Goal: Task Accomplishment & Management: Complete application form

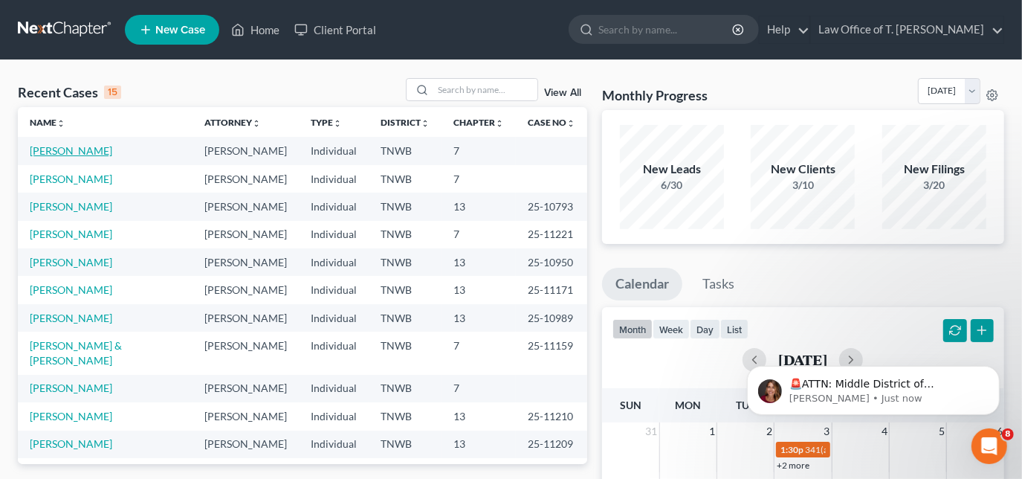
click at [88, 151] on link "[PERSON_NAME]" at bounding box center [71, 150] width 83 height 13
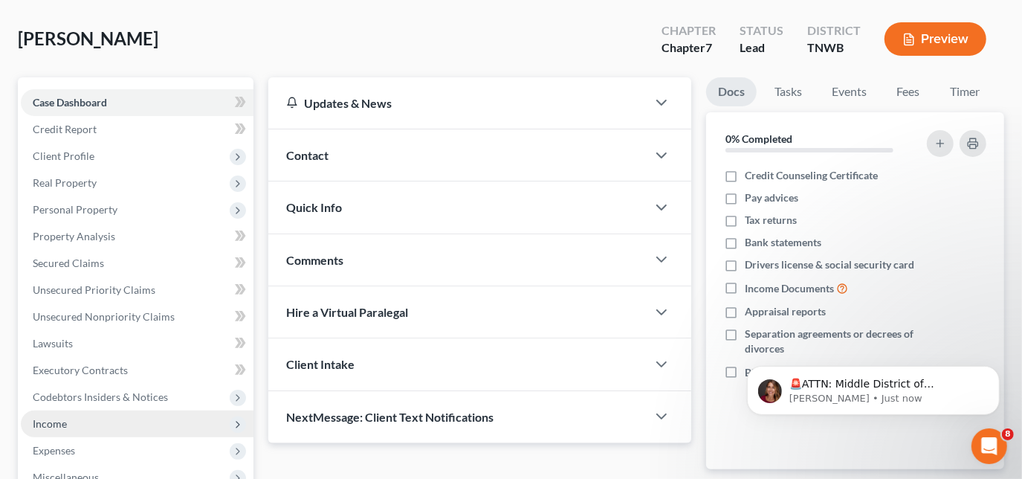
scroll to position [135, 0]
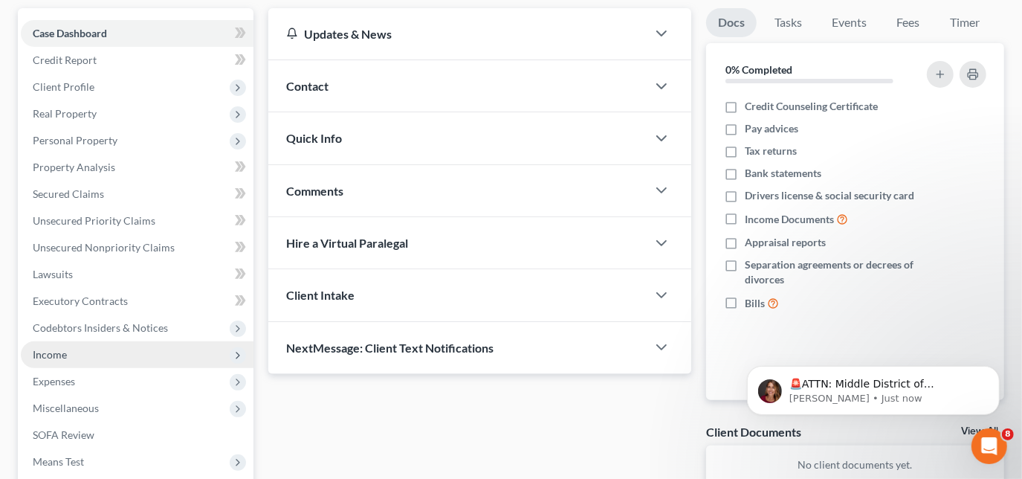
click at [61, 352] on span "Income" at bounding box center [50, 354] width 34 height 13
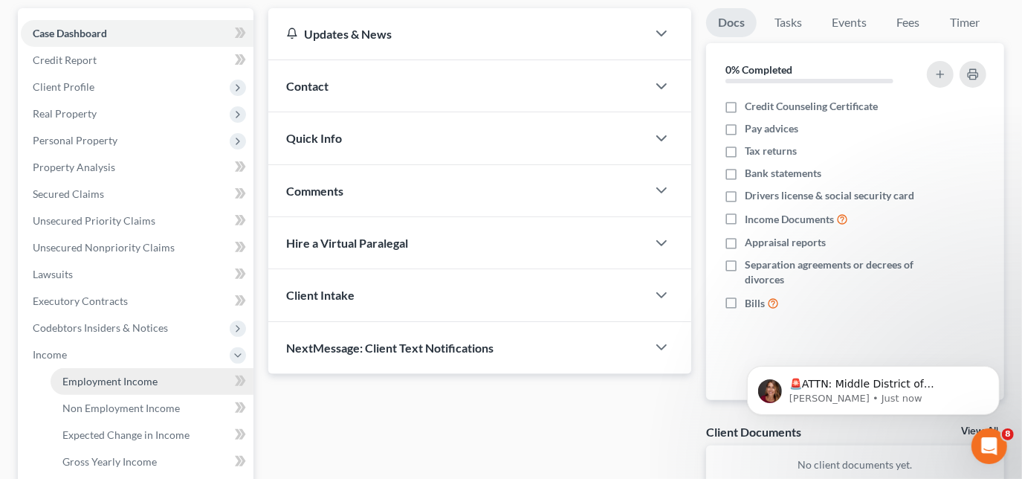
click at [79, 371] on link "Employment Income" at bounding box center [152, 381] width 203 height 27
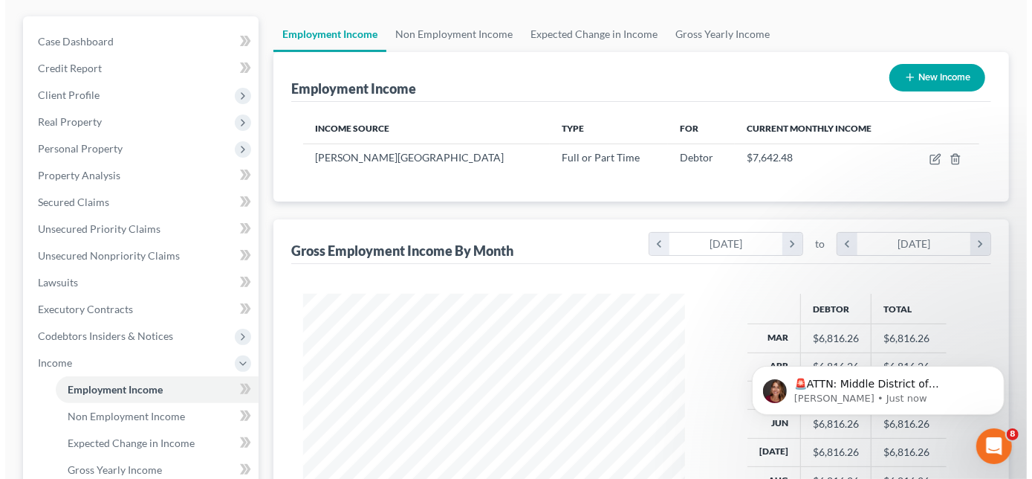
scroll to position [135, 0]
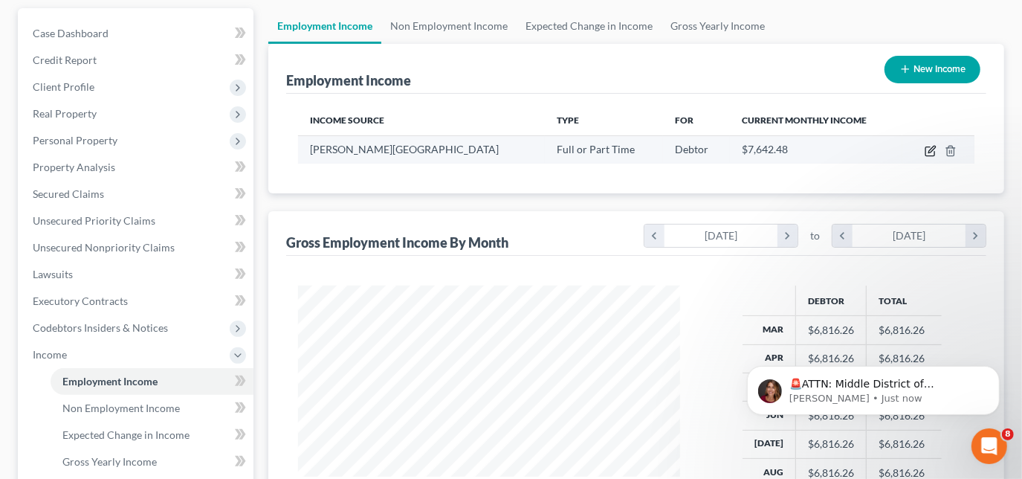
click at [931, 150] on icon "button" at bounding box center [931, 149] width 7 height 7
select select "0"
select select "44"
select select "2"
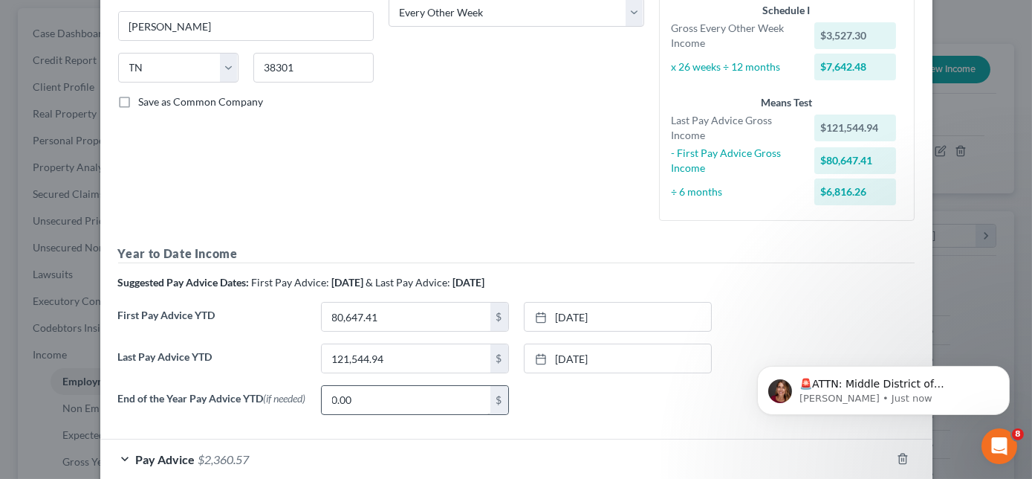
scroll to position [322, 0]
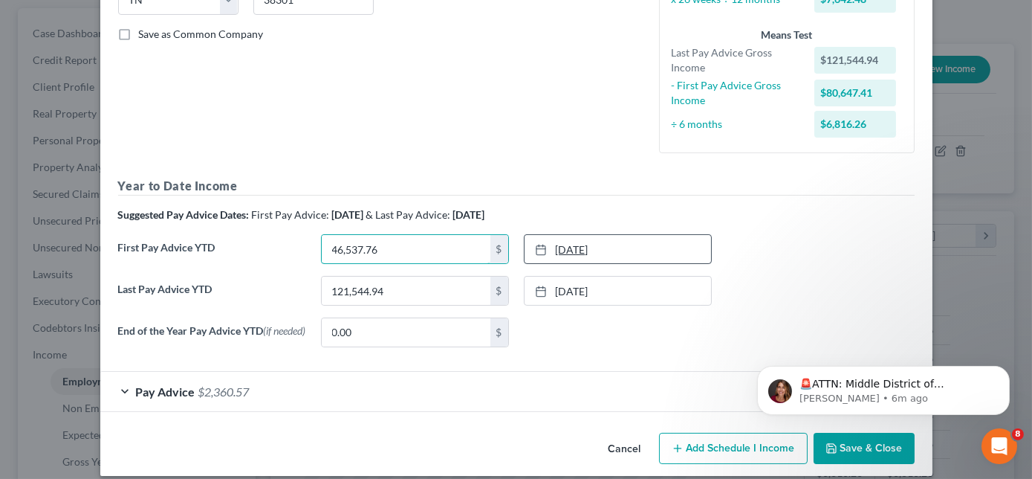
type input "46,537.76"
click at [536, 250] on icon at bounding box center [541, 250] width 12 height 12
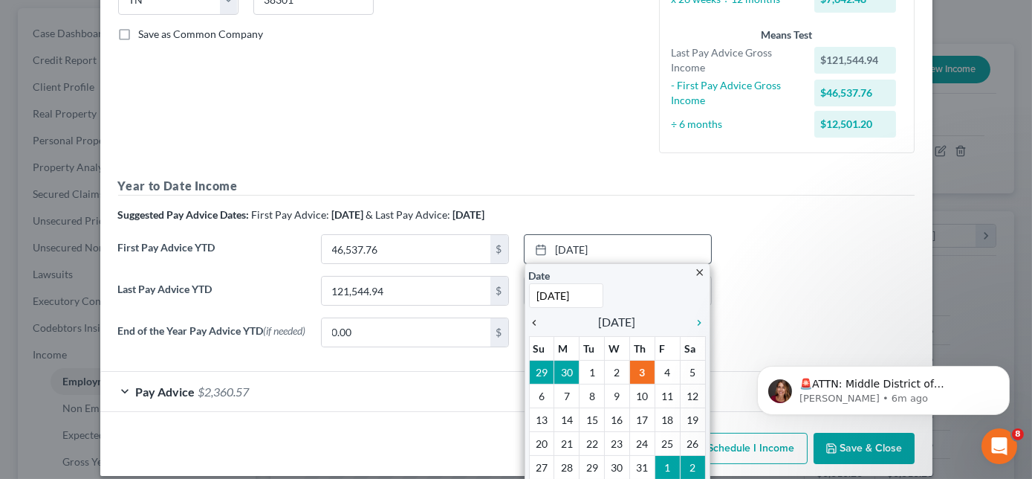
click at [529, 319] on icon "chevron_left" at bounding box center [538, 323] width 19 height 12
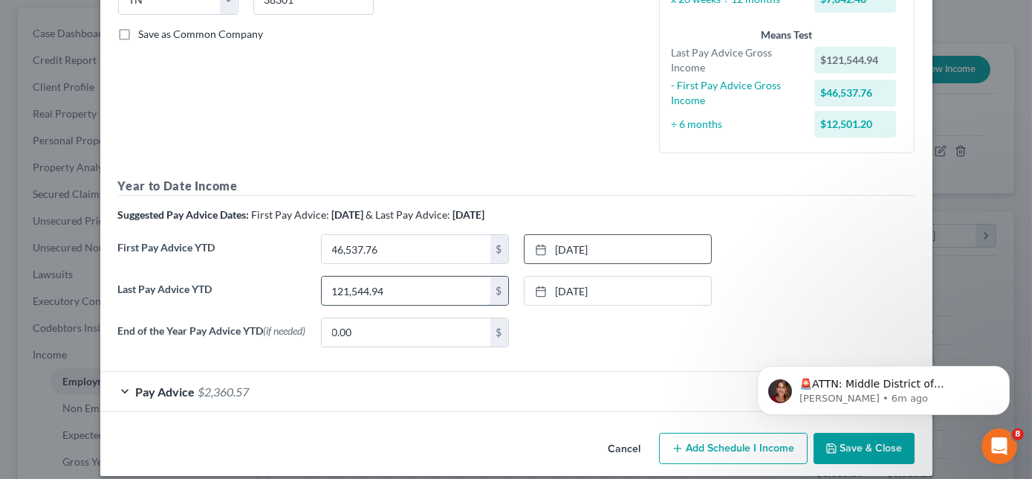
click at [422, 295] on input "121,544.94" at bounding box center [406, 290] width 169 height 28
type input "100,810.14"
click at [616, 295] on link "[DATE]" at bounding box center [618, 290] width 187 height 28
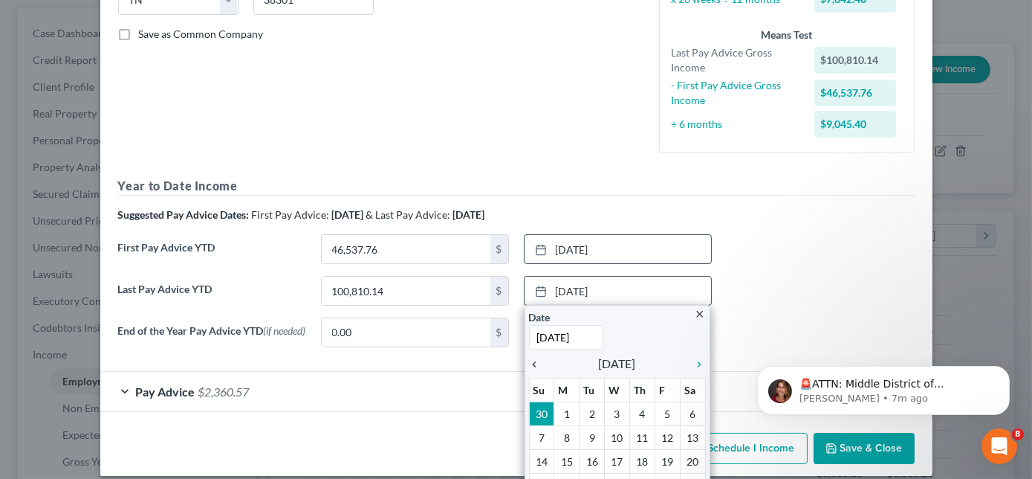
click at [529, 363] on icon "chevron_left" at bounding box center [538, 364] width 19 height 12
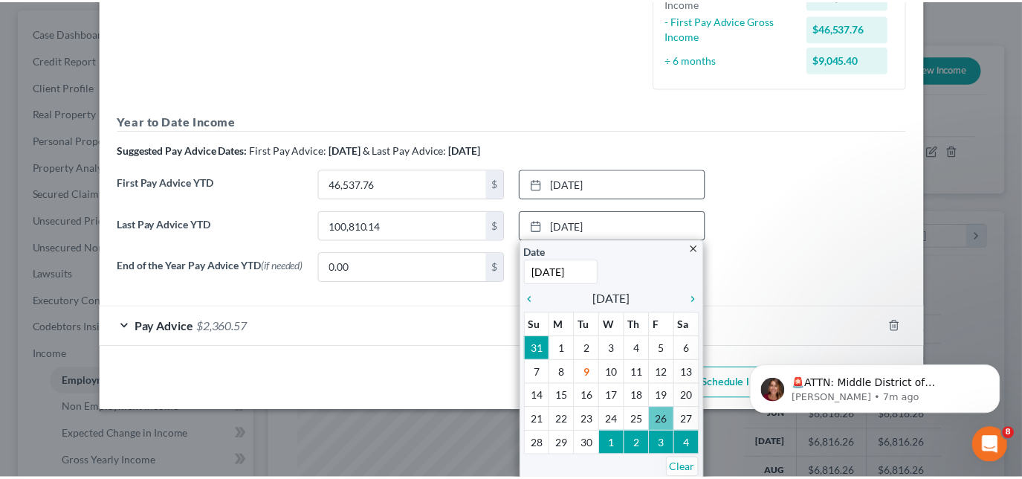
scroll to position [337, 0]
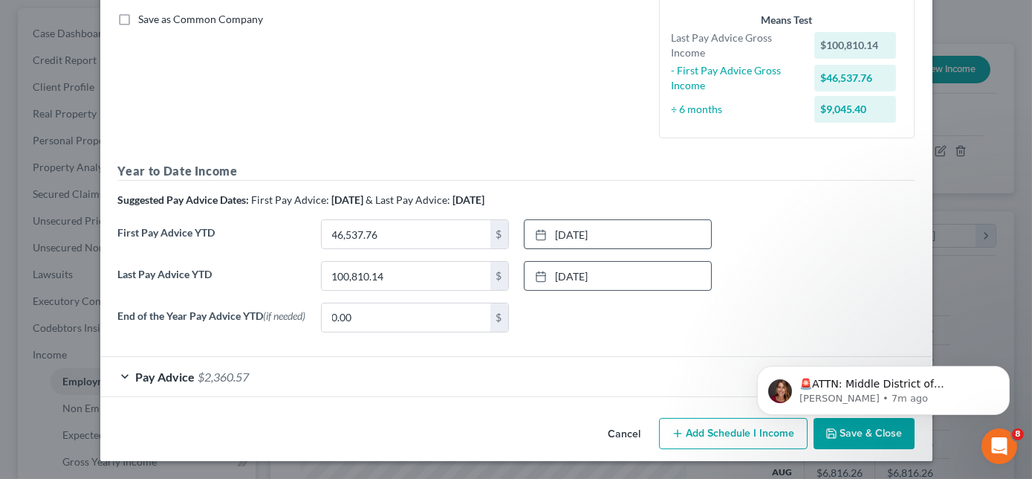
click at [844, 442] on button "Save & Close" at bounding box center [864, 433] width 101 height 31
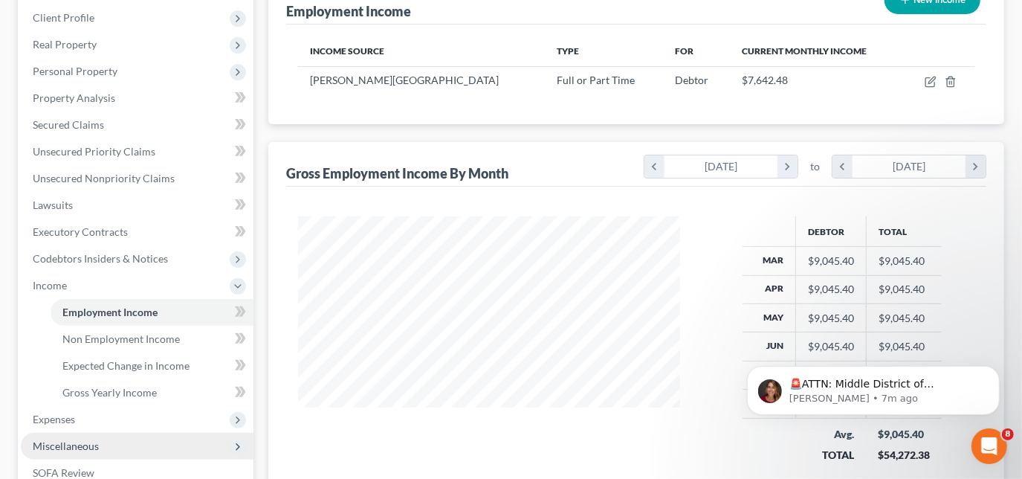
scroll to position [405, 0]
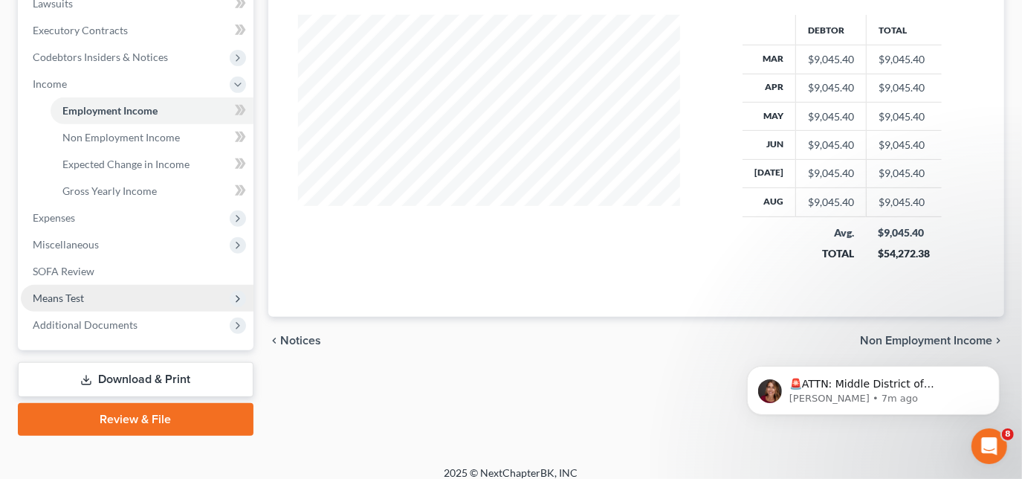
click at [70, 292] on span "Means Test" at bounding box center [58, 297] width 51 height 13
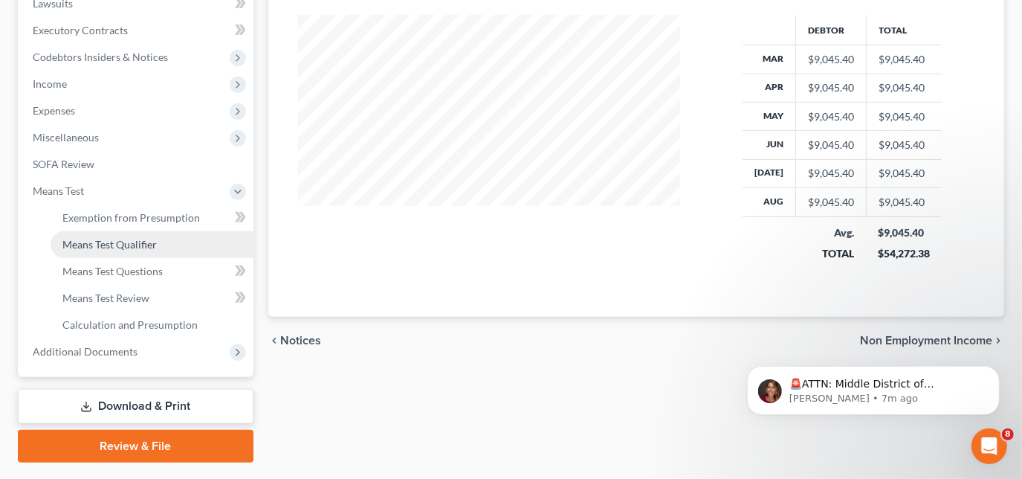
click at [110, 240] on span "Means Test Qualifier" at bounding box center [109, 244] width 94 height 13
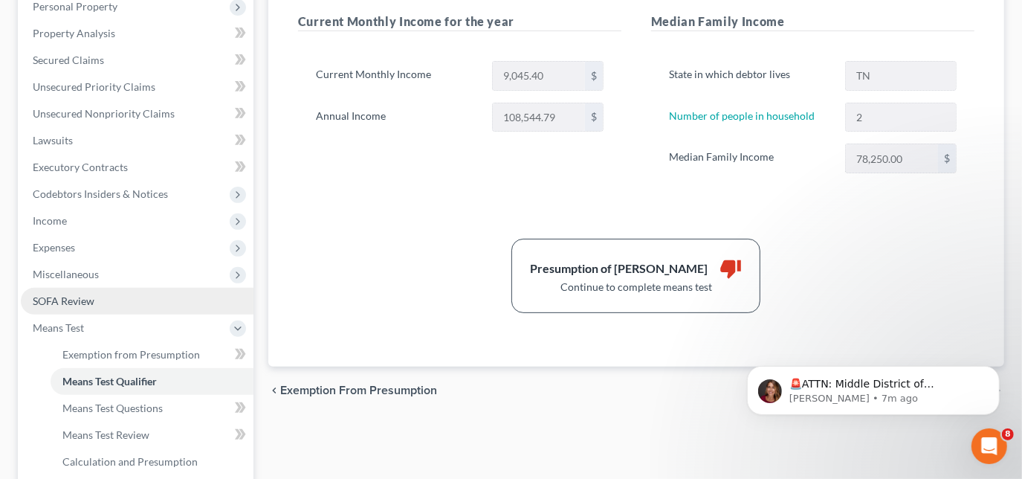
scroll to position [270, 0]
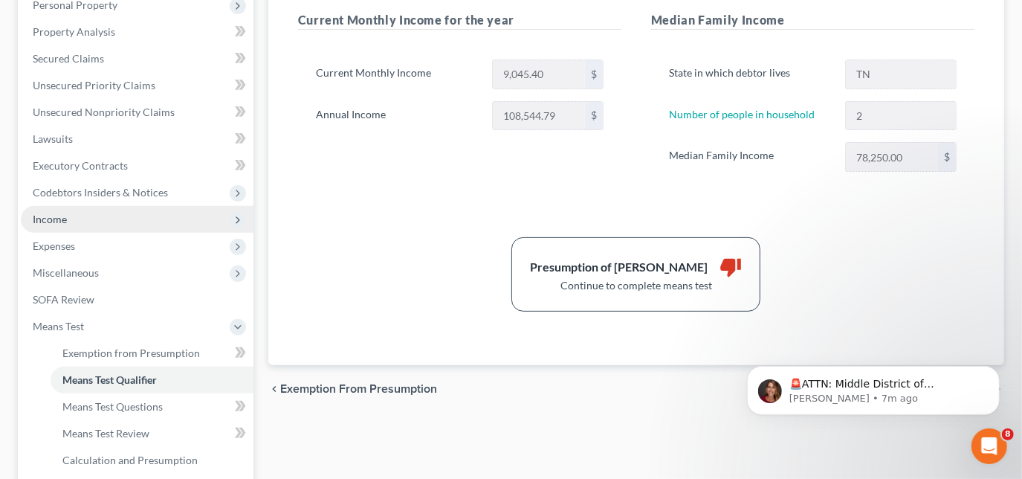
click at [61, 219] on span "Income" at bounding box center [50, 219] width 34 height 13
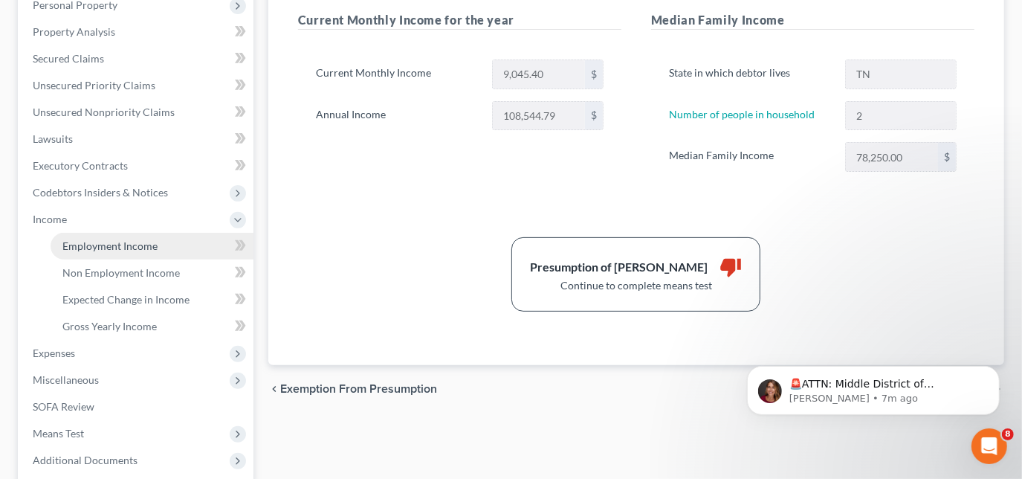
click at [105, 244] on span "Employment Income" at bounding box center [109, 245] width 95 height 13
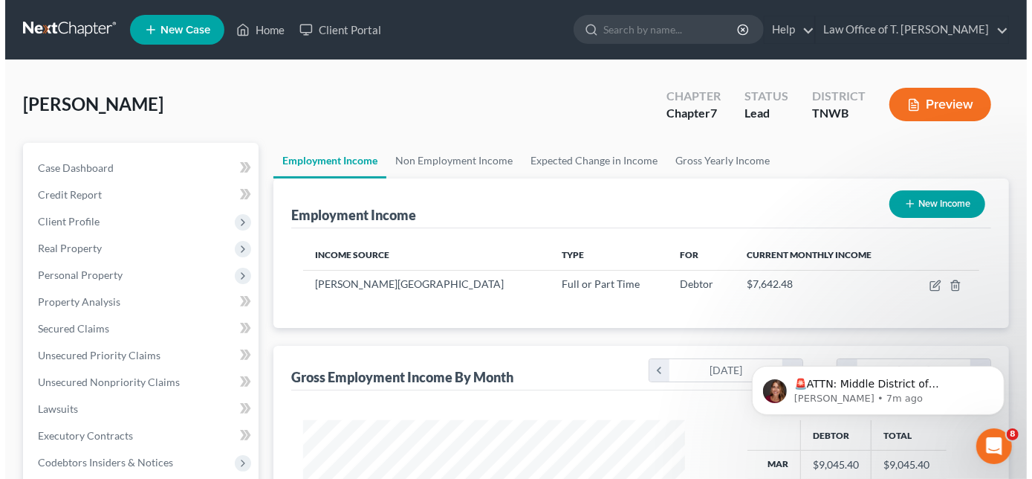
scroll to position [265, 412]
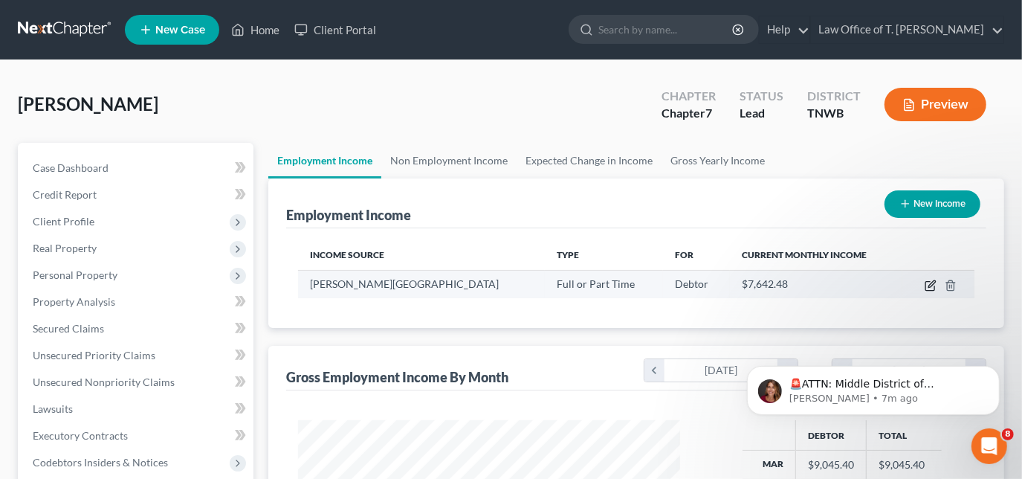
click at [926, 286] on icon "button" at bounding box center [929, 286] width 9 height 9
select select "0"
select select "44"
select select "2"
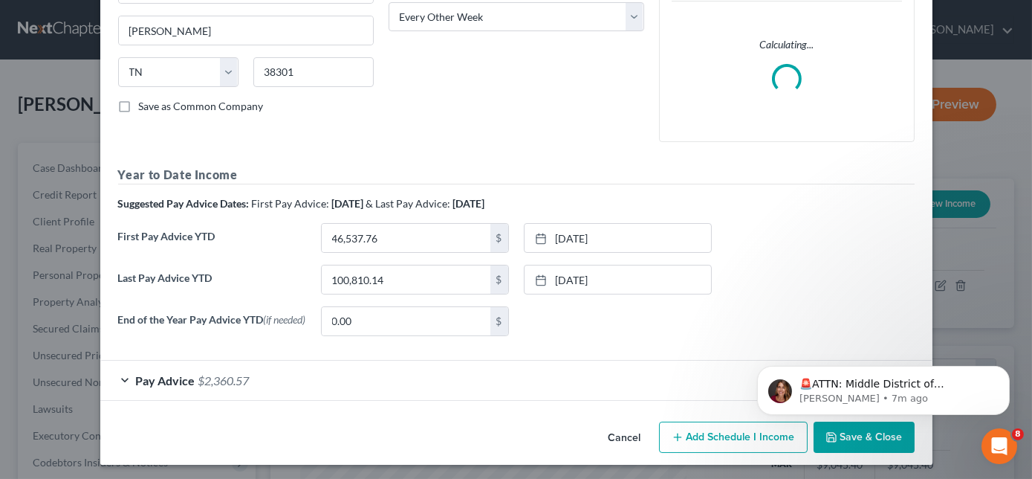
scroll to position [254, 0]
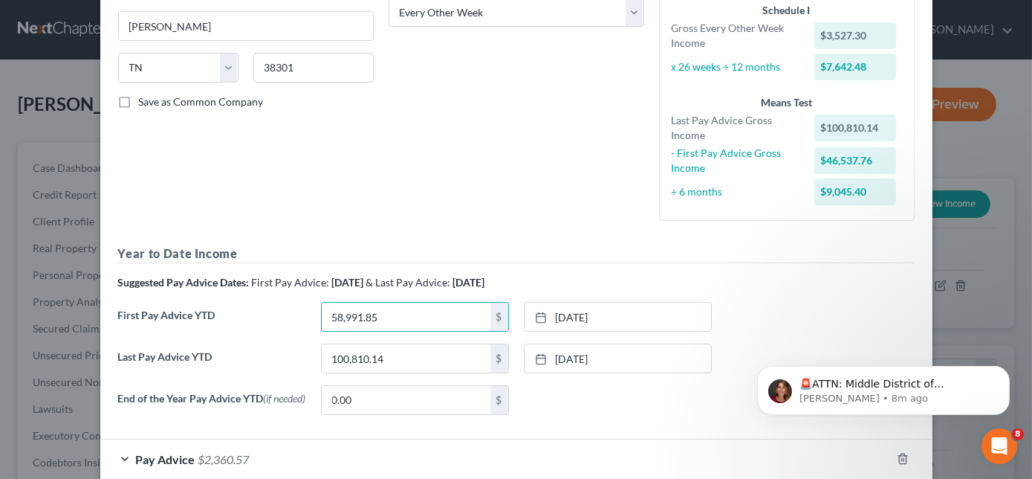
type input "58,991.85"
click at [537, 315] on rect at bounding box center [541, 317] width 9 height 9
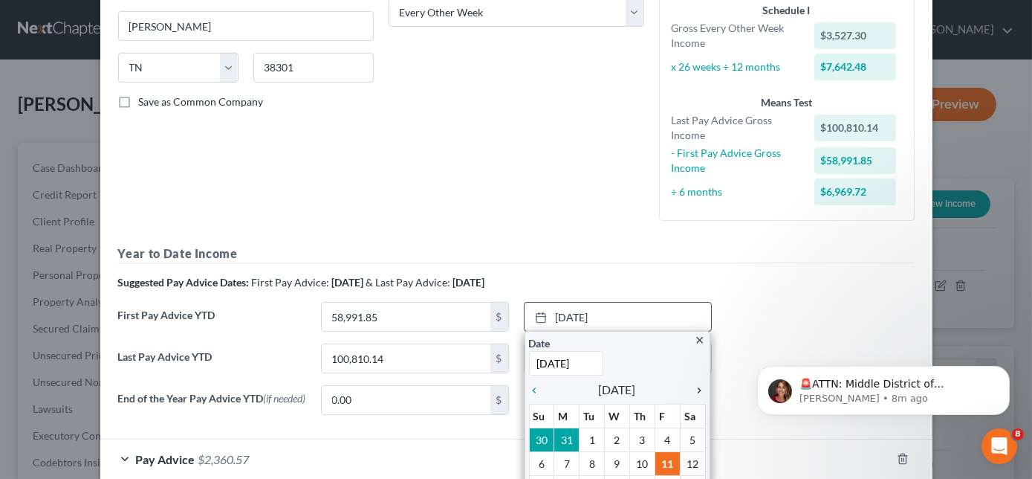
click at [692, 384] on icon "chevron_right" at bounding box center [696, 390] width 19 height 12
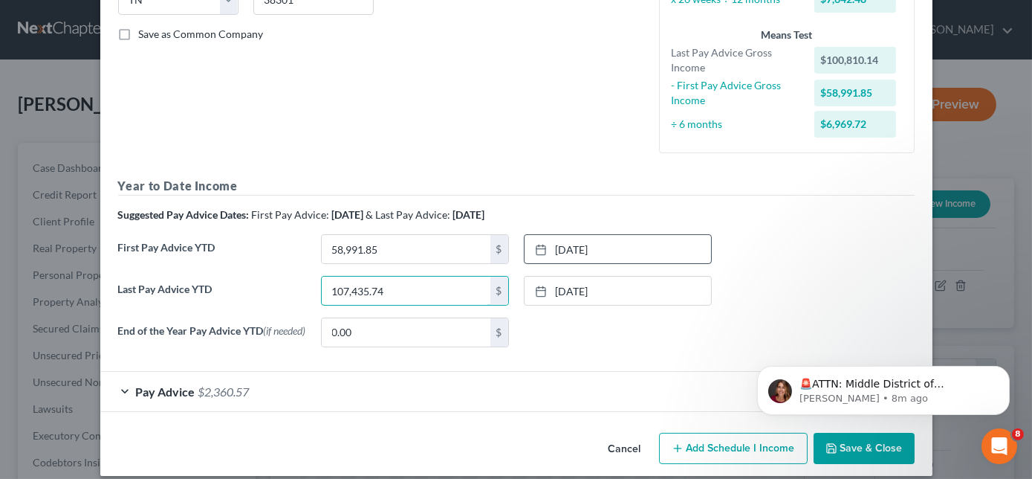
type input "107,435.74"
click at [535, 293] on icon at bounding box center [541, 291] width 12 height 12
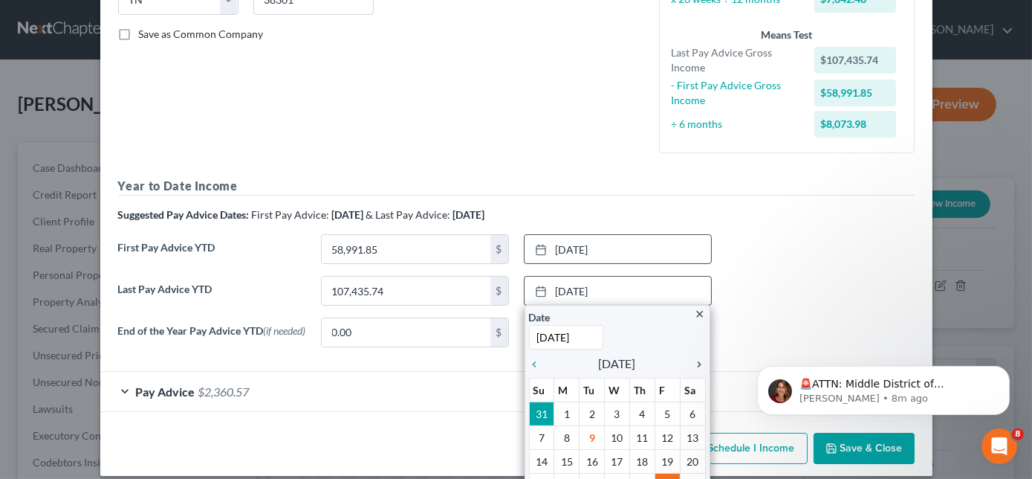
click at [695, 366] on icon "chevron_right" at bounding box center [696, 364] width 19 height 12
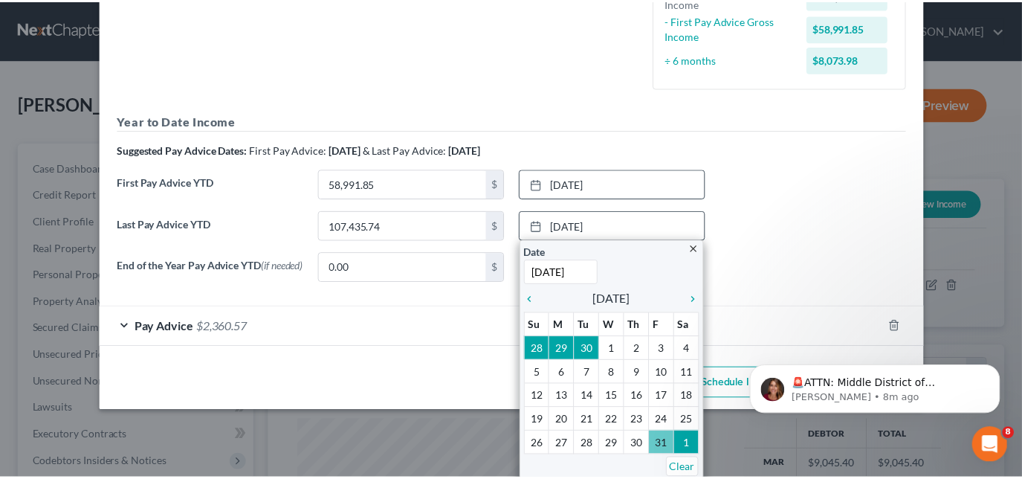
scroll to position [337, 0]
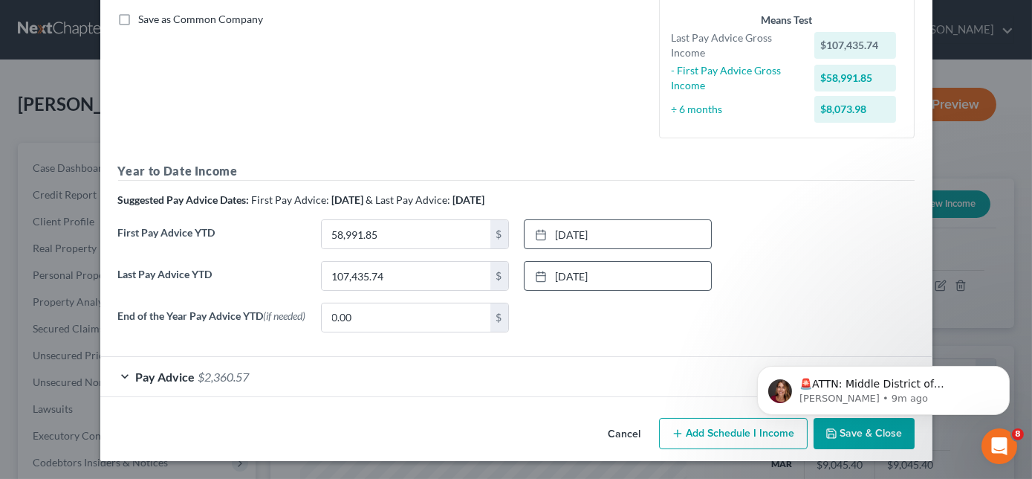
click at [850, 428] on body "🚨ATTN: Middle District of [US_STATE] The court has added a new Credit Counselin…" at bounding box center [882, 386] width 285 height 92
click at [850, 441] on button "Save & Close" at bounding box center [864, 433] width 101 height 31
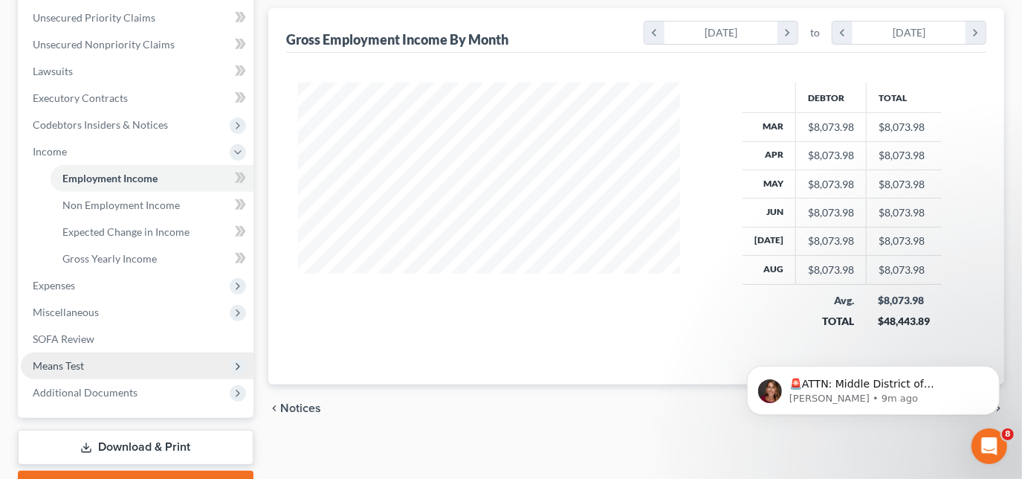
click at [75, 359] on span "Means Test" at bounding box center [58, 365] width 51 height 13
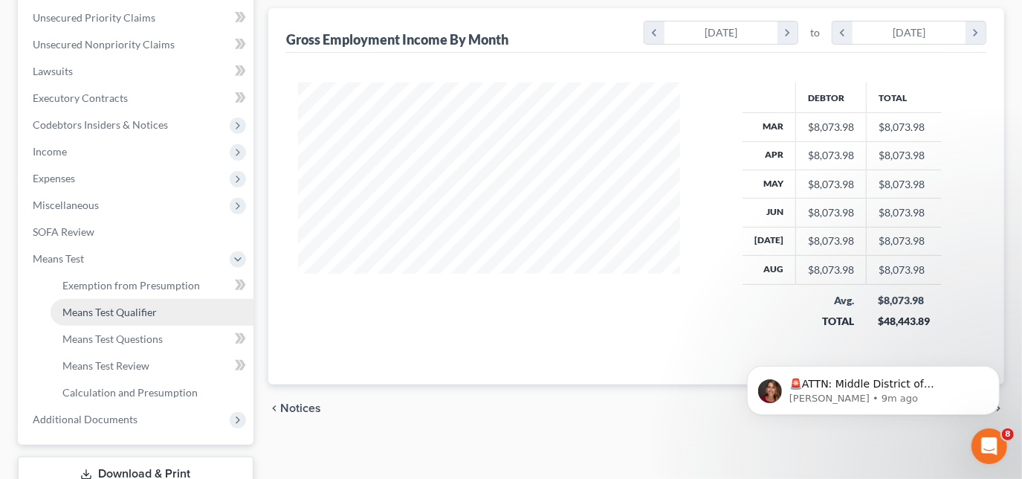
click at [111, 309] on span "Means Test Qualifier" at bounding box center [109, 311] width 94 height 13
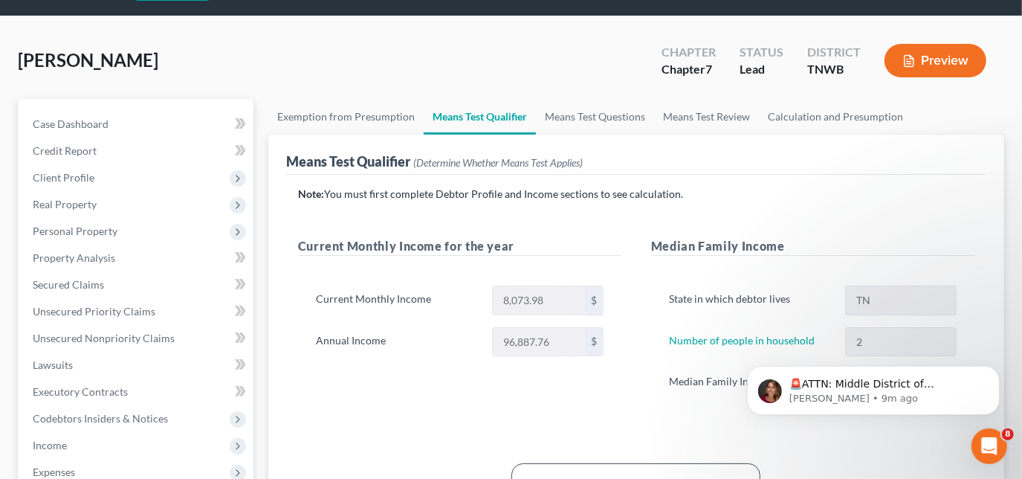
scroll to position [67, 0]
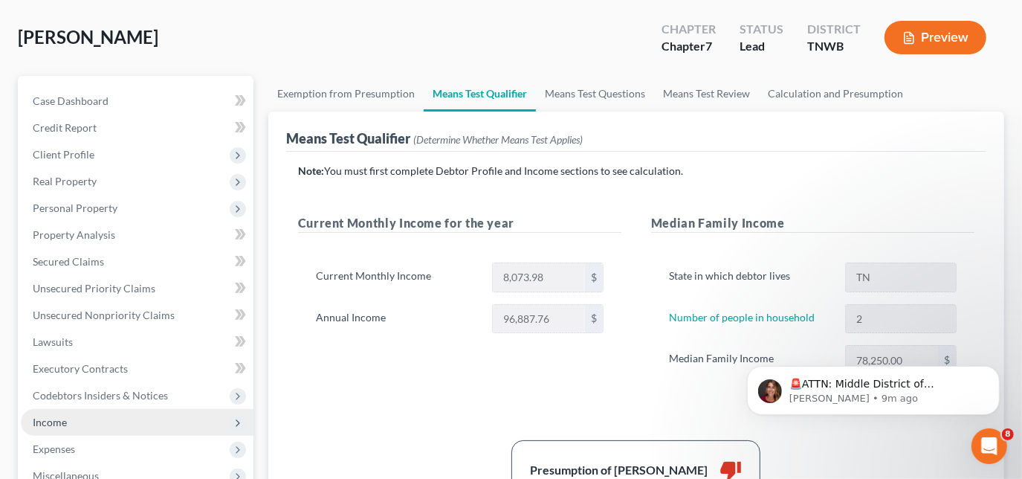
click at [54, 420] on span "Income" at bounding box center [50, 421] width 34 height 13
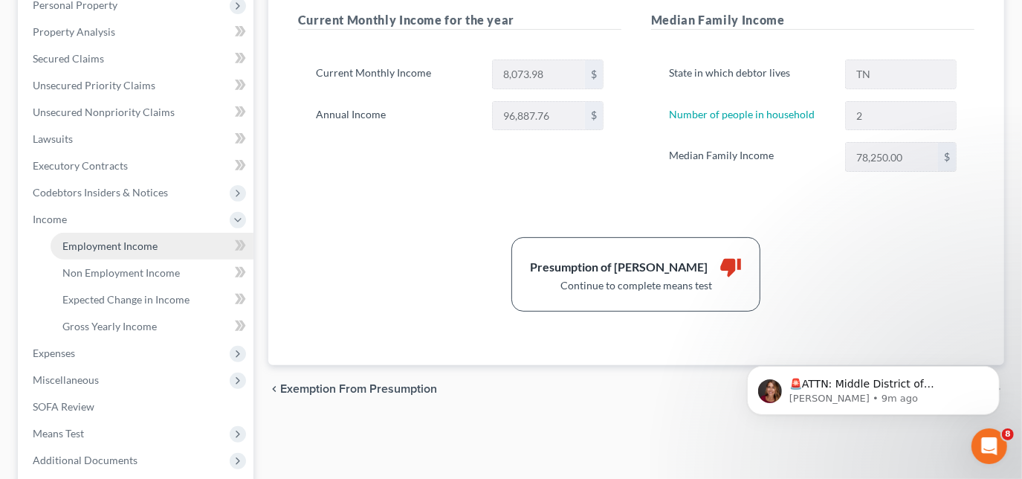
click at [150, 249] on span "Employment Income" at bounding box center [109, 245] width 95 height 13
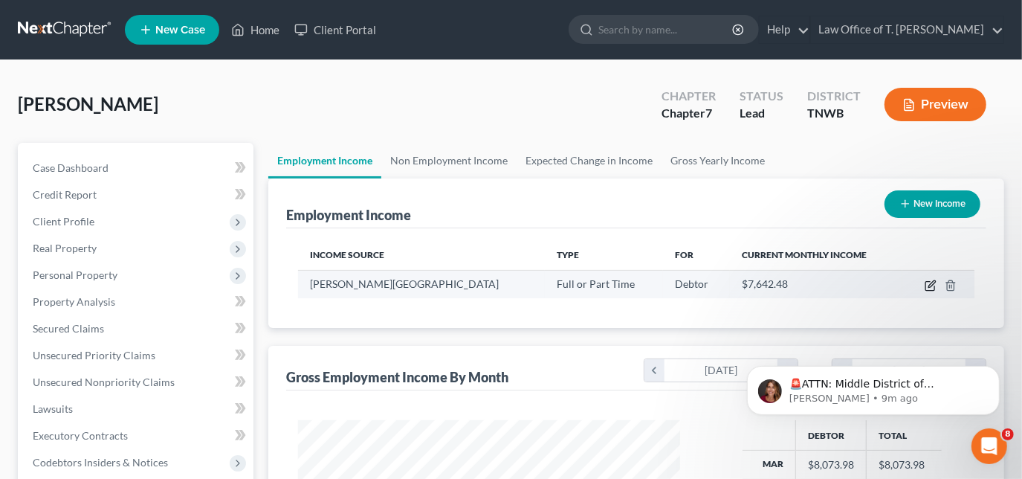
click at [927, 287] on icon "button" at bounding box center [931, 285] width 12 height 12
select select "0"
select select "44"
select select "2"
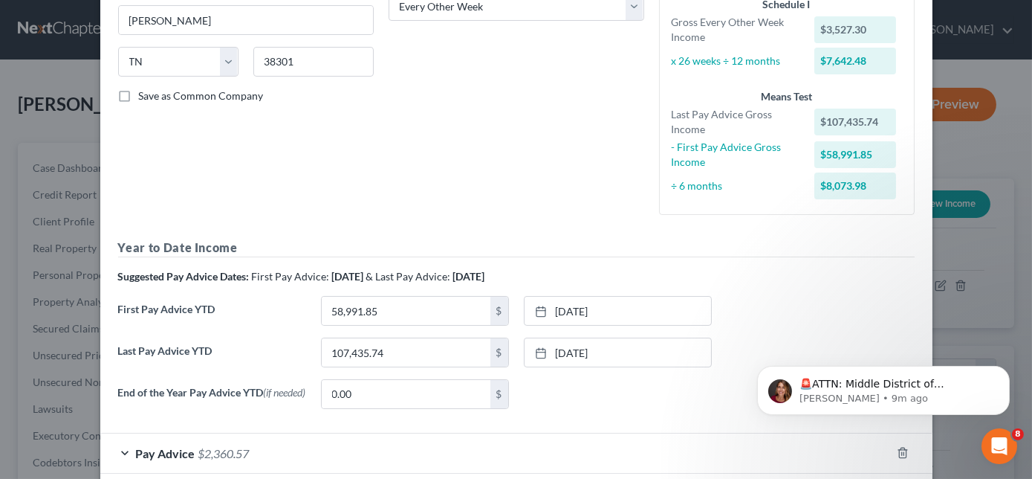
scroll to position [337, 0]
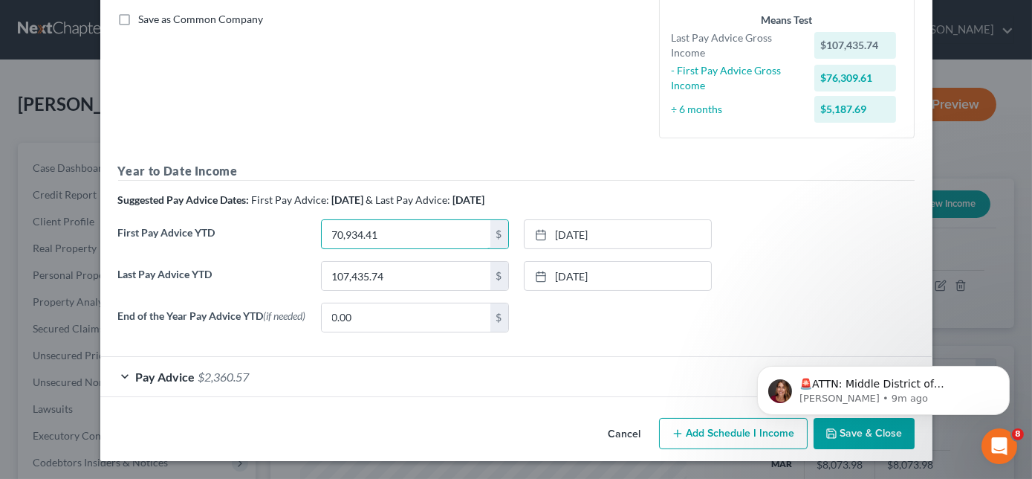
type input "70,934.41"
click at [536, 229] on icon at bounding box center [541, 235] width 12 height 12
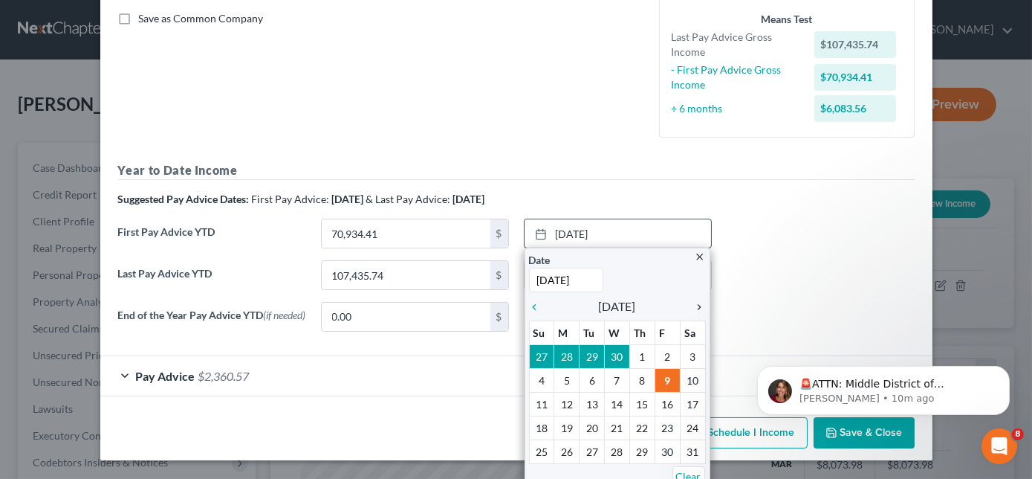
click at [697, 308] on icon "chevron_right" at bounding box center [696, 307] width 19 height 12
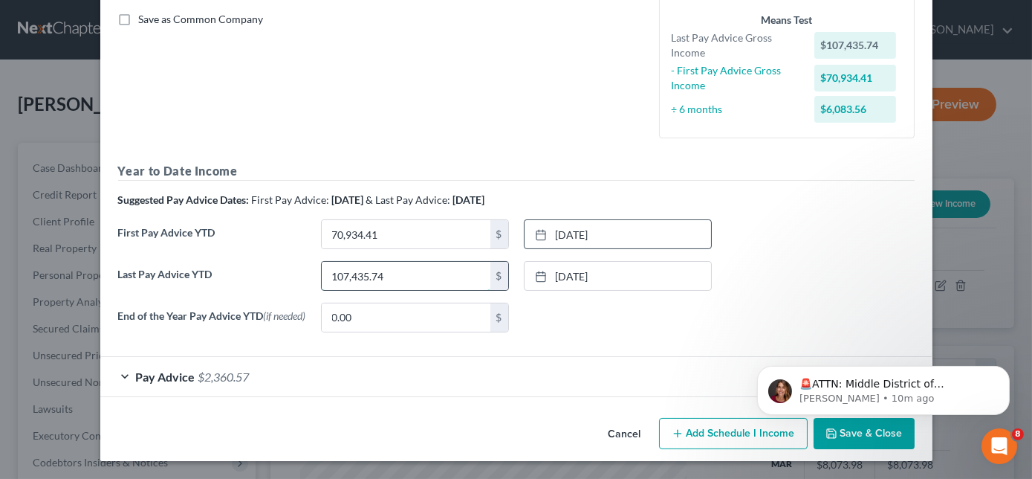
click at [408, 271] on input "107,435.74" at bounding box center [406, 276] width 169 height 28
type input "114,061.34"
click at [539, 274] on icon at bounding box center [541, 277] width 12 height 12
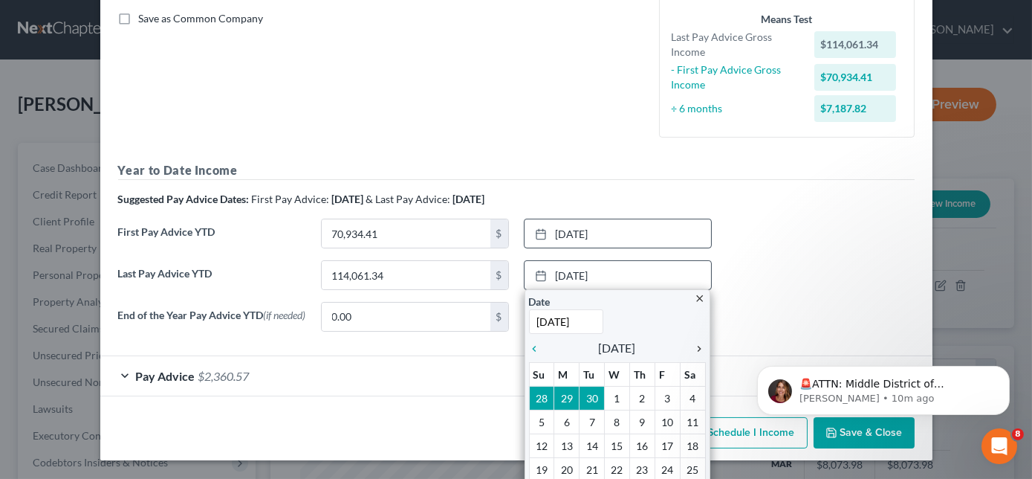
click at [694, 347] on icon "chevron_right" at bounding box center [696, 349] width 19 height 12
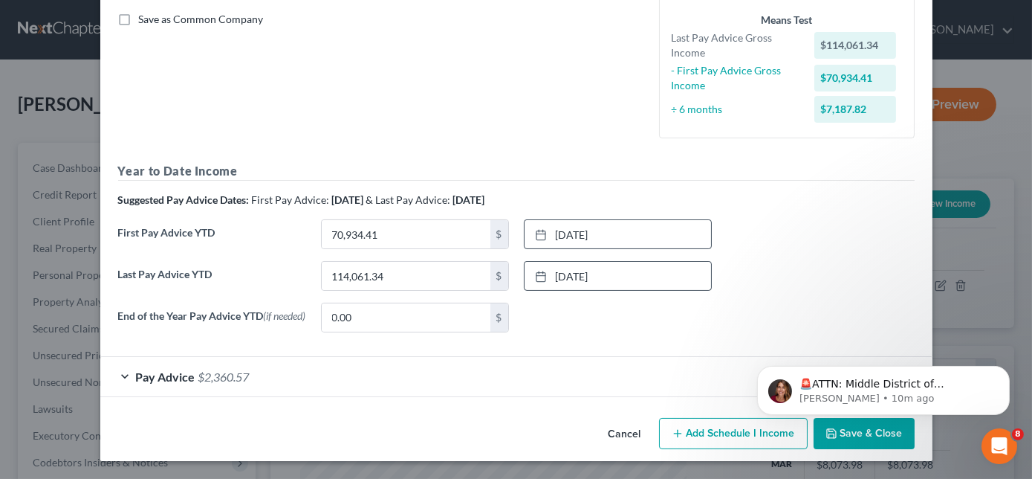
click at [878, 429] on body "🚨ATTN: Middle District of [US_STATE] The court has added a new Credit Counselin…" at bounding box center [882, 386] width 285 height 92
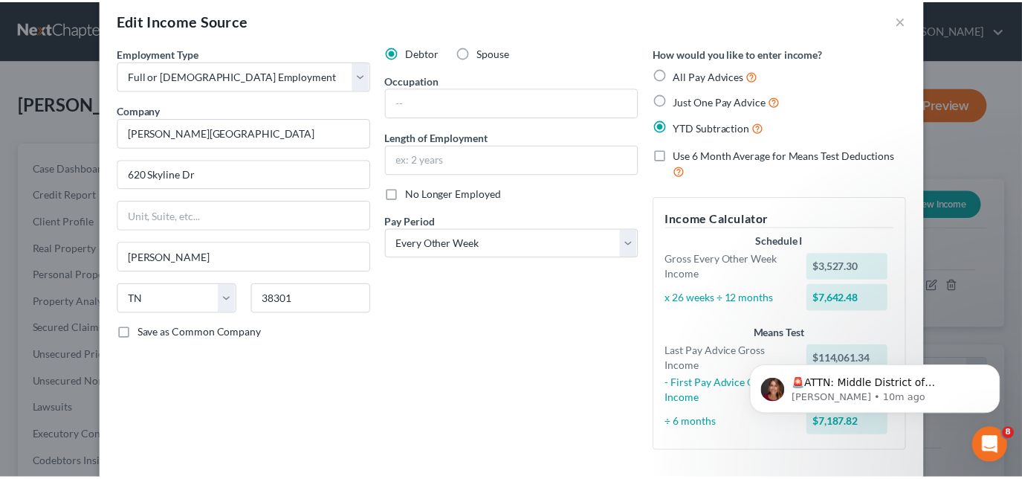
scroll to position [0, 0]
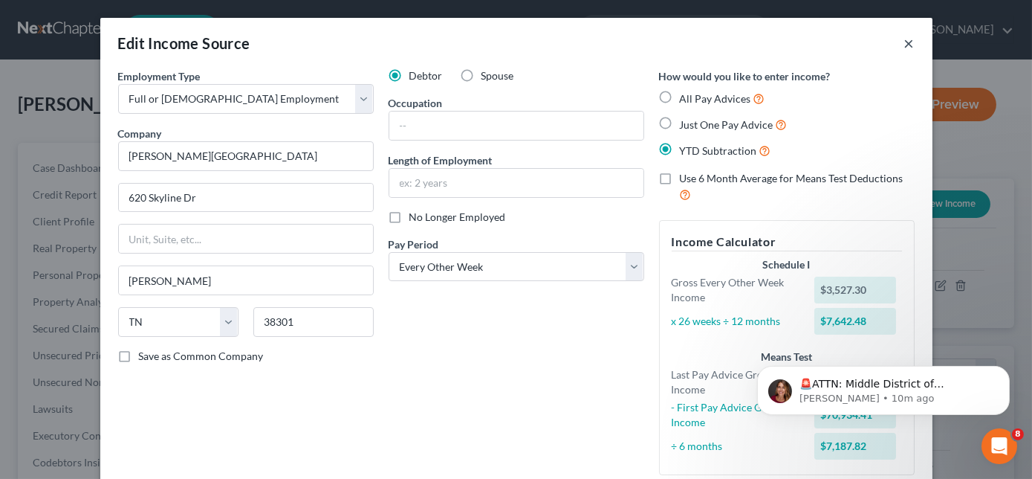
click at [905, 45] on button "×" at bounding box center [910, 43] width 10 height 18
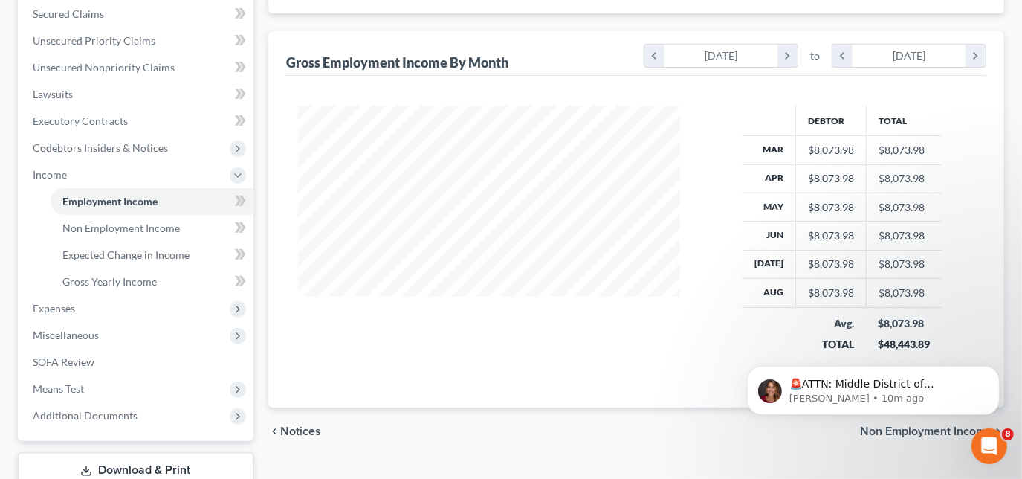
scroll to position [337, 0]
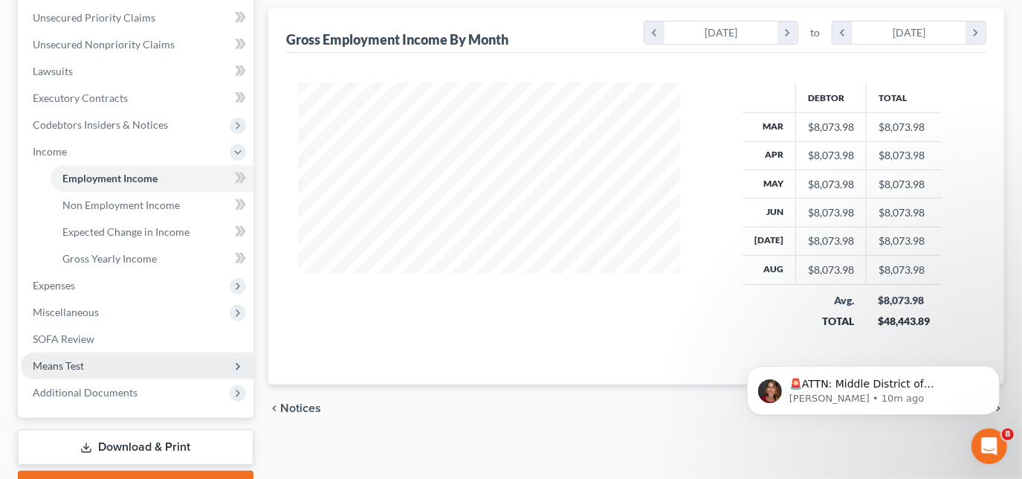
click at [69, 359] on span "Means Test" at bounding box center [58, 365] width 51 height 13
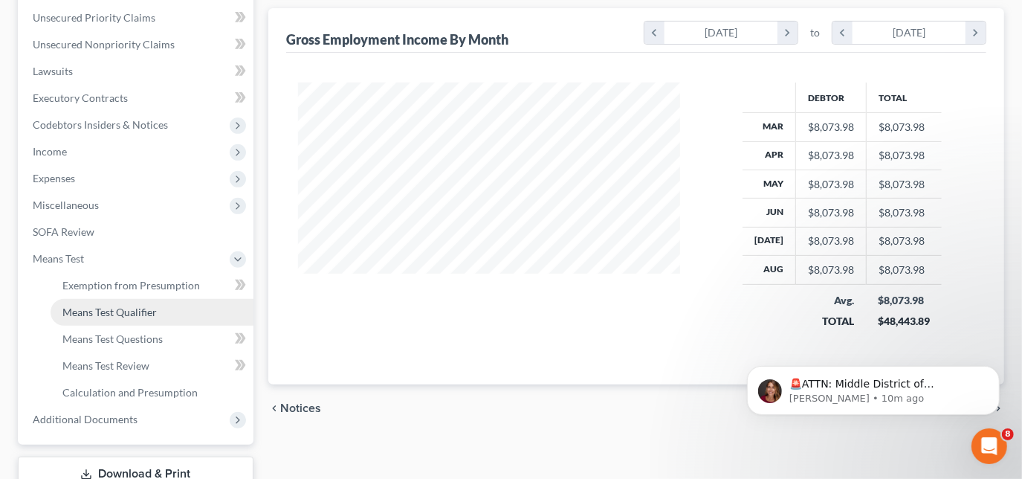
click at [109, 311] on span "Means Test Qualifier" at bounding box center [109, 311] width 94 height 13
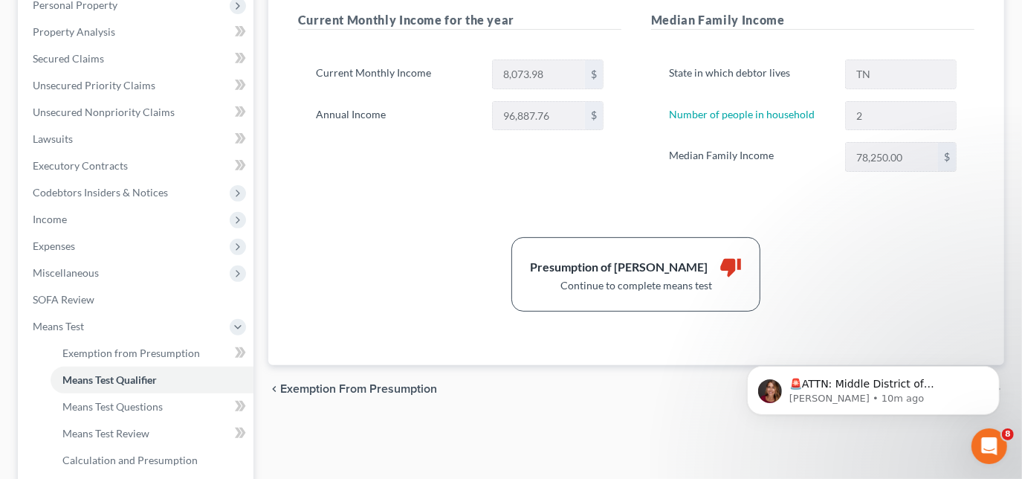
scroll to position [202, 0]
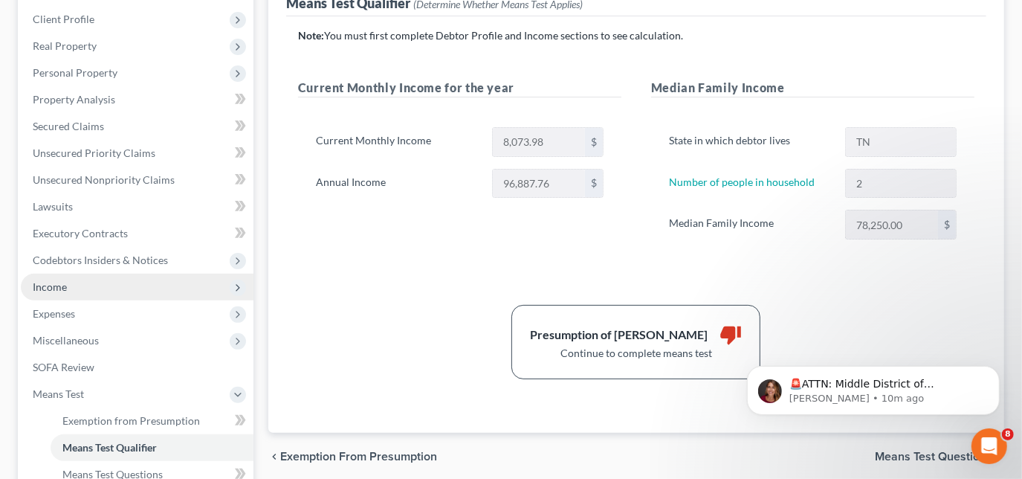
click at [43, 286] on span "Income" at bounding box center [50, 286] width 34 height 13
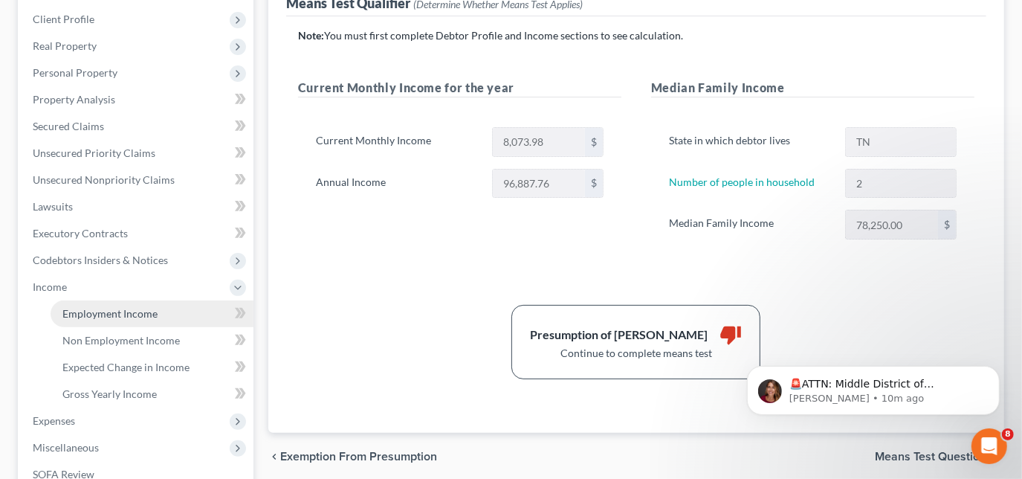
click at [85, 315] on span "Employment Income" at bounding box center [109, 313] width 95 height 13
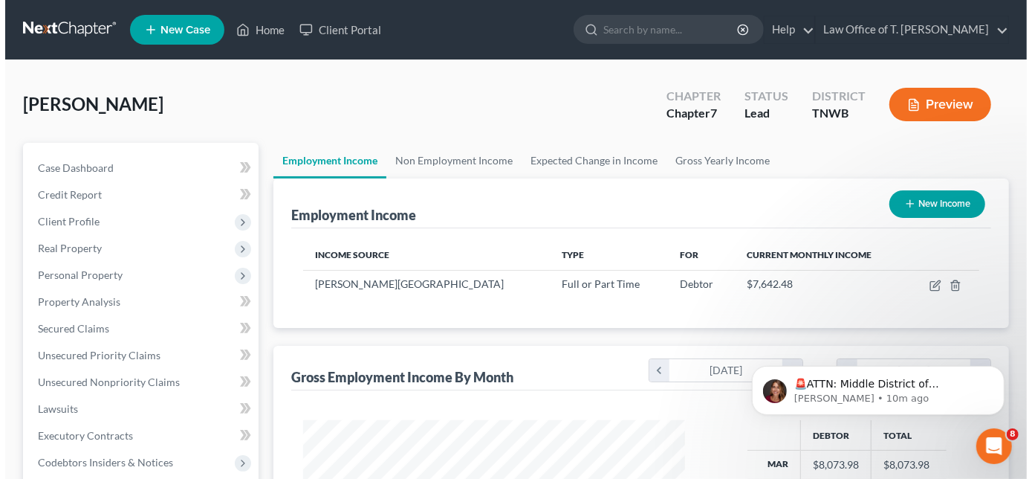
scroll to position [265, 412]
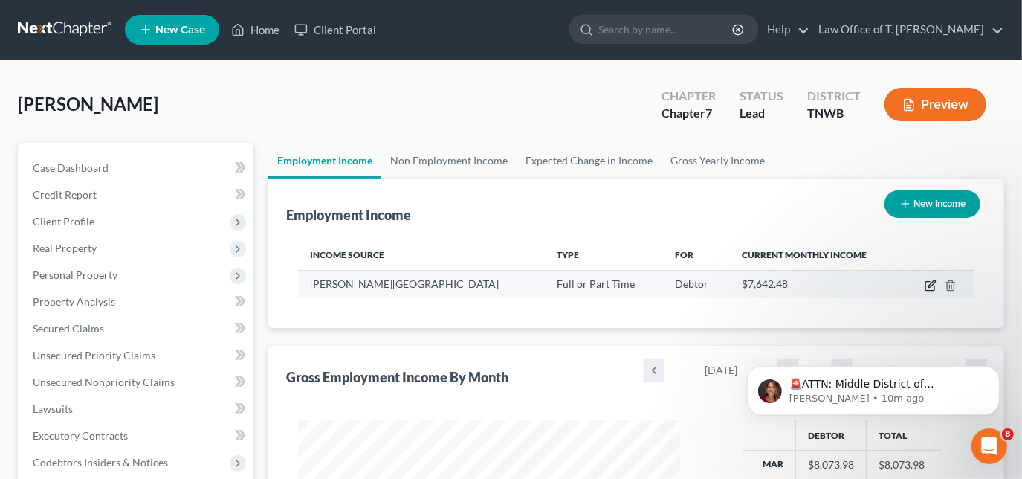
click at [928, 285] on icon "button" at bounding box center [931, 285] width 12 height 12
select select "0"
select select "44"
select select "2"
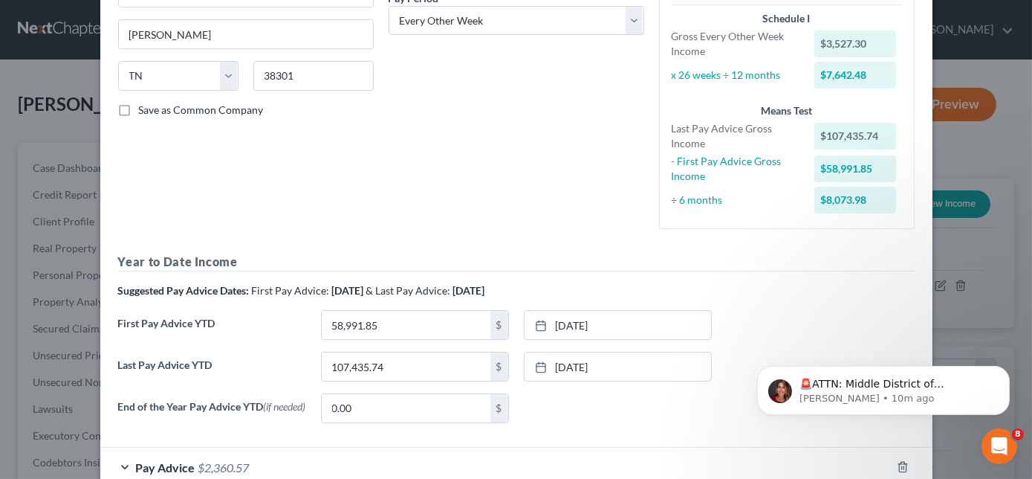
scroll to position [270, 0]
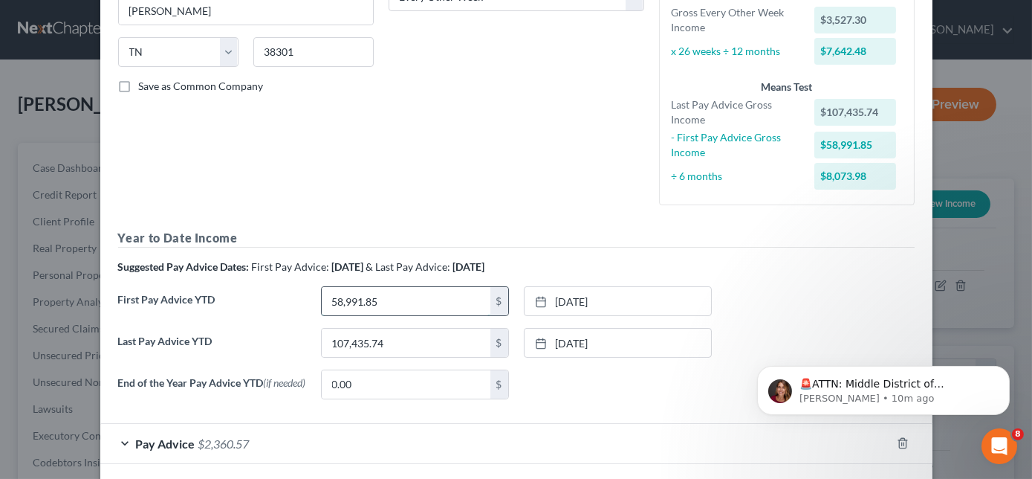
click at [403, 301] on input "58,991.85" at bounding box center [406, 301] width 169 height 28
type input "80,647.41"
click at [539, 291] on link "[DATE]" at bounding box center [618, 301] width 187 height 28
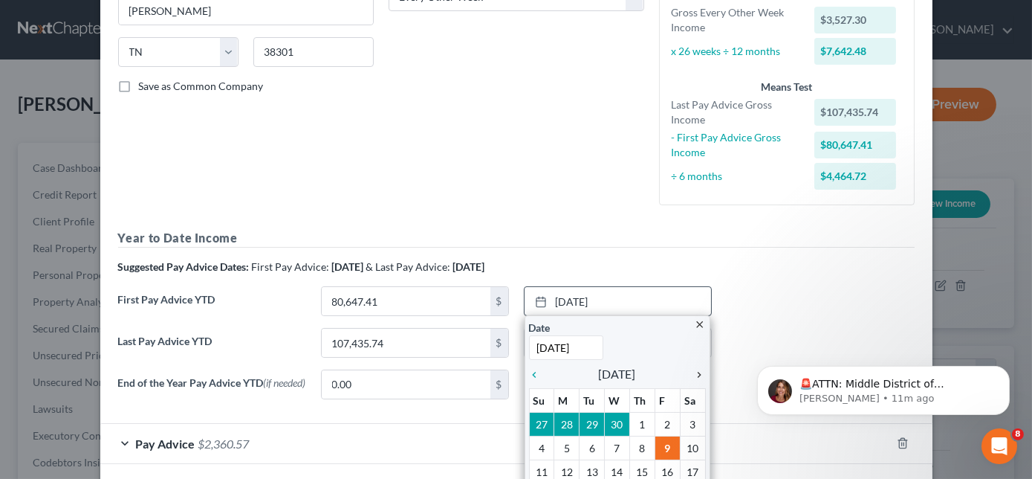
click at [697, 369] on icon "chevron_right" at bounding box center [696, 375] width 19 height 12
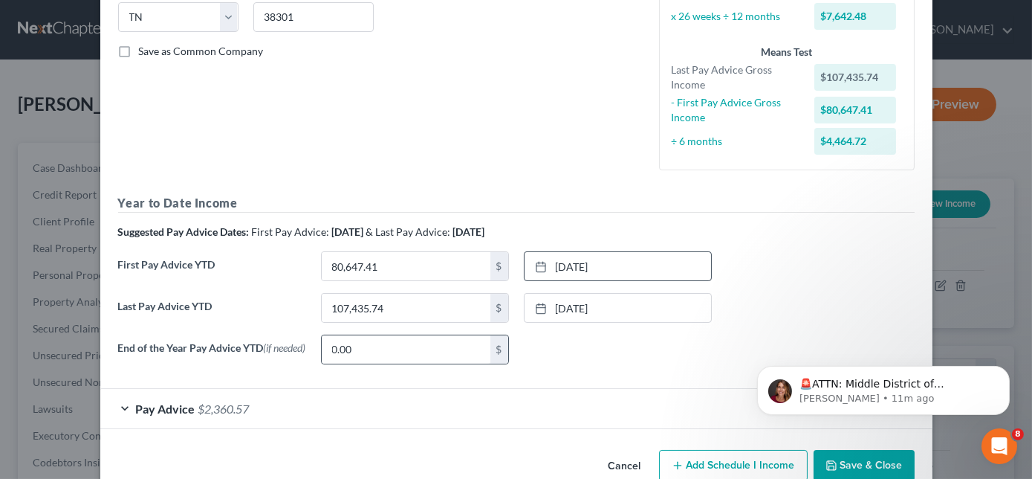
scroll to position [337, 0]
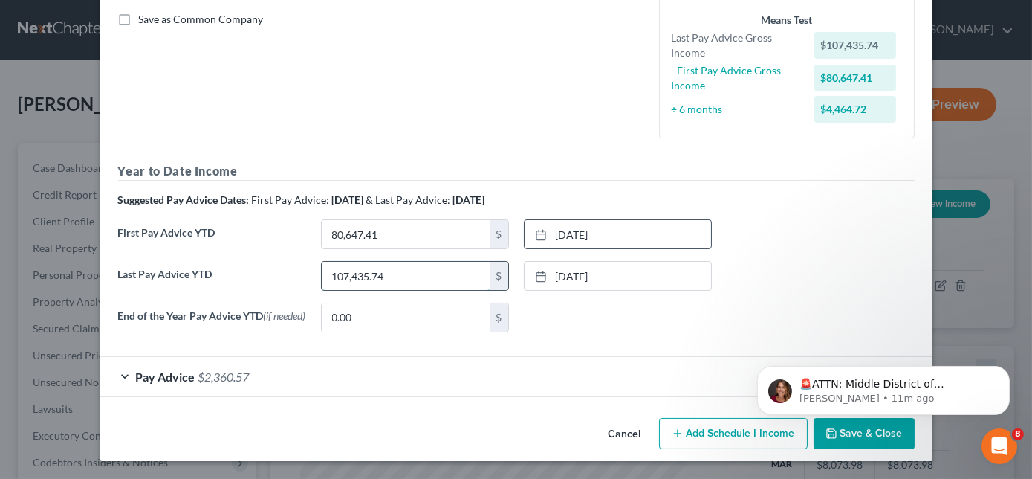
click at [454, 278] on input "107,435.74" at bounding box center [406, 276] width 169 height 28
type input "120,686.94"
click at [528, 271] on link "[DATE]" at bounding box center [618, 276] width 187 height 28
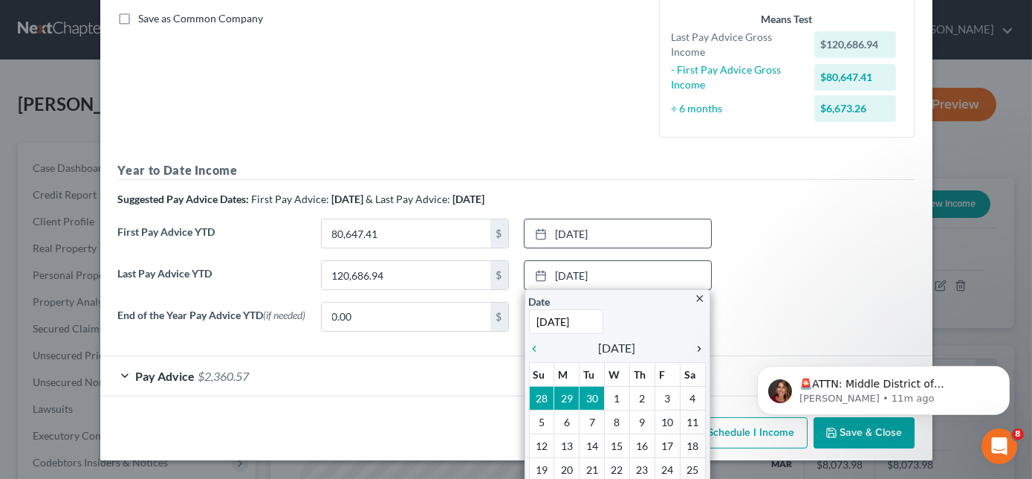
click at [698, 345] on icon "chevron_right" at bounding box center [696, 349] width 19 height 12
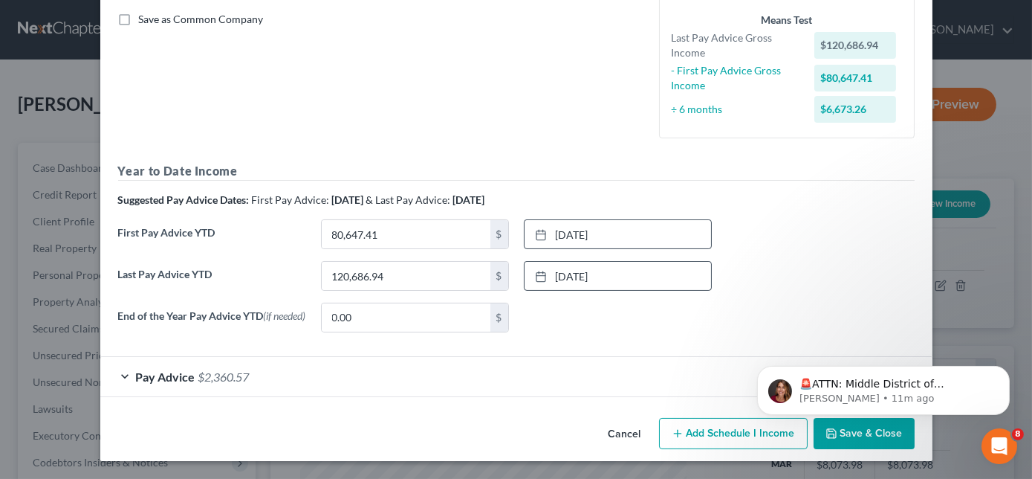
click at [832, 436] on html "🚨ATTN: Middle District of [US_STATE] The court has added a new Credit Counselin…" at bounding box center [882, 386] width 297 height 104
click at [848, 439] on button "Save & Close" at bounding box center [864, 433] width 101 height 31
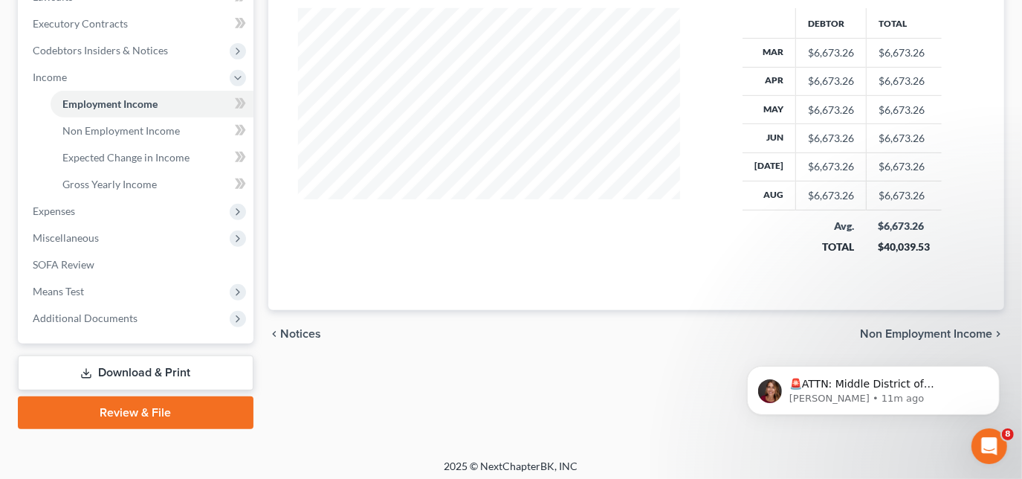
scroll to position [418, 0]
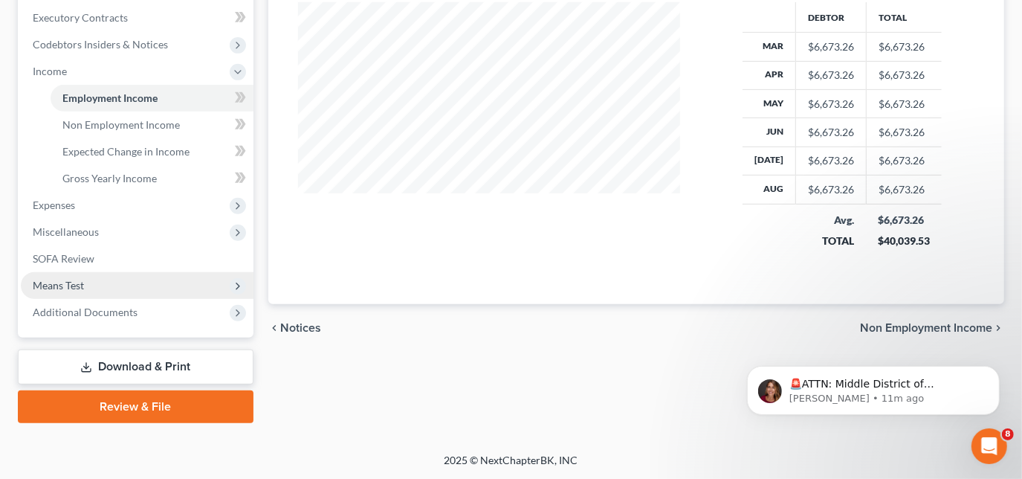
click at [91, 288] on span "Means Test" at bounding box center [137, 285] width 233 height 27
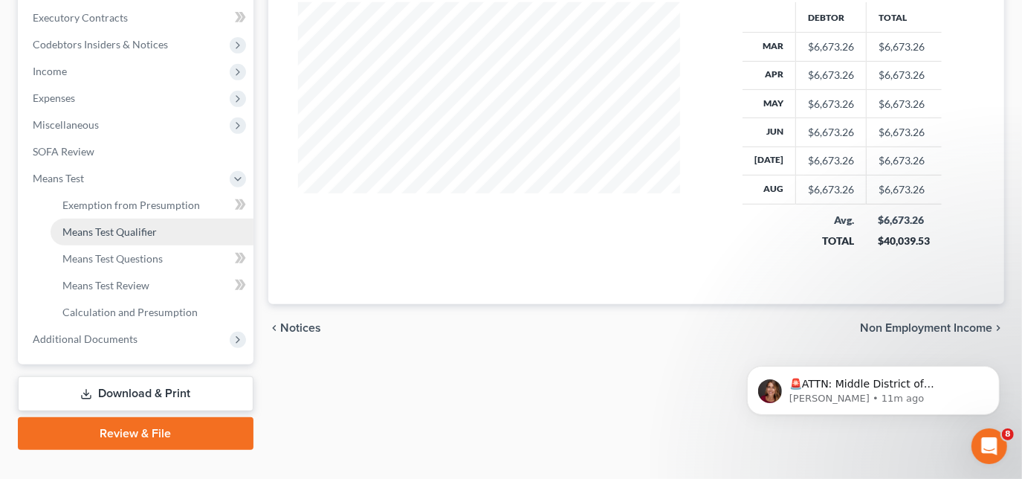
click at [105, 228] on span "Means Test Qualifier" at bounding box center [109, 231] width 94 height 13
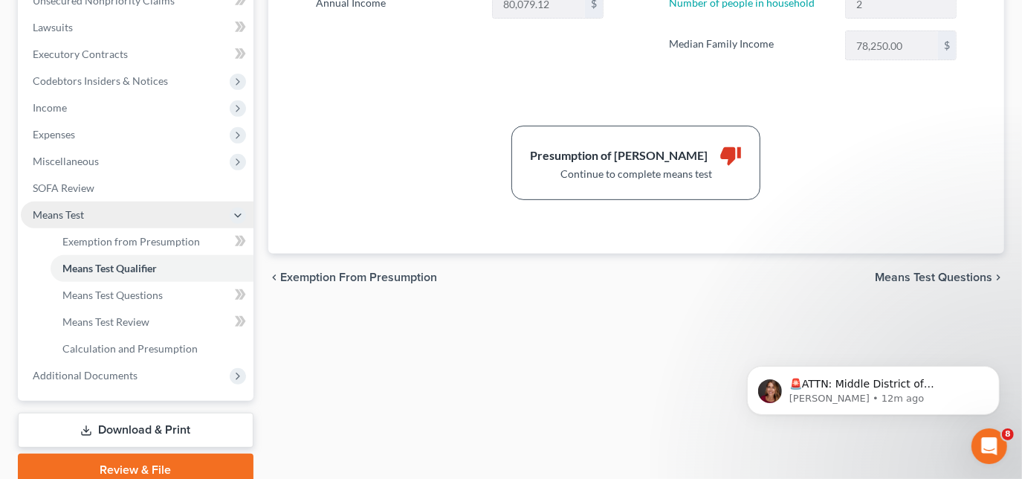
scroll to position [405, 0]
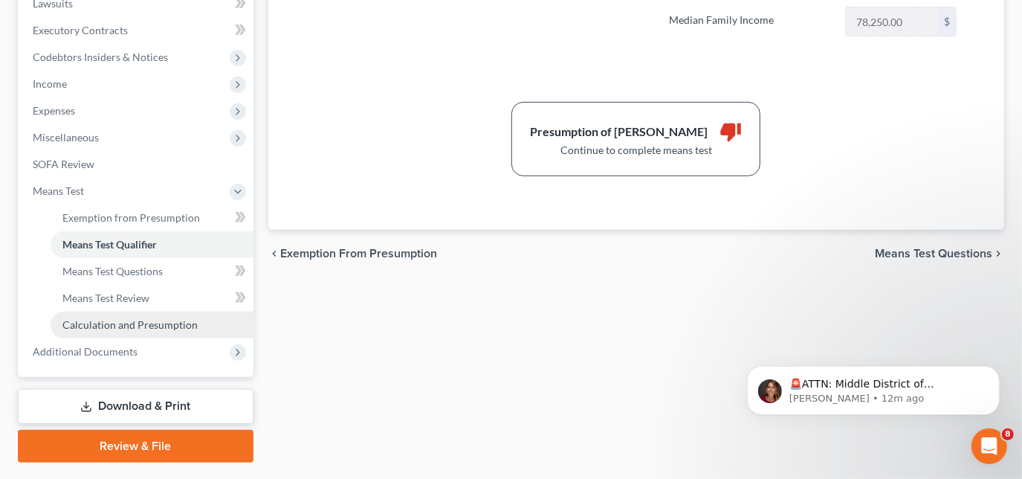
click at [129, 318] on span "Calculation and Presumption" at bounding box center [129, 324] width 135 height 13
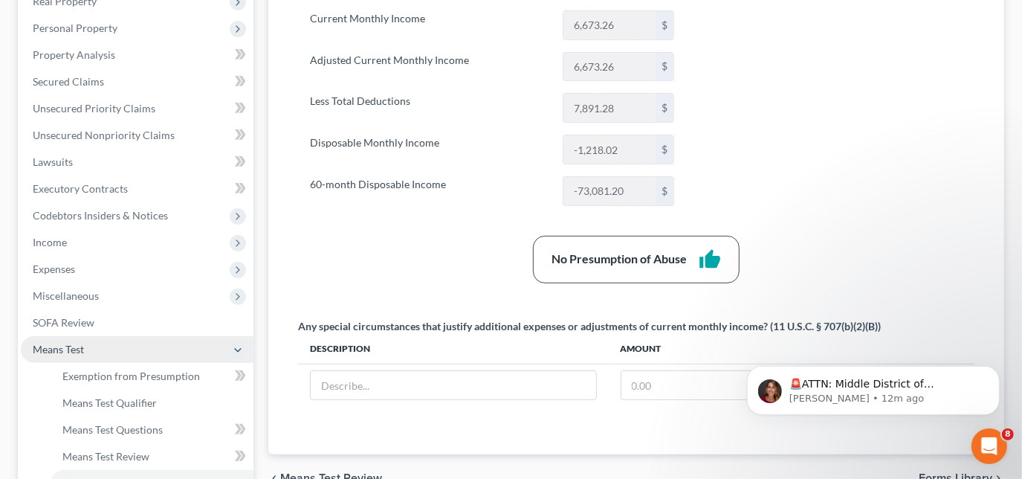
scroll to position [270, 0]
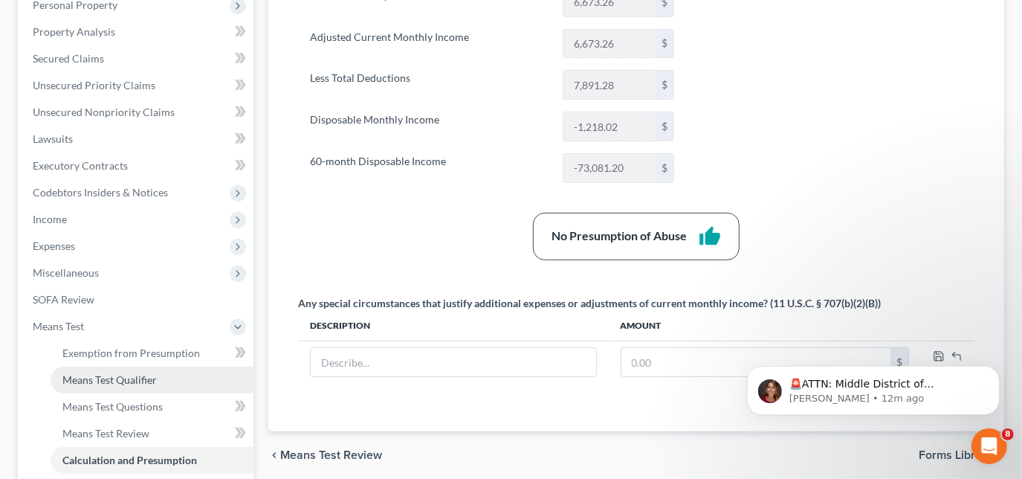
click at [119, 376] on span "Means Test Qualifier" at bounding box center [109, 379] width 94 height 13
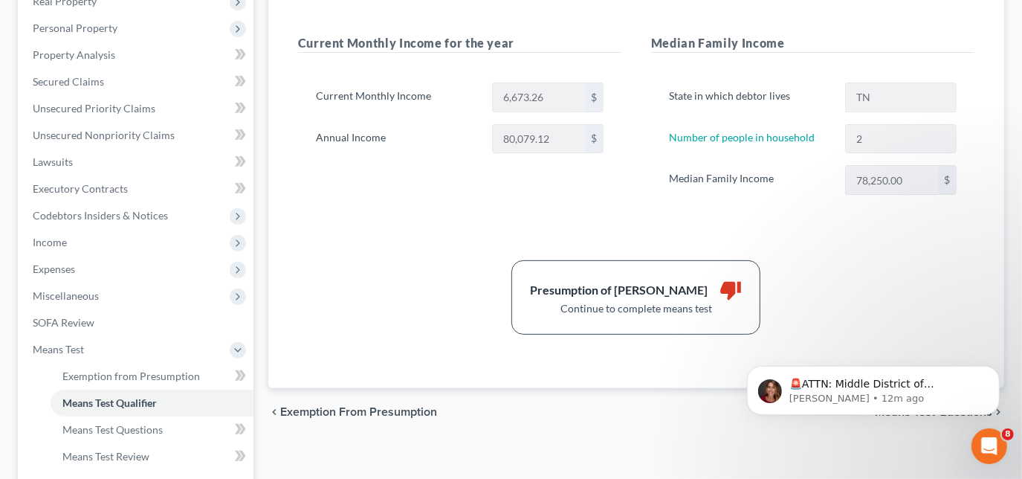
scroll to position [270, 0]
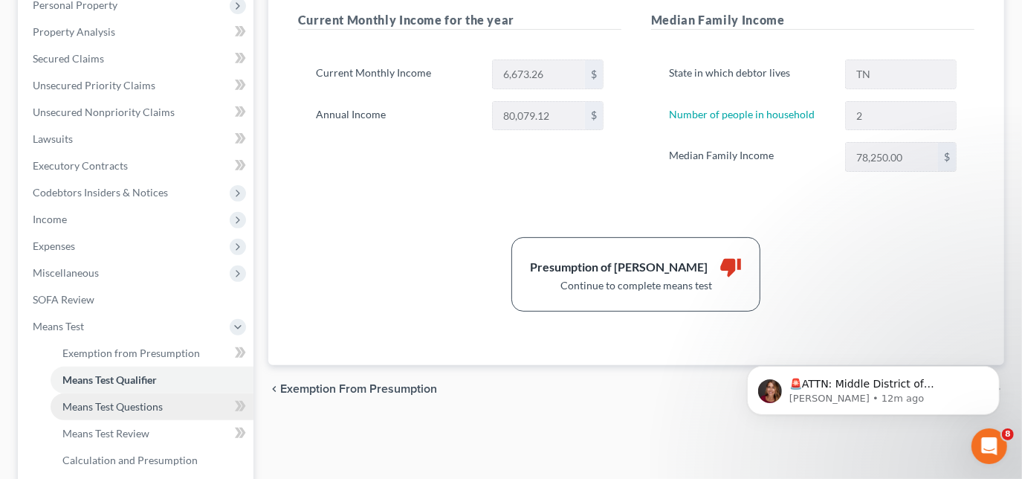
click at [83, 407] on span "Means Test Questions" at bounding box center [112, 406] width 100 height 13
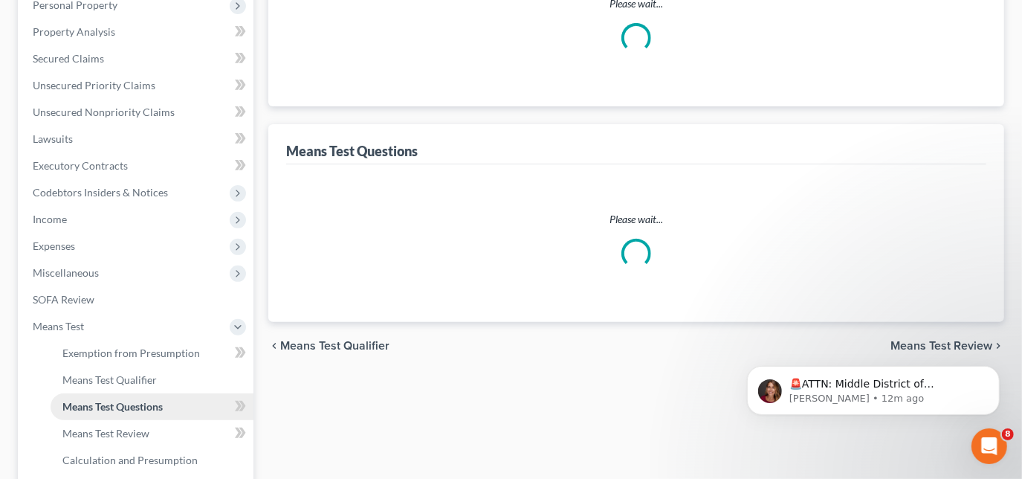
scroll to position [215, 0]
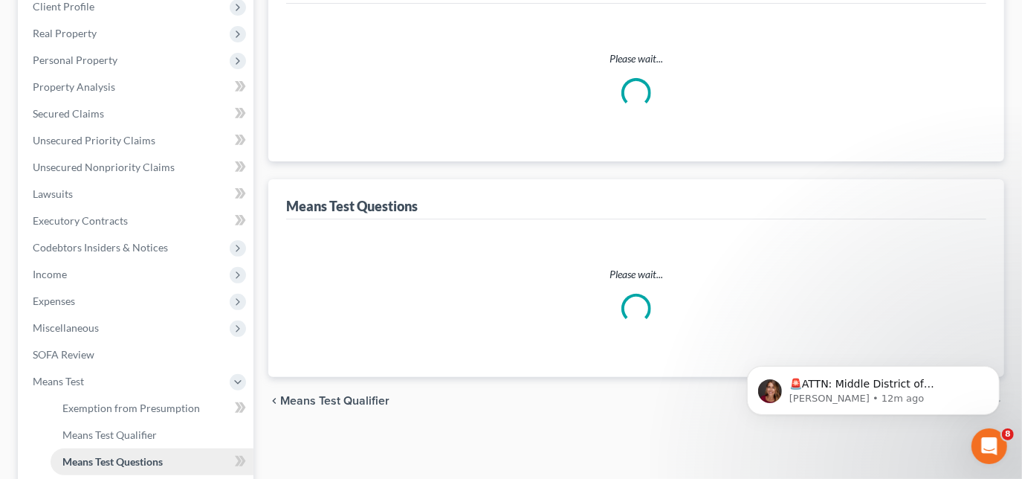
select select "1"
select select "60"
select select "1"
select select "60"
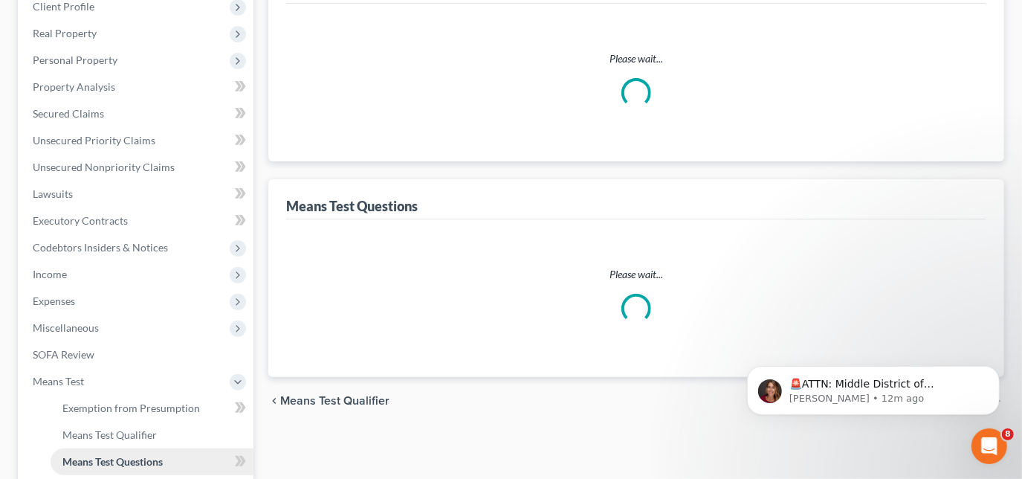
select select "2"
select select "3"
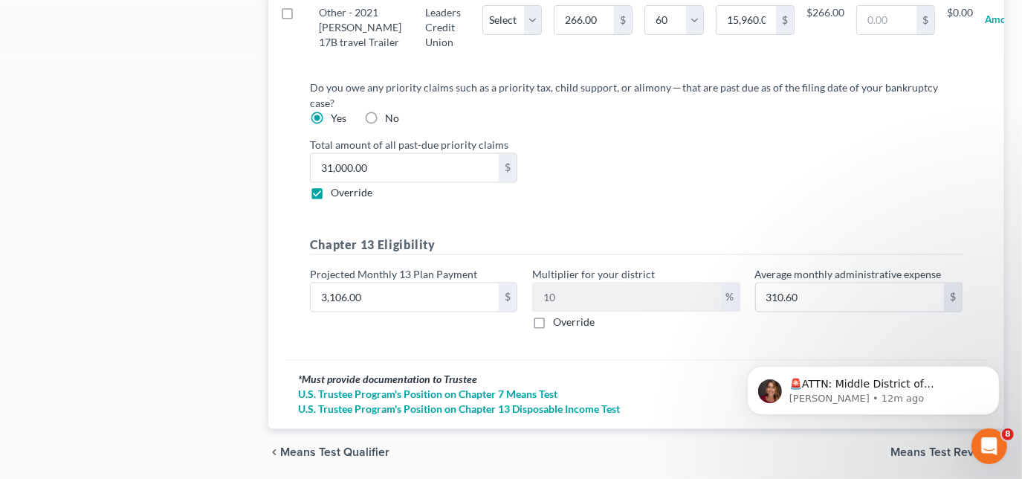
scroll to position [1835, 0]
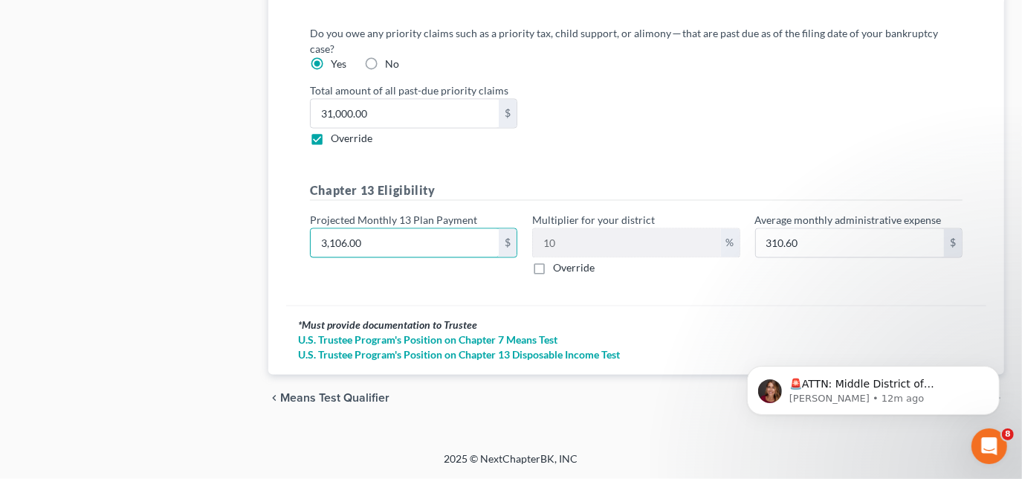
type input "0"
type input "0.00"
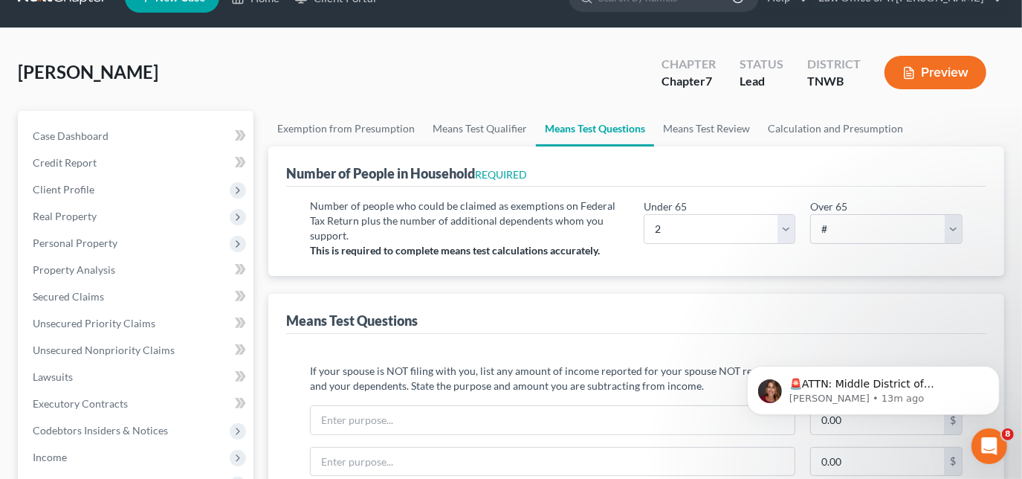
scroll to position [0, 0]
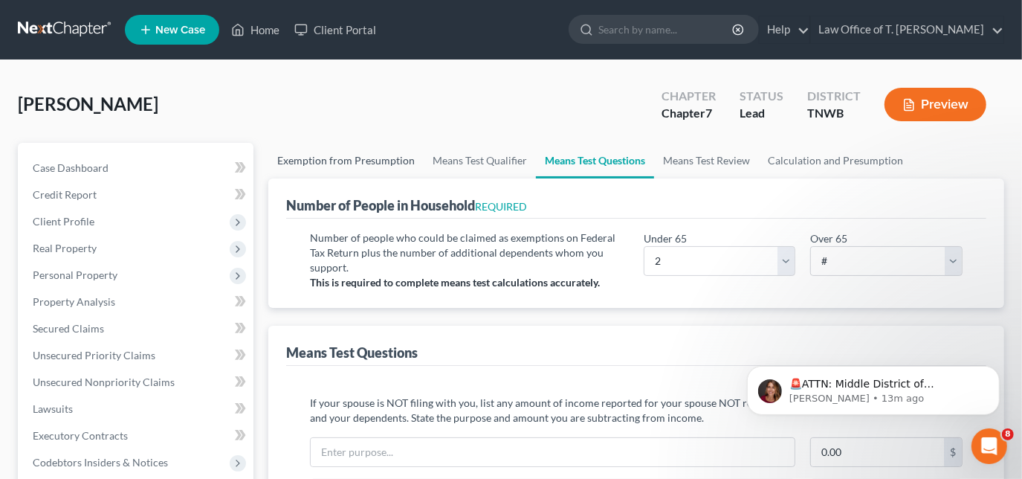
click at [365, 170] on link "Exemption from Presumption" at bounding box center [345, 161] width 155 height 36
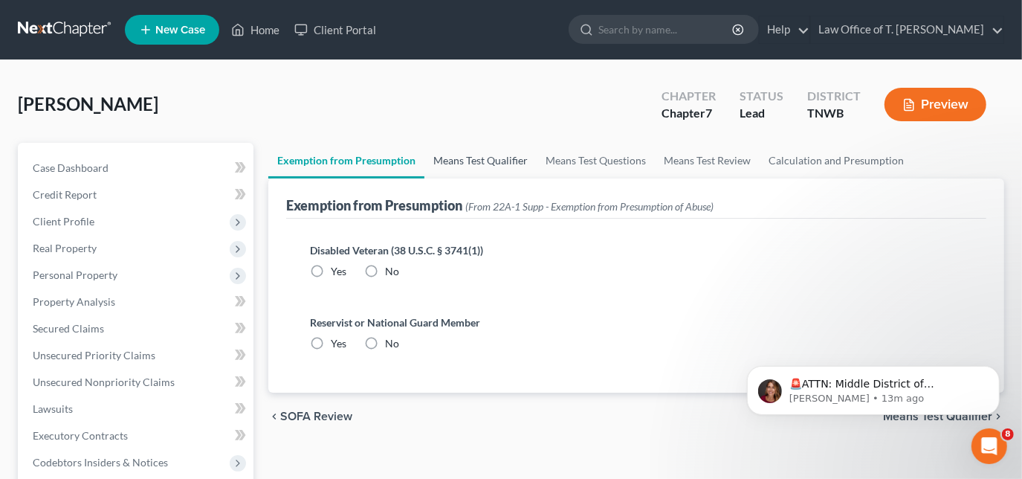
click at [473, 156] on link "Means Test Qualifier" at bounding box center [480, 161] width 112 height 36
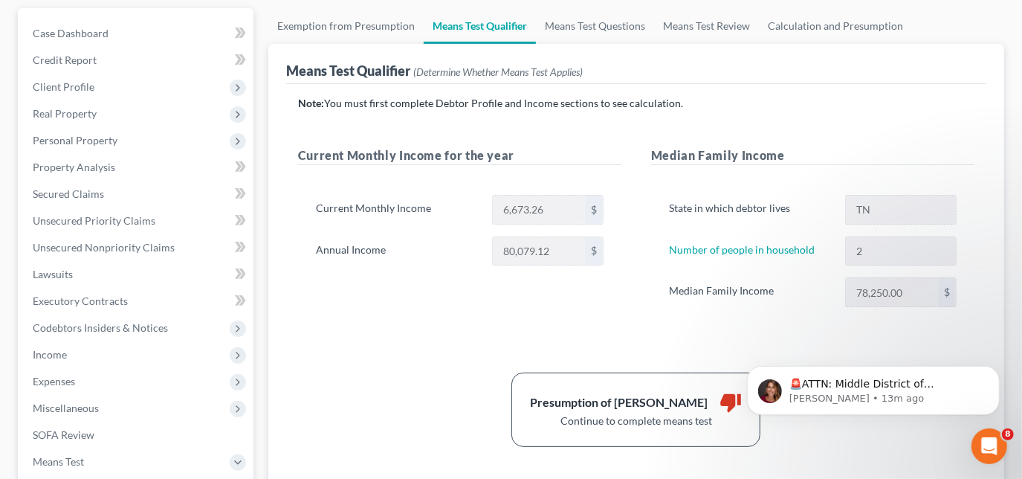
scroll to position [67, 0]
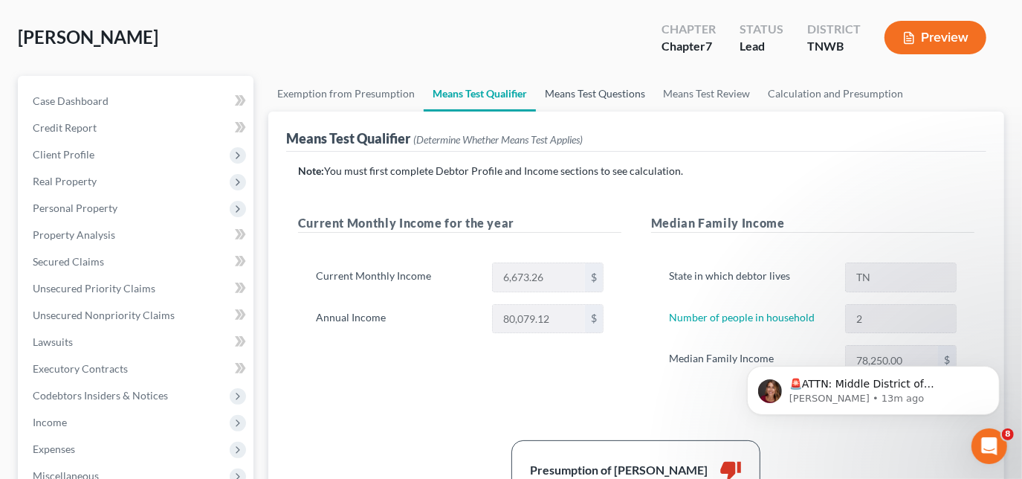
click at [595, 85] on link "Means Test Questions" at bounding box center [595, 94] width 118 height 36
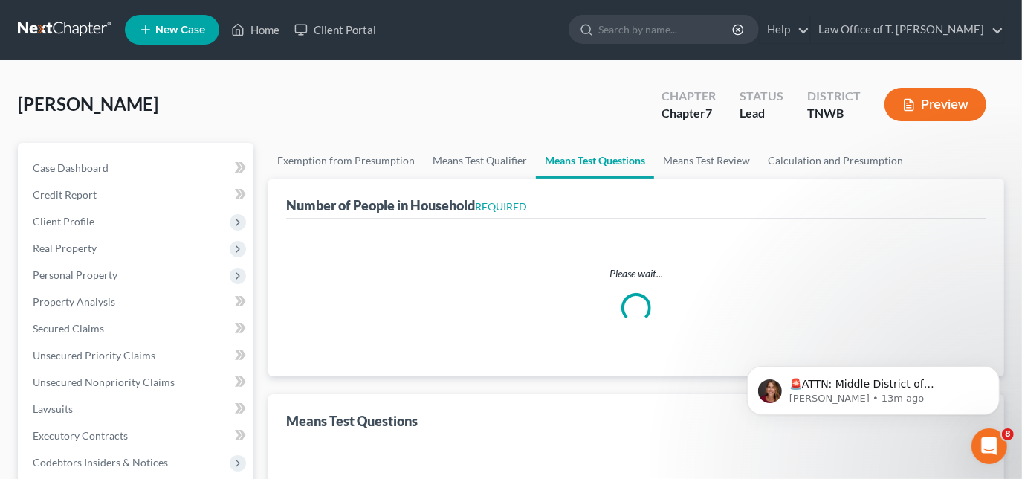
select select "1"
select select "60"
select select "1"
select select "60"
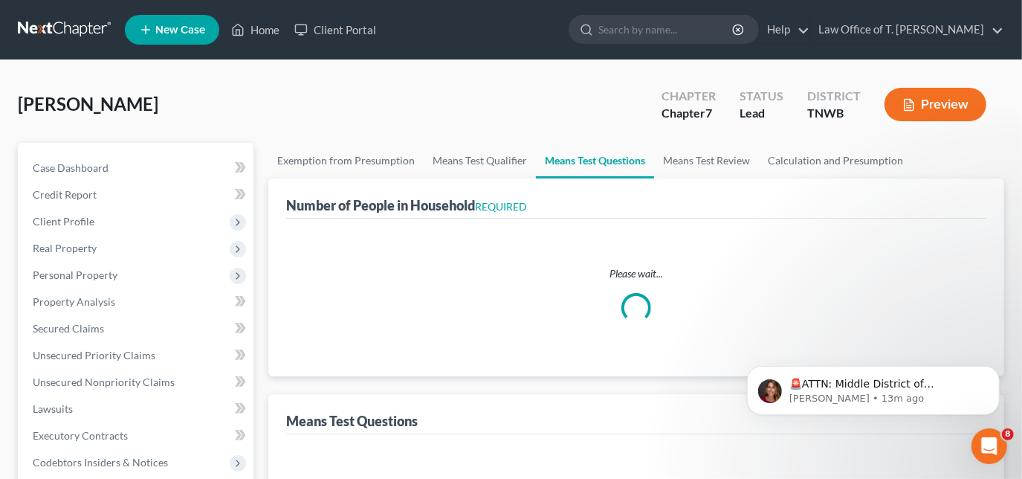
select select "2"
select select "3"
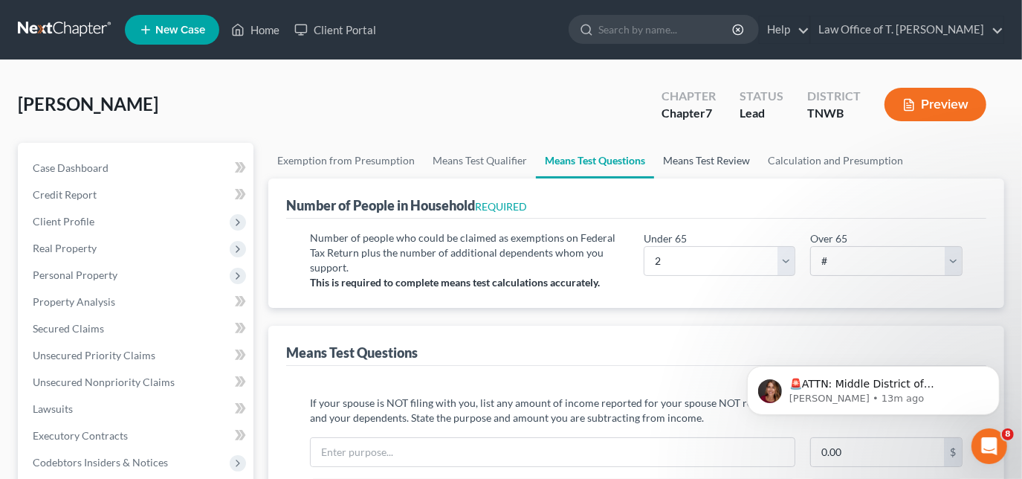
click at [712, 155] on link "Means Test Review" at bounding box center [706, 161] width 105 height 36
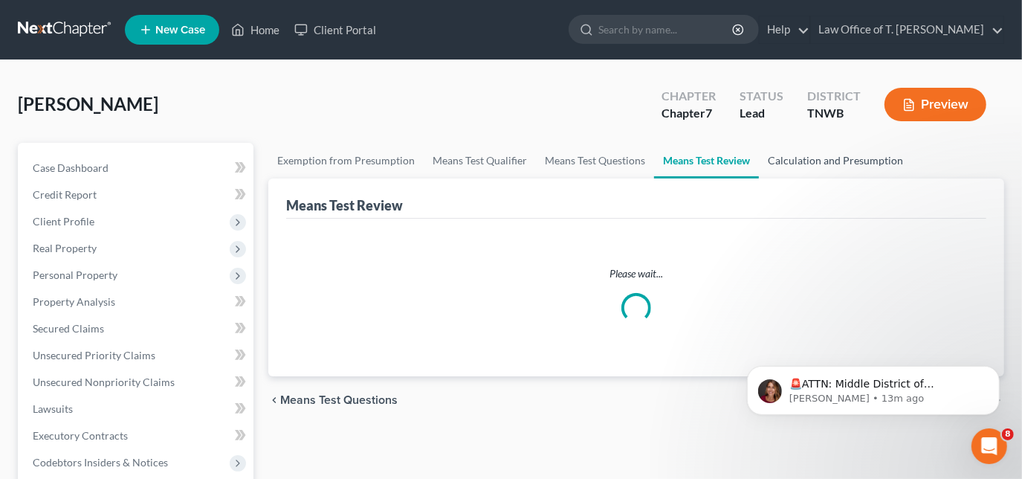
click at [788, 162] on link "Calculation and Presumption" at bounding box center [835, 161] width 153 height 36
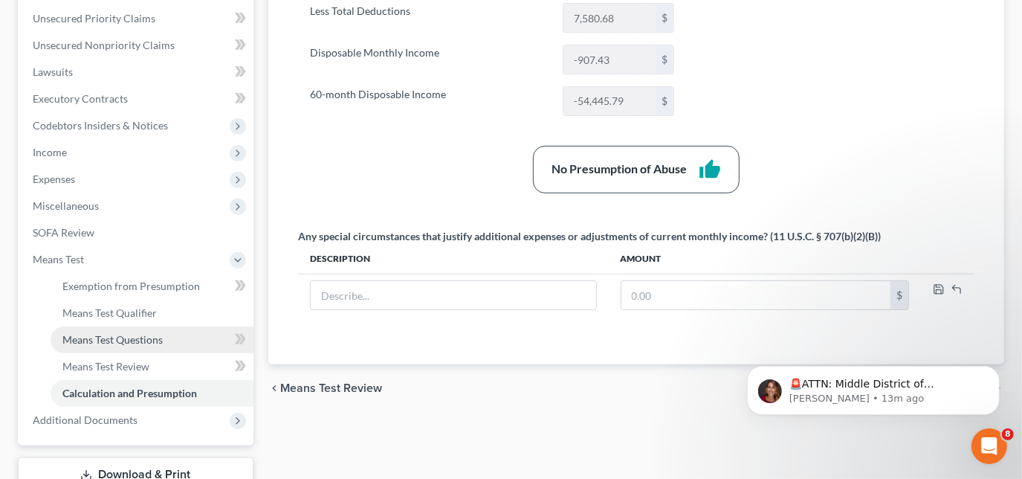
scroll to position [337, 0]
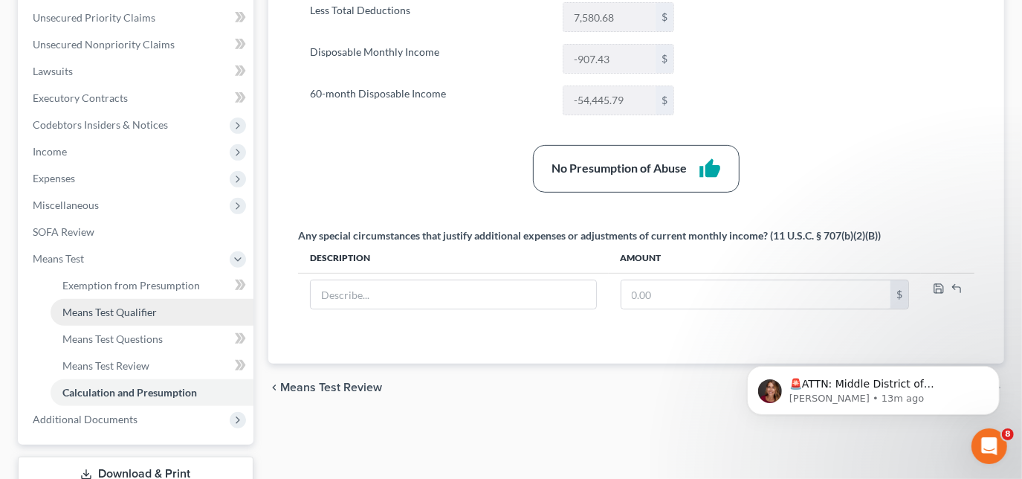
click at [106, 303] on link "Means Test Qualifier" at bounding box center [152, 312] width 203 height 27
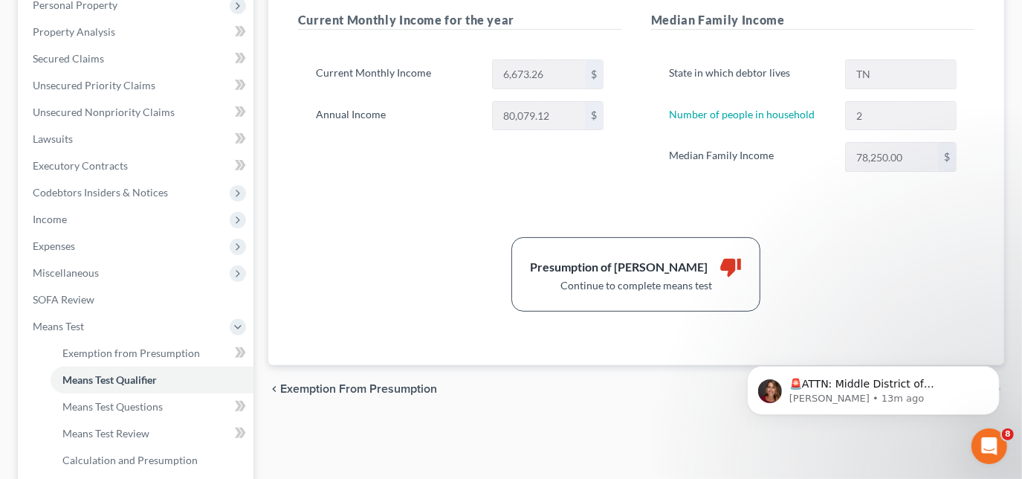
scroll to position [202, 0]
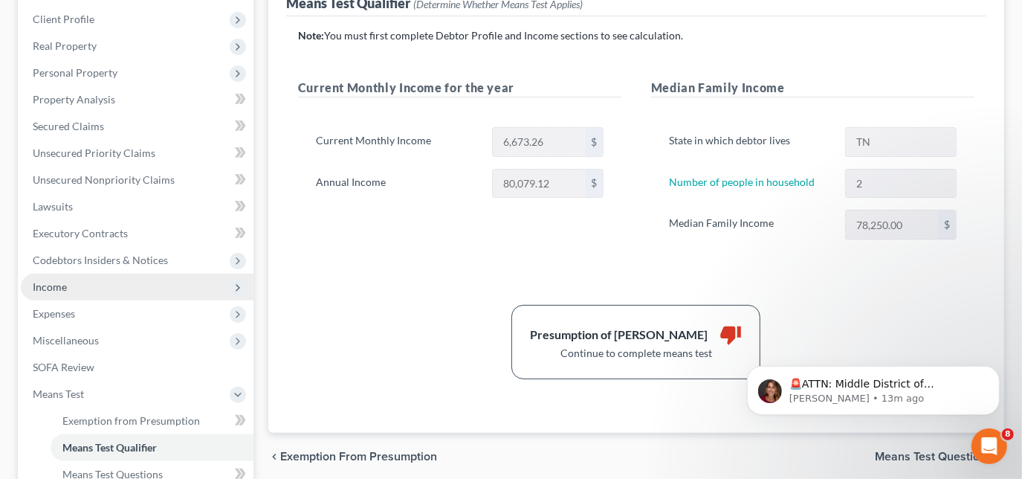
click at [69, 288] on span "Income" at bounding box center [137, 287] width 233 height 27
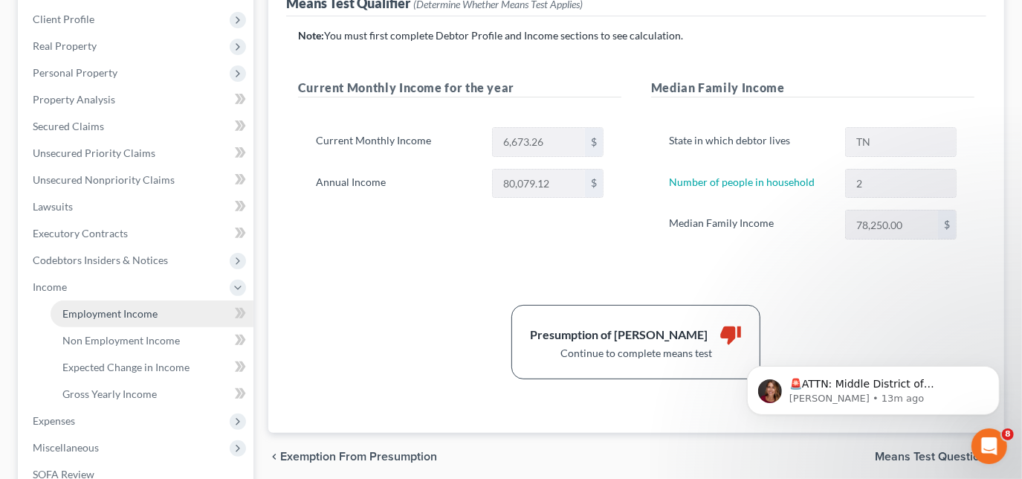
click at [91, 313] on span "Employment Income" at bounding box center [109, 313] width 95 height 13
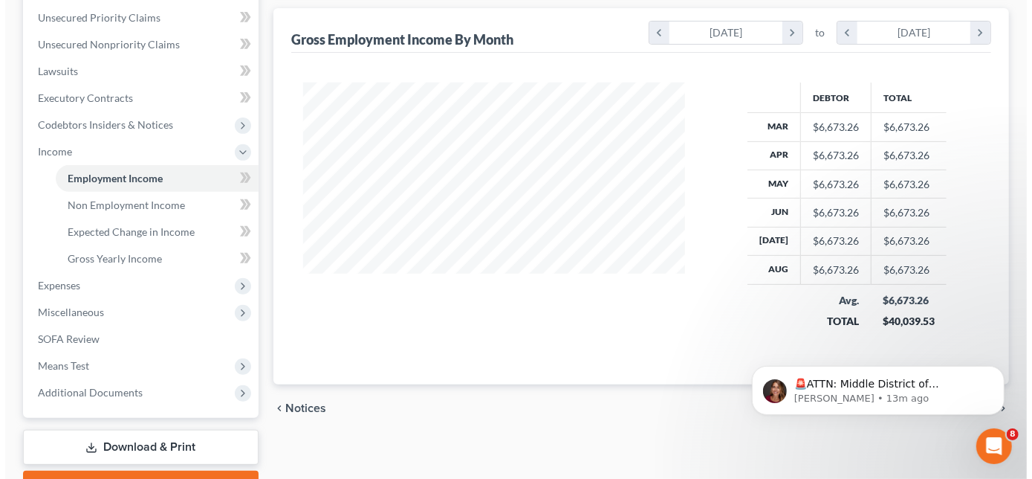
scroll to position [202, 0]
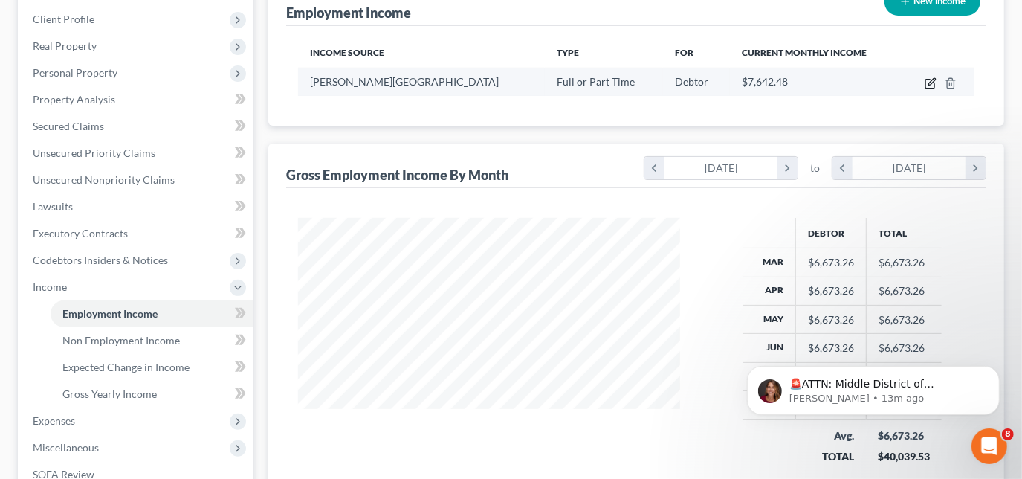
click at [928, 80] on icon "button" at bounding box center [931, 83] width 12 height 12
select select "0"
select select "44"
select select "2"
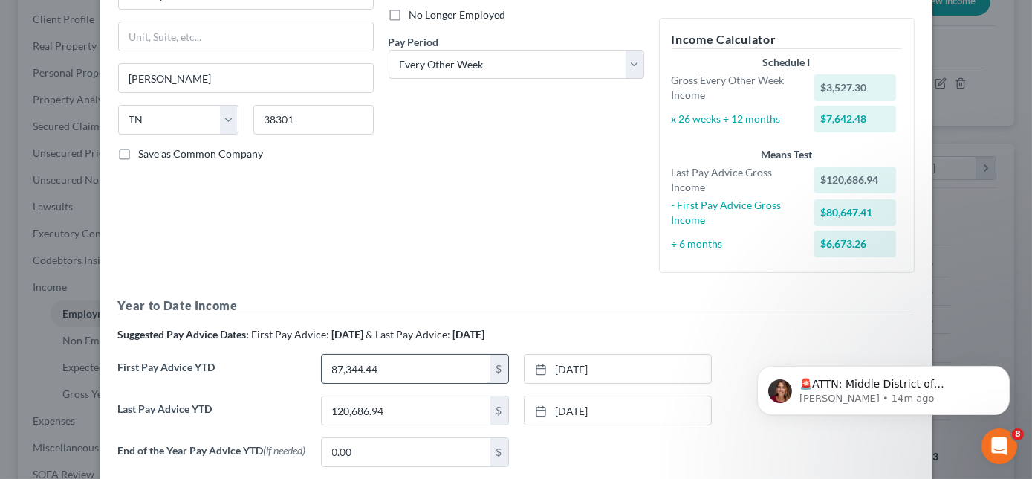
type input "87,344.44"
click at [535, 365] on icon at bounding box center [541, 369] width 12 height 12
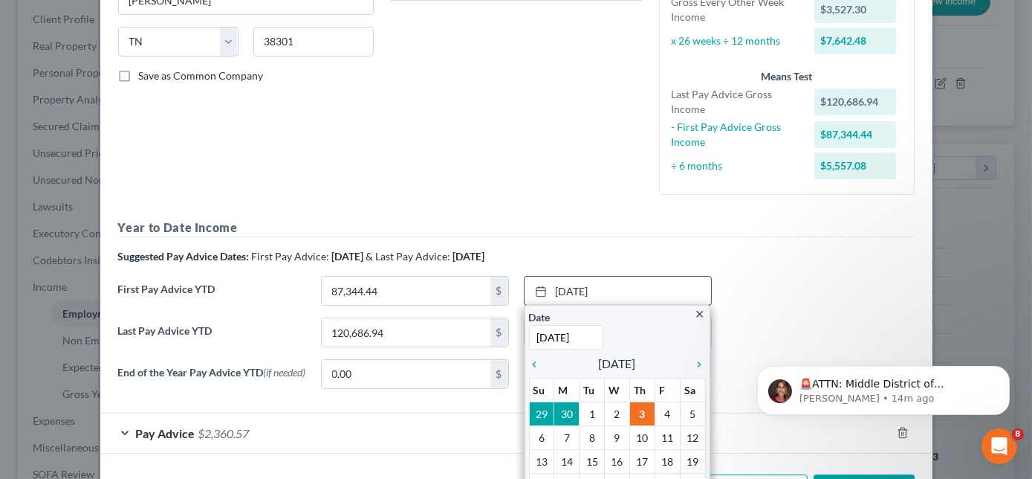
scroll to position [337, 0]
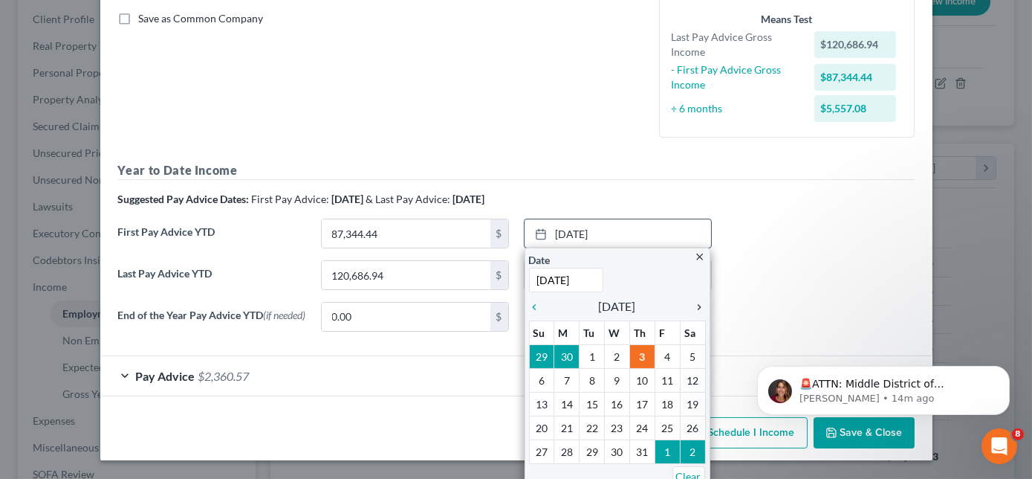
click at [688, 301] on icon "chevron_right" at bounding box center [696, 307] width 19 height 12
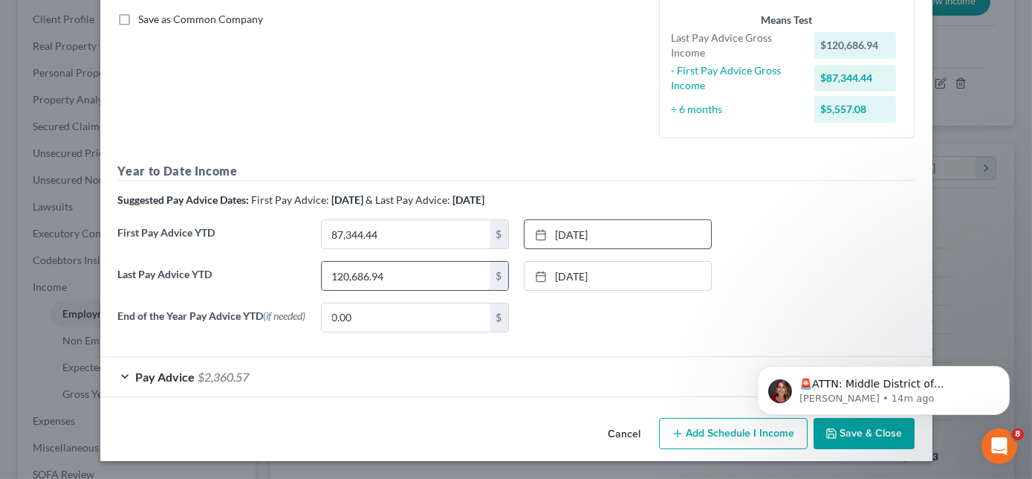
click at [409, 271] on input "120,686.94" at bounding box center [406, 276] width 169 height 28
click at [407, 312] on input "0.00" at bounding box center [406, 317] width 169 height 28
type input "120,686.94"
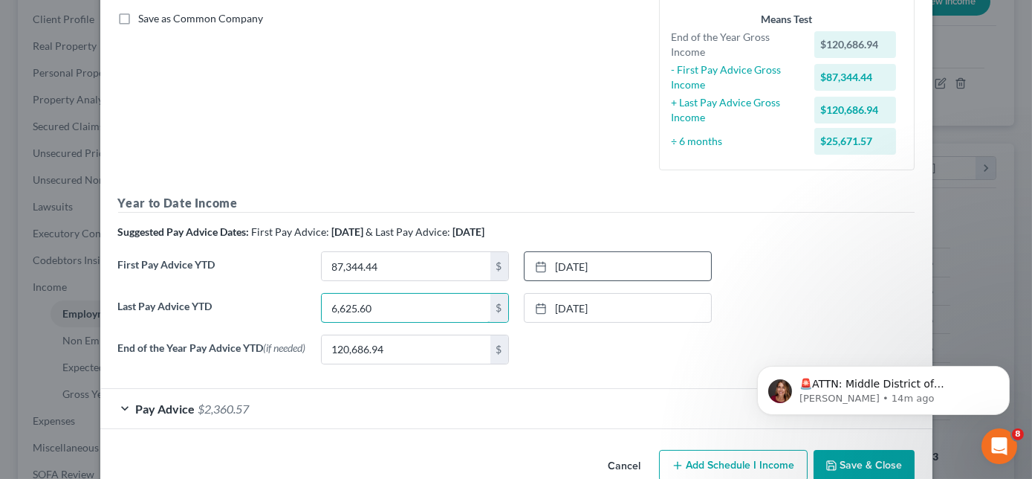
type input "6,625.60"
click at [525, 310] on link "[DATE]" at bounding box center [618, 308] width 187 height 28
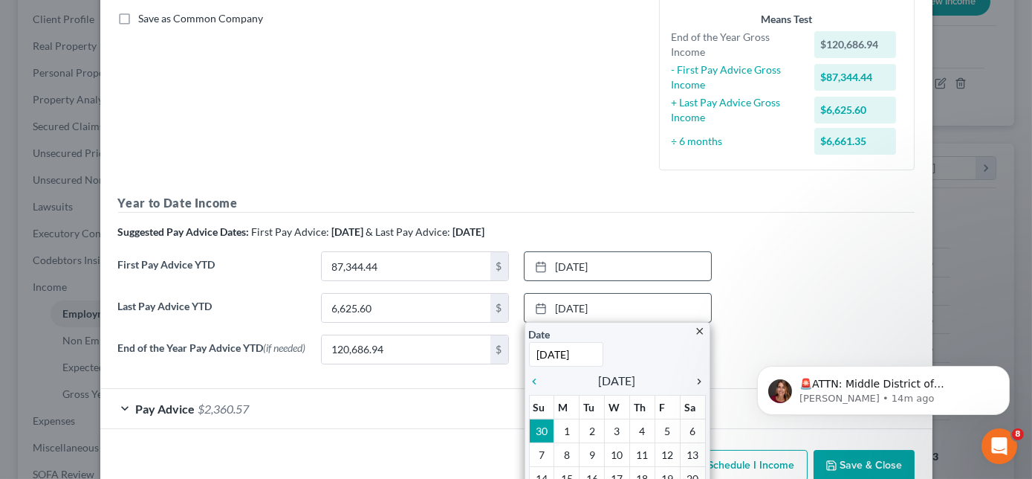
click at [692, 377] on icon "chevron_right" at bounding box center [696, 381] width 19 height 12
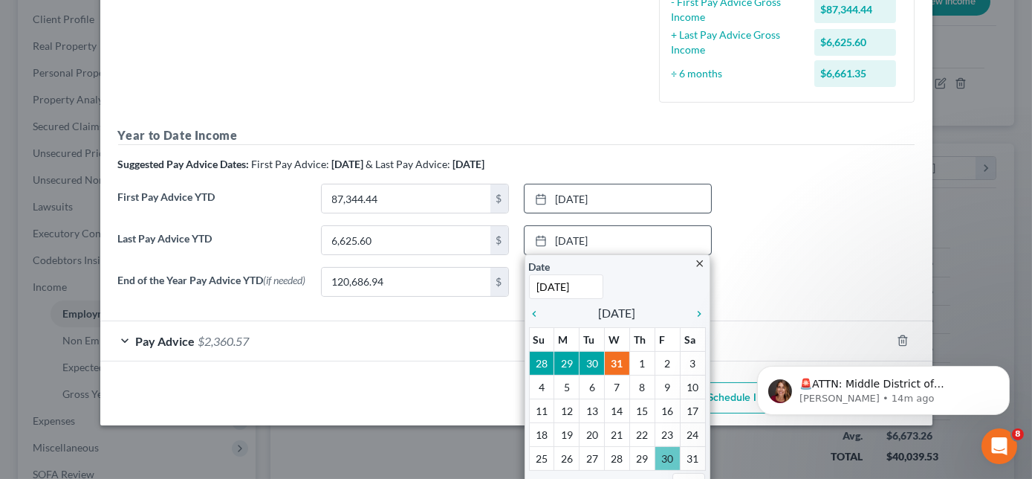
scroll to position [370, 0]
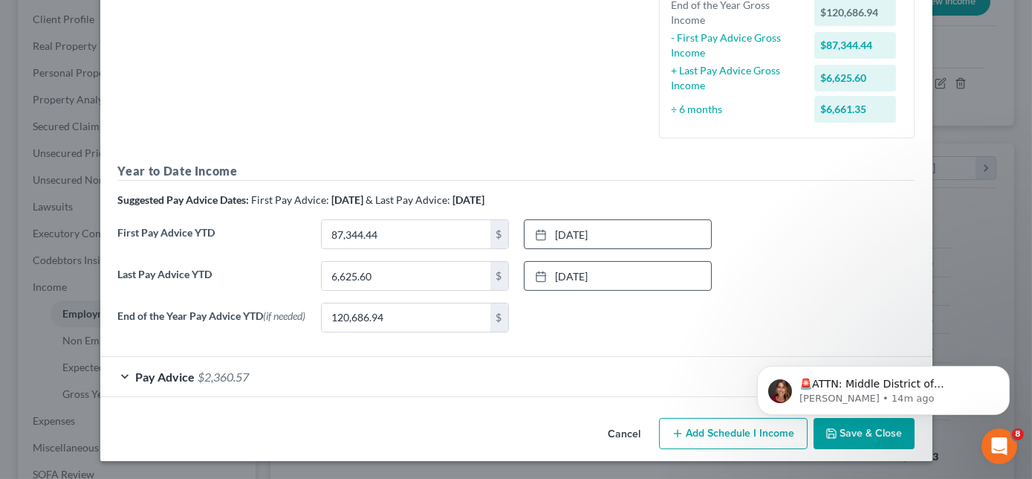
click at [867, 434] on html "🚨ATTN: Middle District of [US_STATE] The court has added a new Credit Counselin…" at bounding box center [882, 386] width 297 height 104
click at [852, 430] on body "🚨ATTN: Middle District of [US_STATE] The court has added a new Credit Counselin…" at bounding box center [882, 386] width 285 height 92
click at [844, 436] on html "🚨ATTN: Middle District of [US_STATE] The court has added a new Credit Counselin…" at bounding box center [882, 386] width 297 height 104
click at [829, 428] on body "🚨ATTN: Middle District of [US_STATE] The court has added a new Credit Counselin…" at bounding box center [882, 386] width 285 height 92
click at [1006, 369] on icon "Dismiss notification" at bounding box center [1005, 369] width 8 height 8
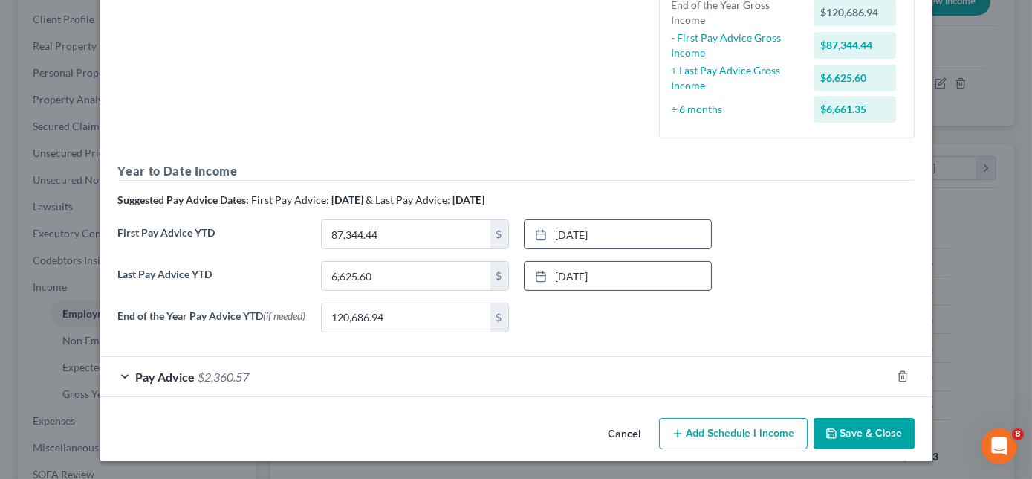
click at [864, 428] on button "Save & Close" at bounding box center [864, 433] width 101 height 31
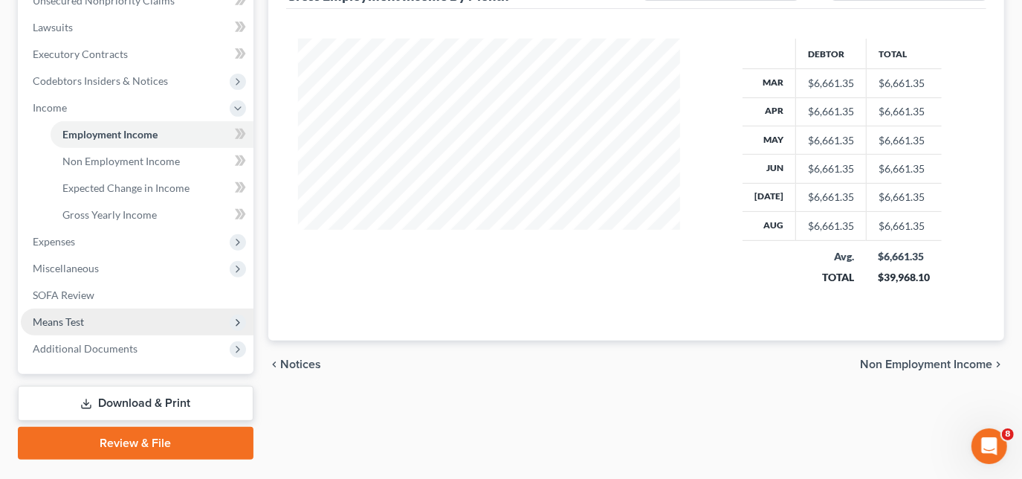
scroll to position [405, 0]
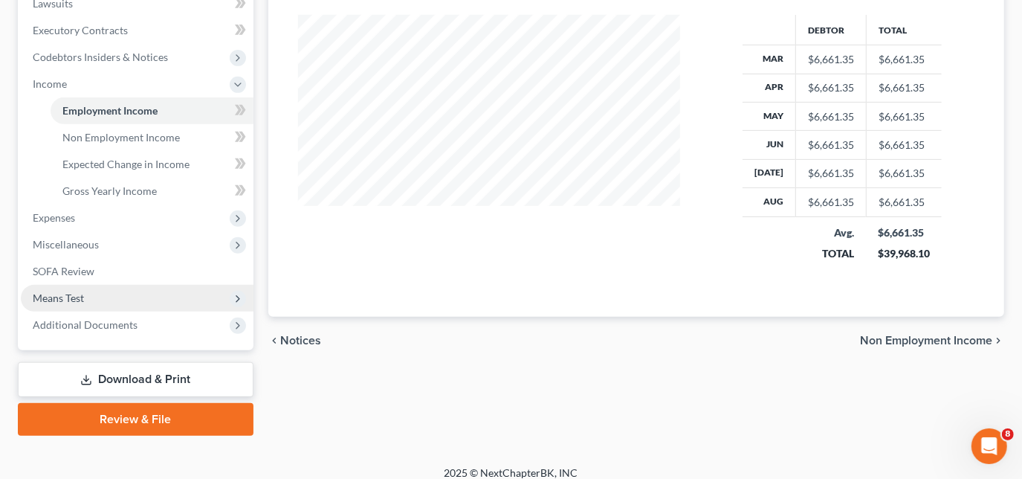
click at [60, 293] on span "Means Test" at bounding box center [58, 297] width 51 height 13
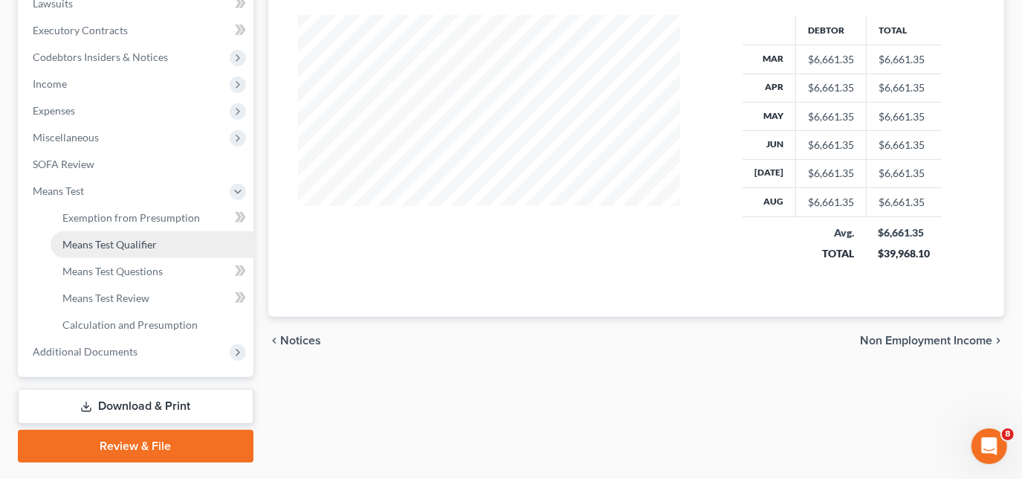
click at [121, 250] on link "Means Test Qualifier" at bounding box center [152, 244] width 203 height 27
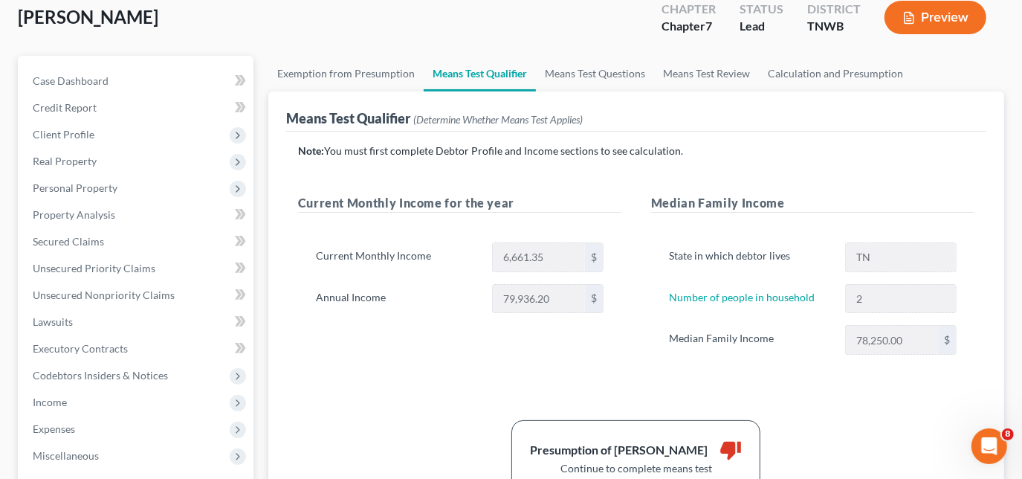
scroll to position [67, 0]
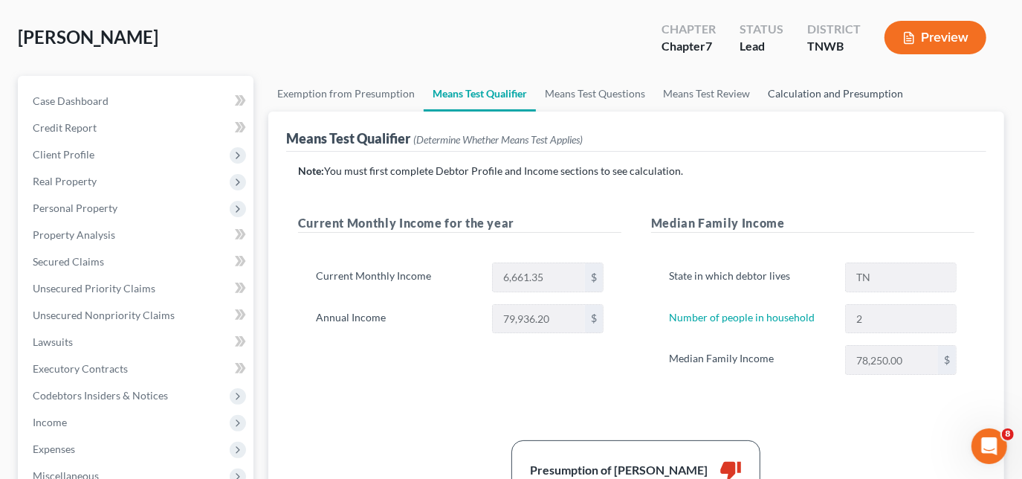
click at [836, 90] on link "Calculation and Presumption" at bounding box center [835, 94] width 153 height 36
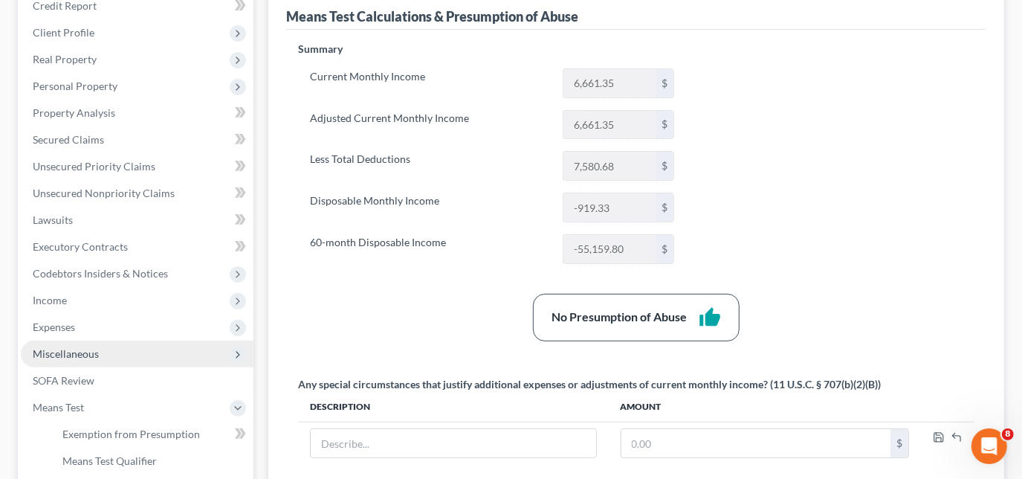
scroll to position [202, 0]
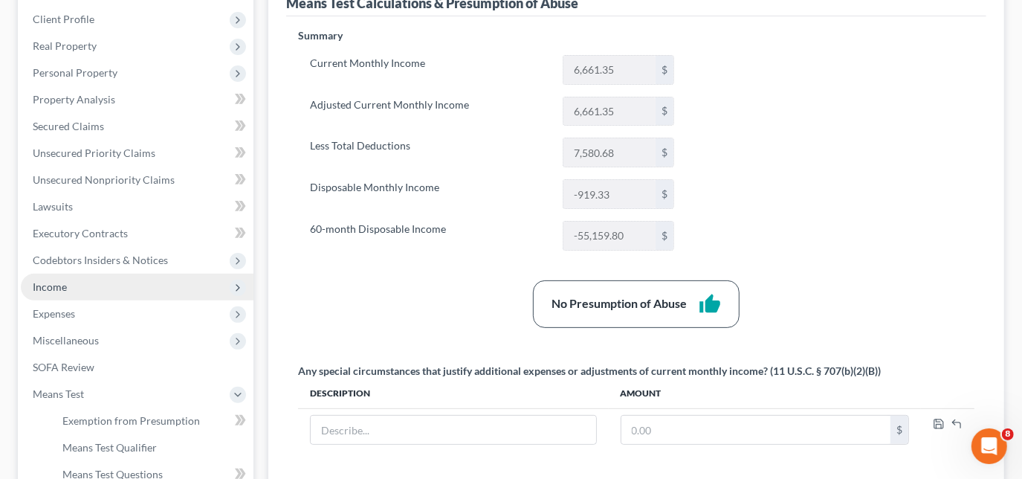
click at [69, 284] on span "Income" at bounding box center [137, 287] width 233 height 27
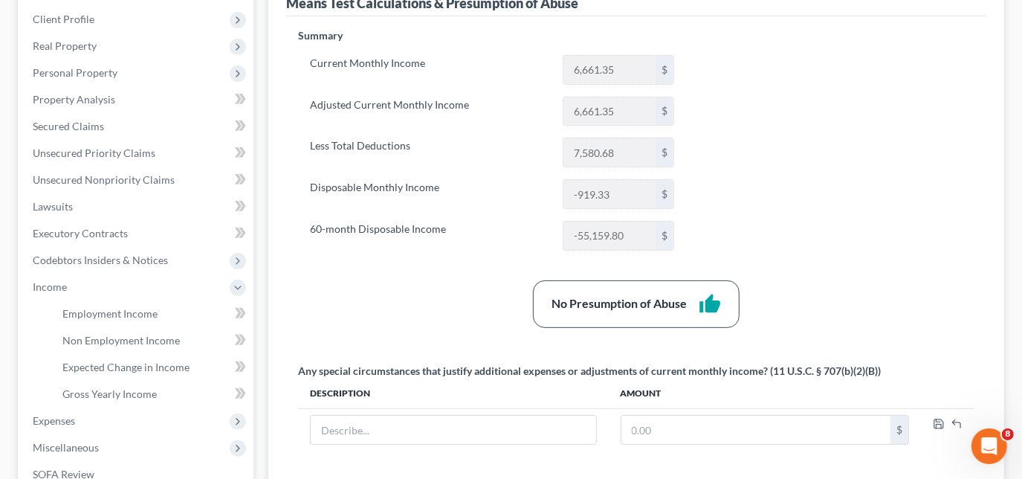
click at [410, 301] on div "No Presumption of Abuse thumb_up" at bounding box center [636, 304] width 691 height 48
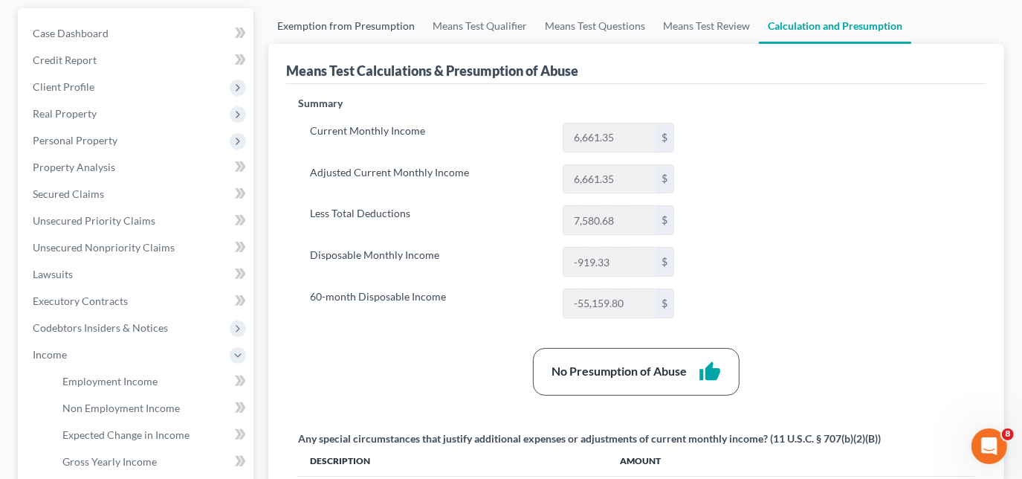
click at [368, 36] on link "Exemption from Presumption" at bounding box center [345, 26] width 155 height 36
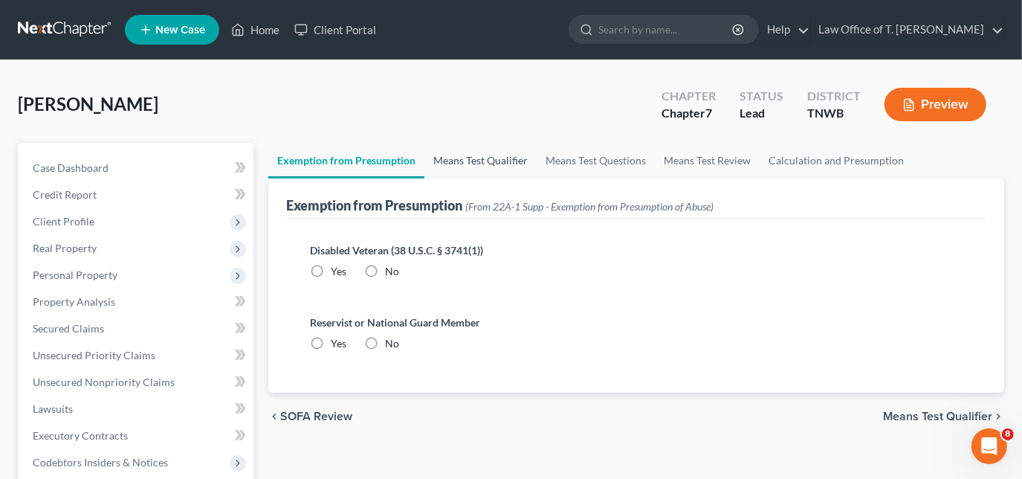
click at [475, 150] on link "Means Test Qualifier" at bounding box center [480, 161] width 112 height 36
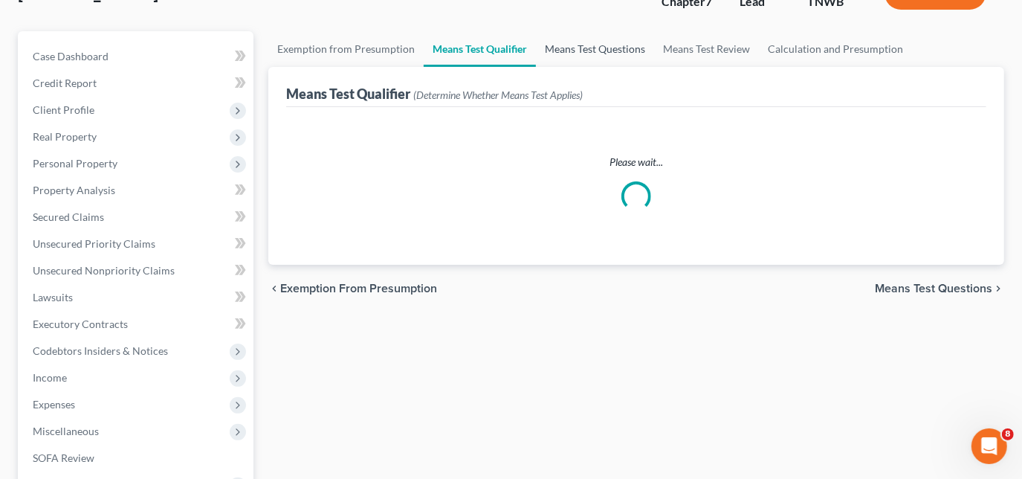
scroll to position [135, 0]
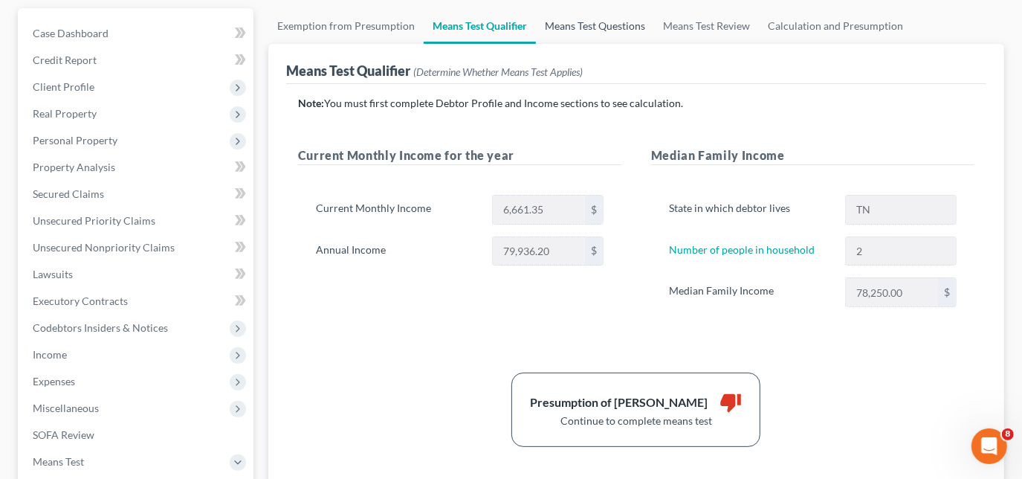
click at [603, 28] on link "Means Test Questions" at bounding box center [595, 26] width 118 height 36
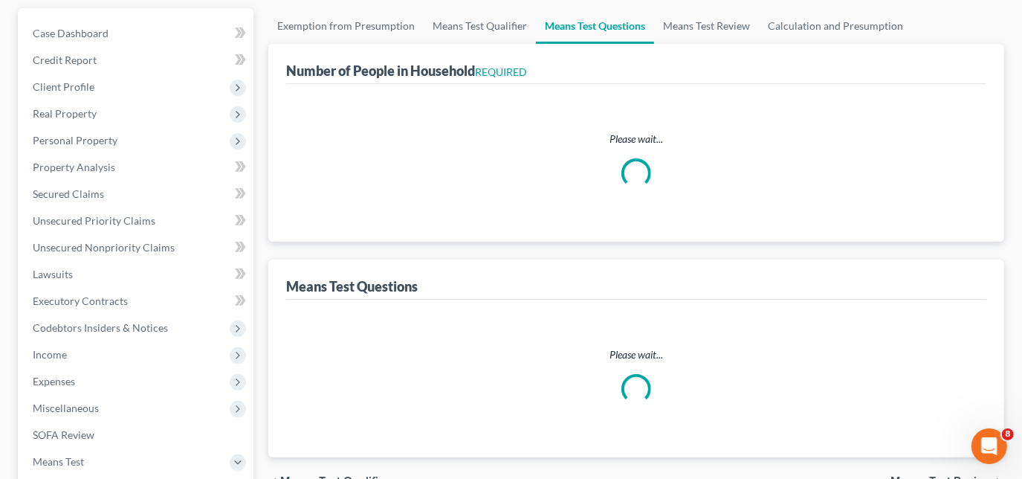
scroll to position [80, 0]
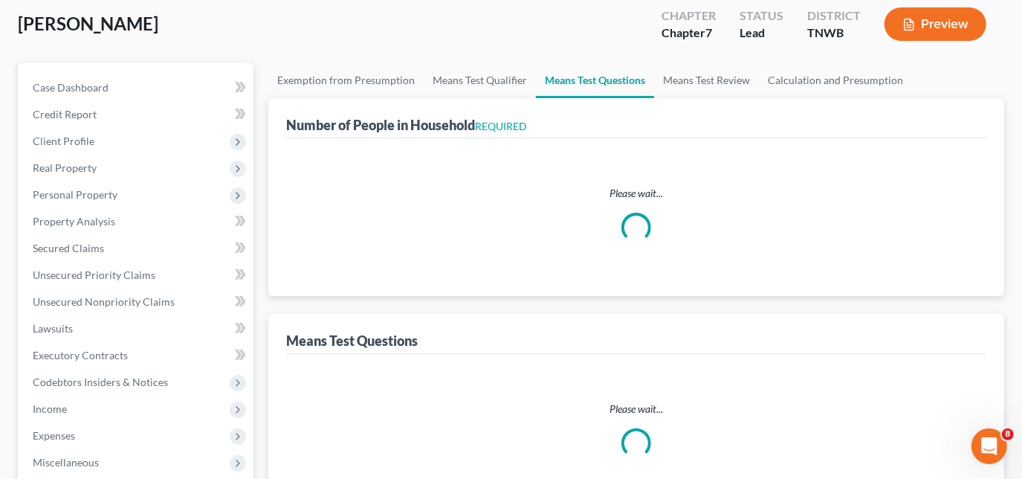
select select "1"
select select "60"
select select "1"
select select "60"
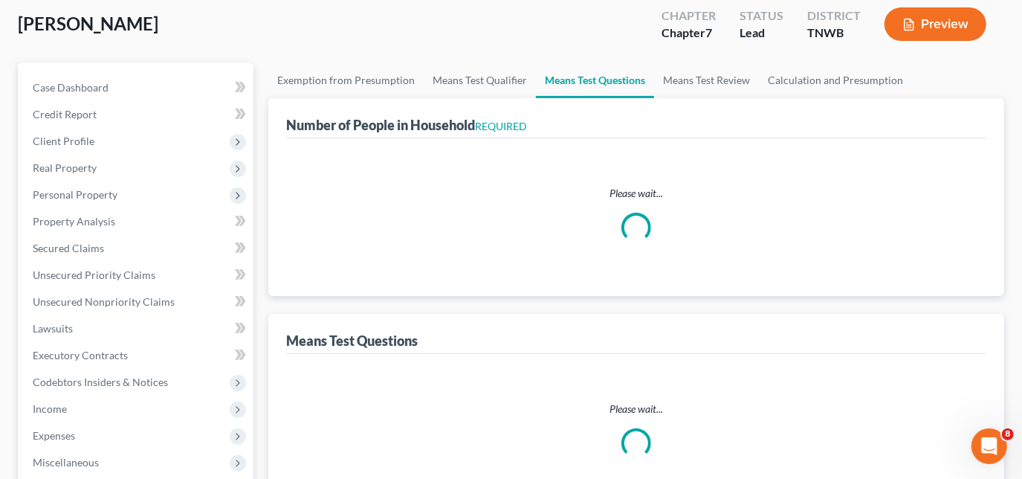
select select "2"
select select "3"
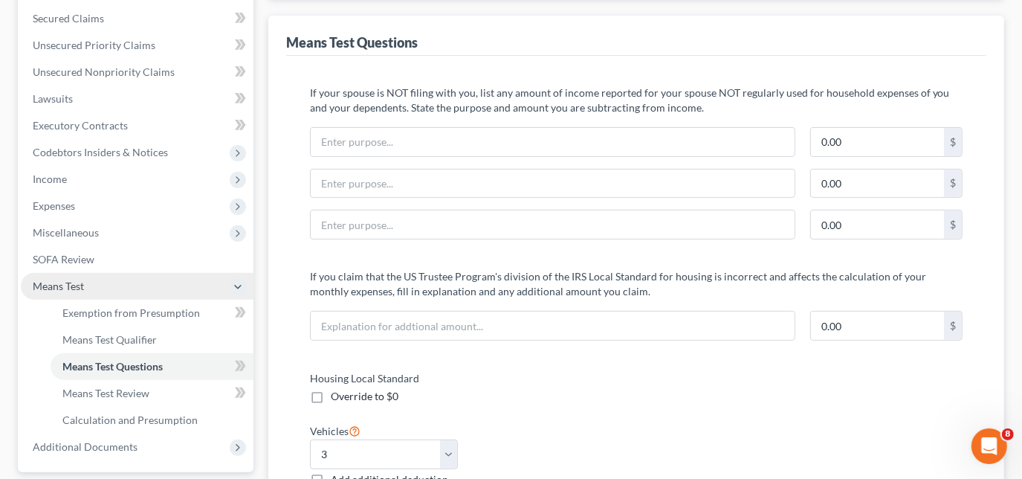
scroll to position [337, 0]
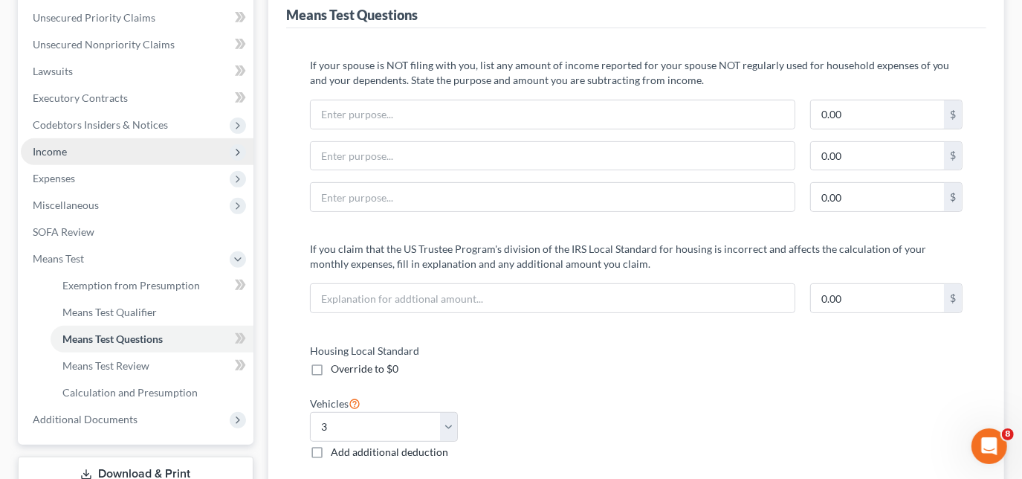
click at [69, 158] on span "Income" at bounding box center [137, 151] width 233 height 27
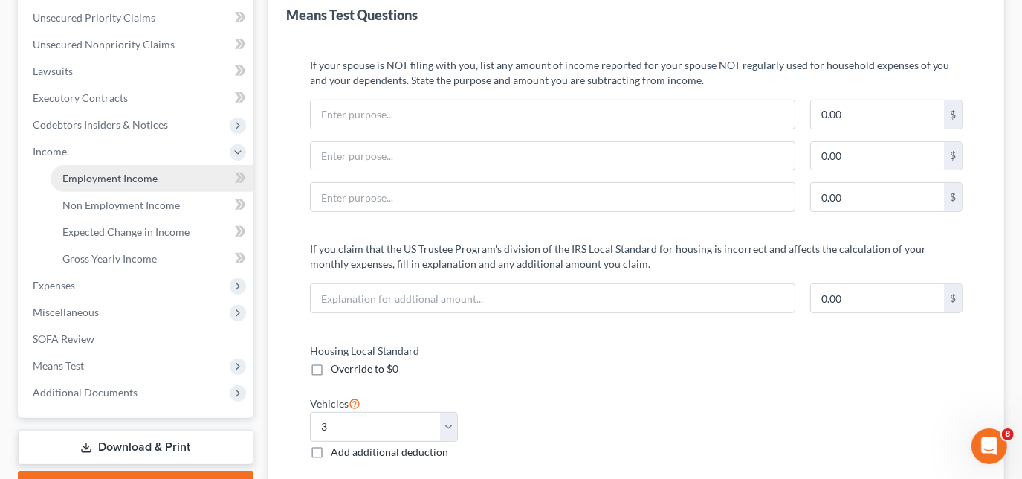
click at [85, 183] on span "Employment Income" at bounding box center [109, 178] width 95 height 13
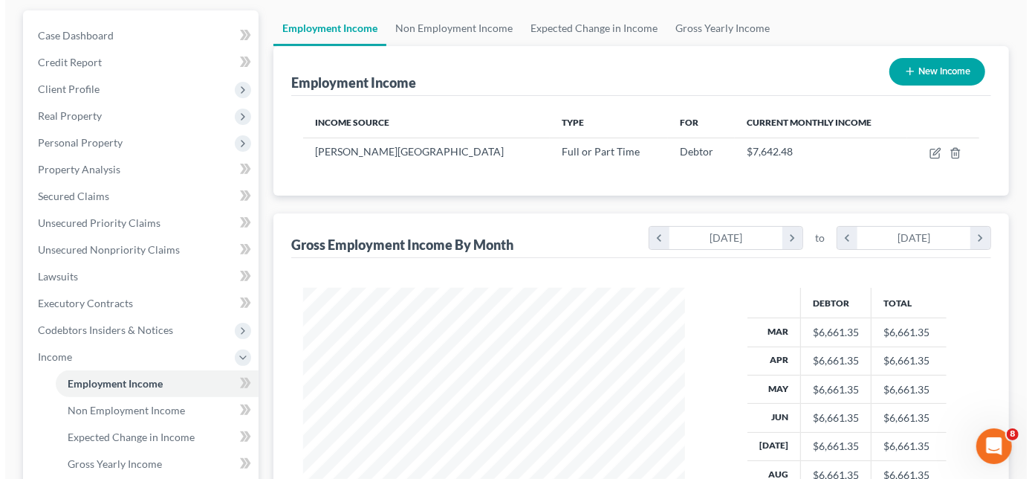
scroll to position [135, 0]
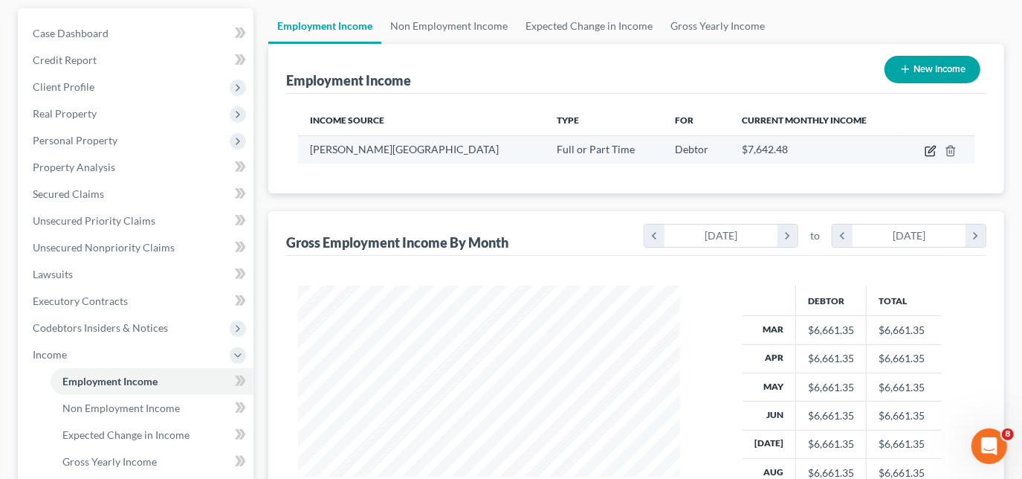
click at [932, 151] on icon "button" at bounding box center [931, 151] width 12 height 12
select select "0"
select select "44"
select select "2"
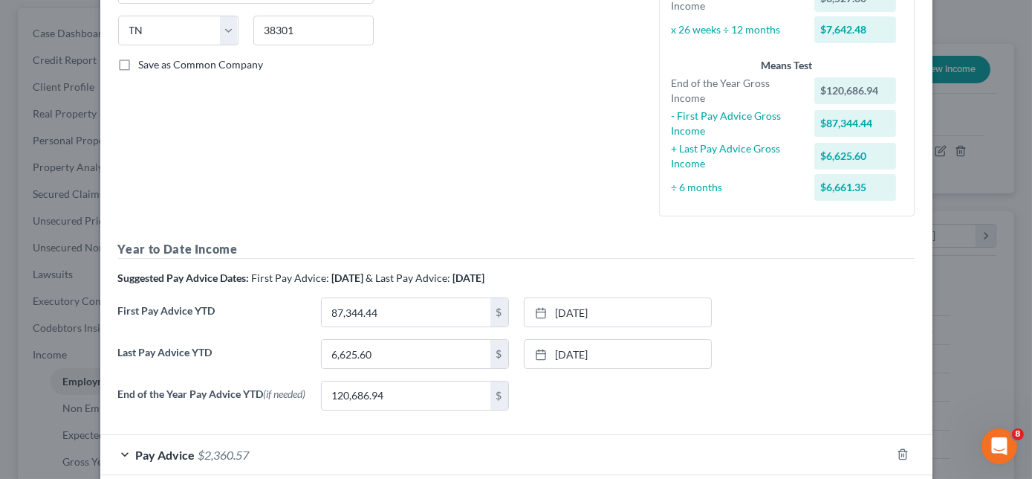
scroll to position [322, 0]
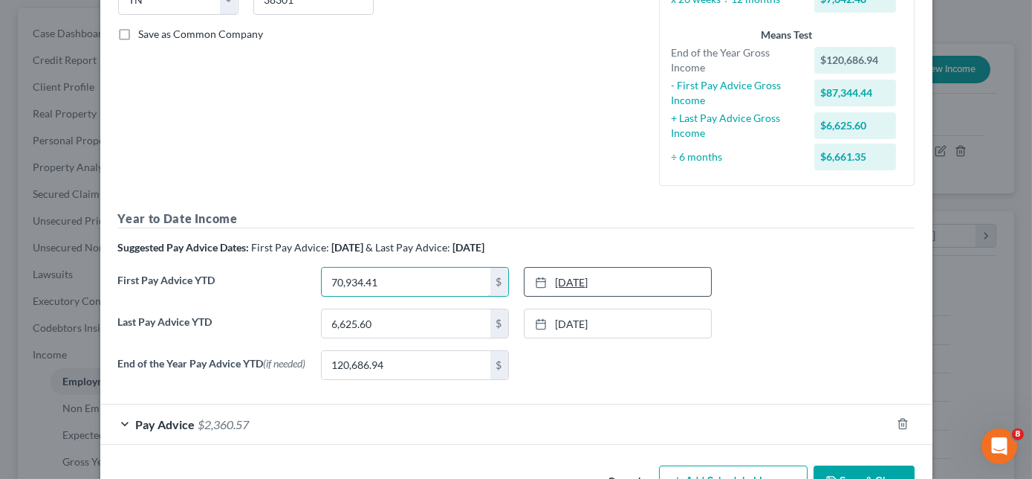
type input "70,934.41"
click at [555, 283] on link "[DATE]" at bounding box center [618, 282] width 187 height 28
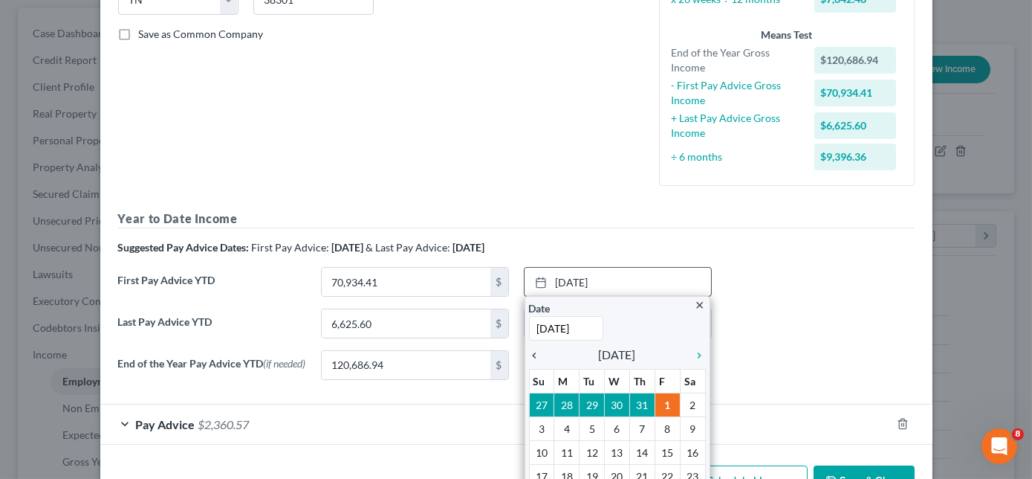
click at [538, 355] on icon "chevron_left" at bounding box center [538, 355] width 19 height 12
click at [535, 355] on icon "chevron_left" at bounding box center [538, 355] width 19 height 12
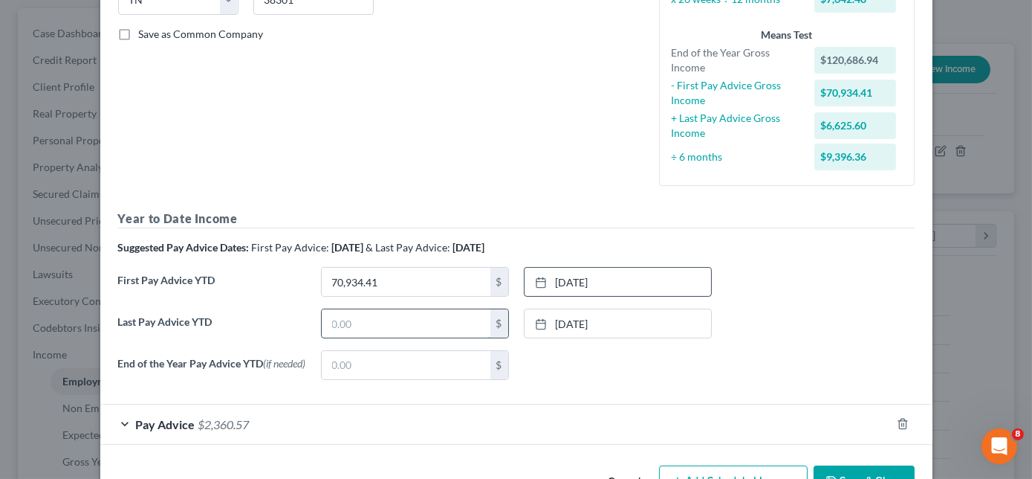
click at [346, 309] on input "text" at bounding box center [406, 323] width 169 height 28
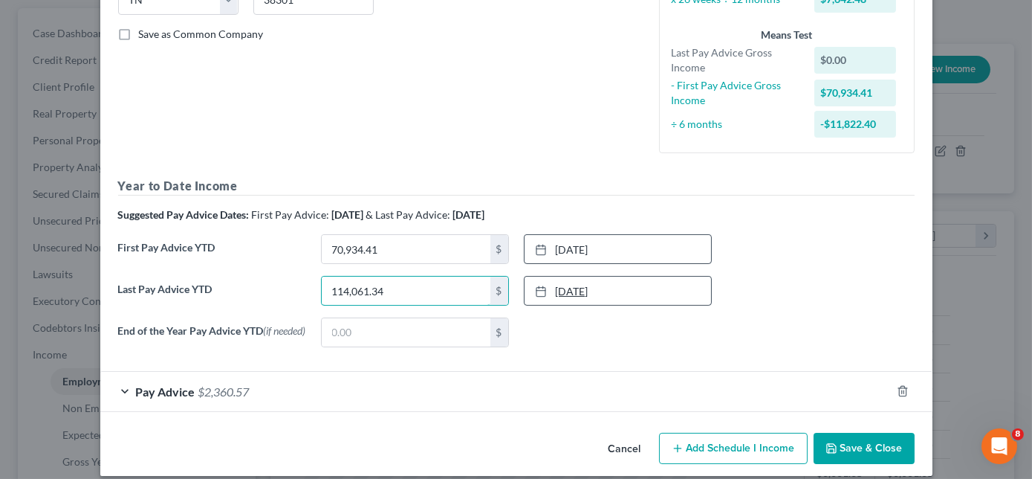
type input "114,061.34"
click at [528, 291] on link "[DATE]" at bounding box center [618, 290] width 187 height 28
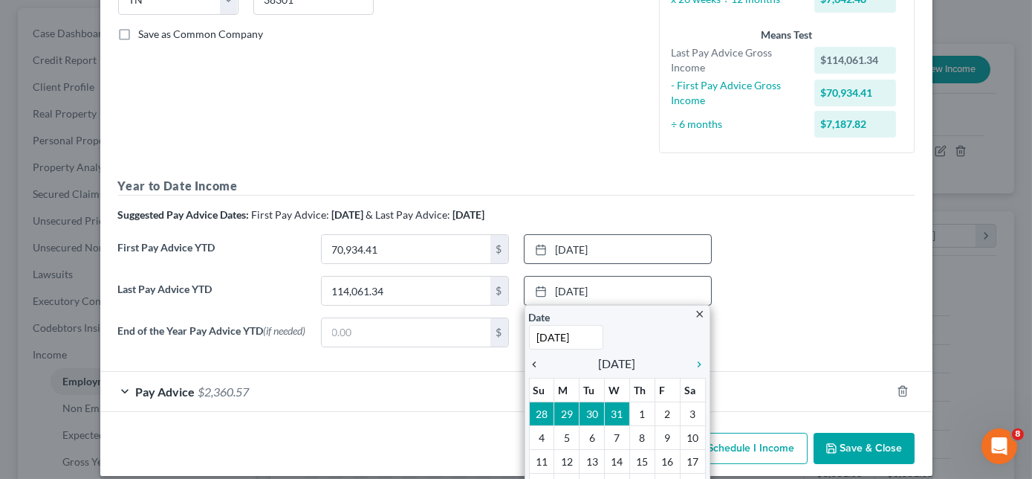
click at [532, 361] on icon "chevron_left" at bounding box center [538, 364] width 19 height 12
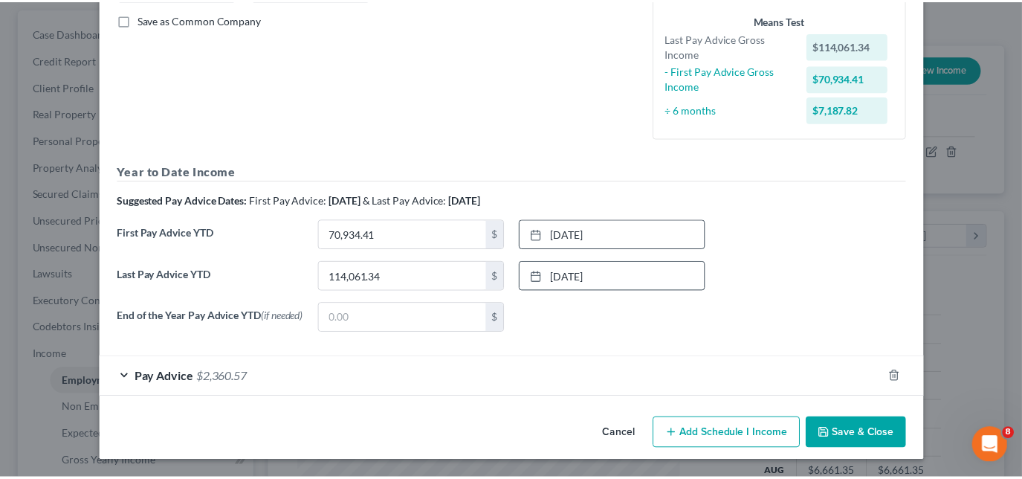
scroll to position [337, 0]
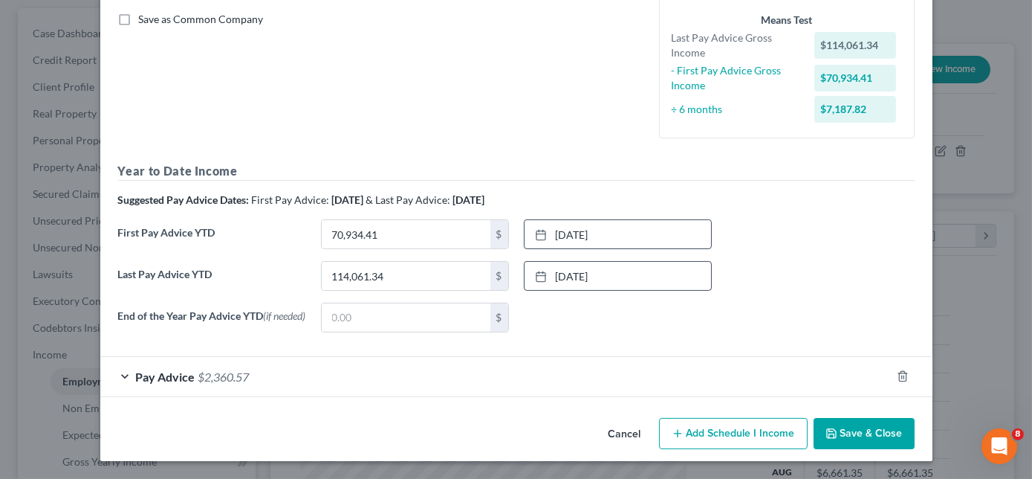
click at [867, 436] on button "Save & Close" at bounding box center [864, 433] width 101 height 31
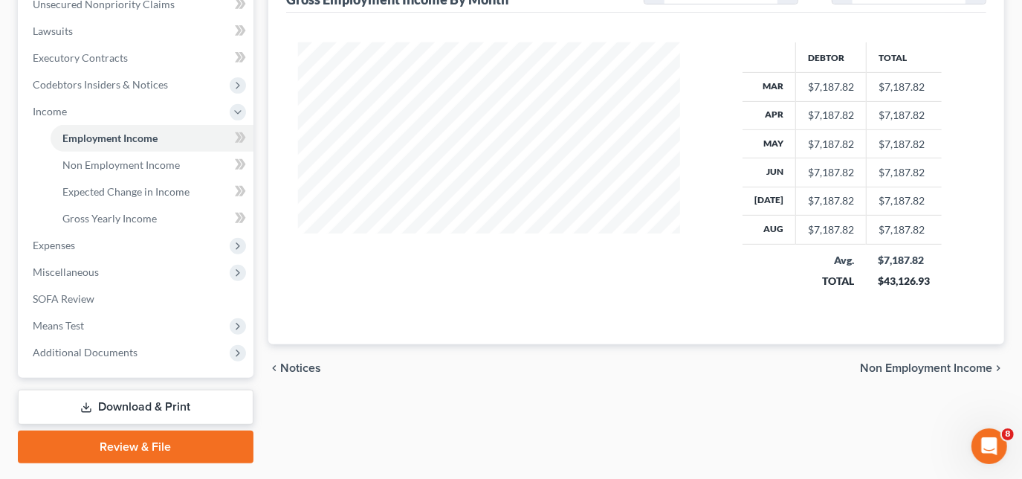
scroll to position [418, 0]
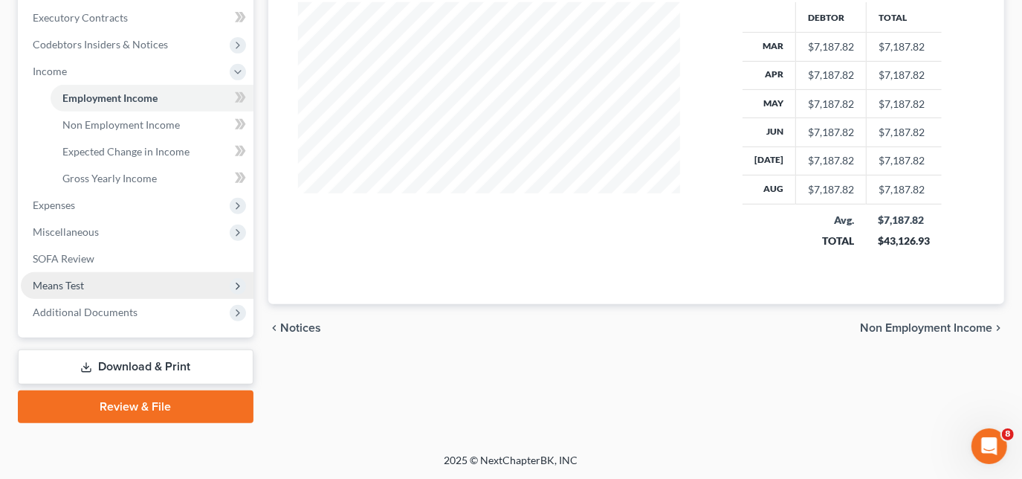
click at [83, 279] on span "Means Test" at bounding box center [58, 285] width 51 height 13
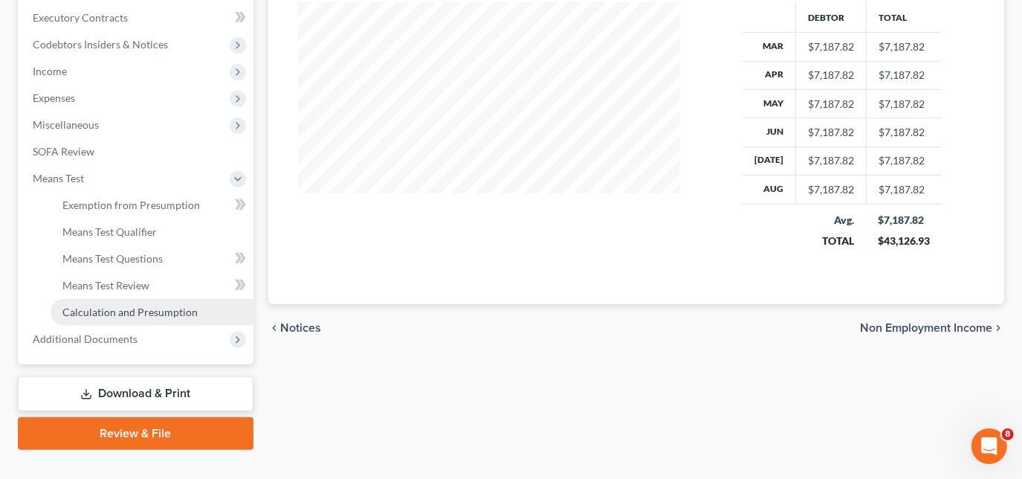
click at [120, 309] on span "Calculation and Presumption" at bounding box center [129, 311] width 135 height 13
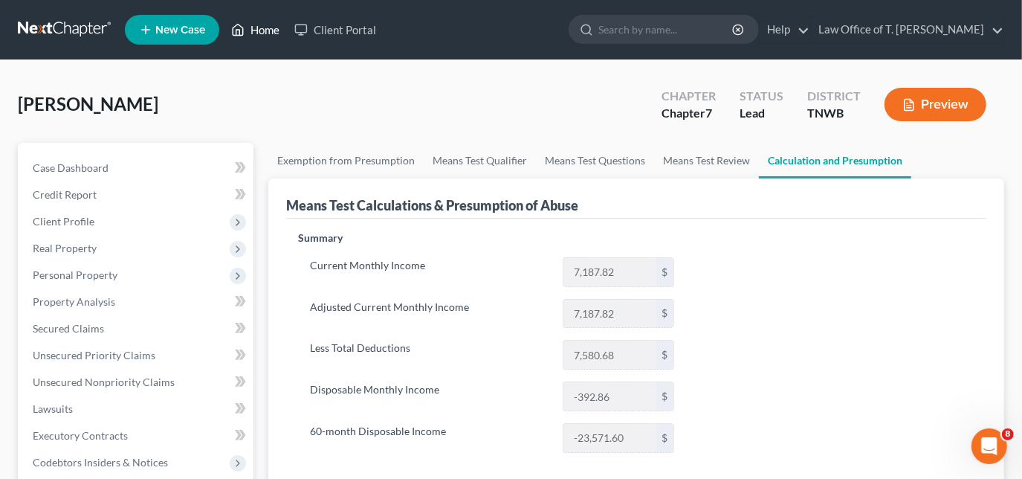
click at [268, 31] on link "Home" at bounding box center [255, 29] width 63 height 27
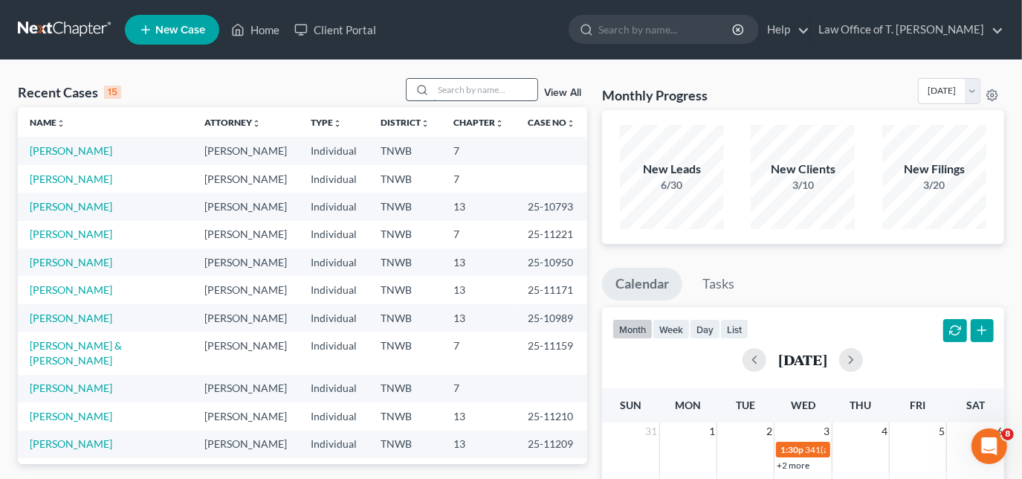
click at [447, 87] on input "search" at bounding box center [485, 90] width 104 height 22
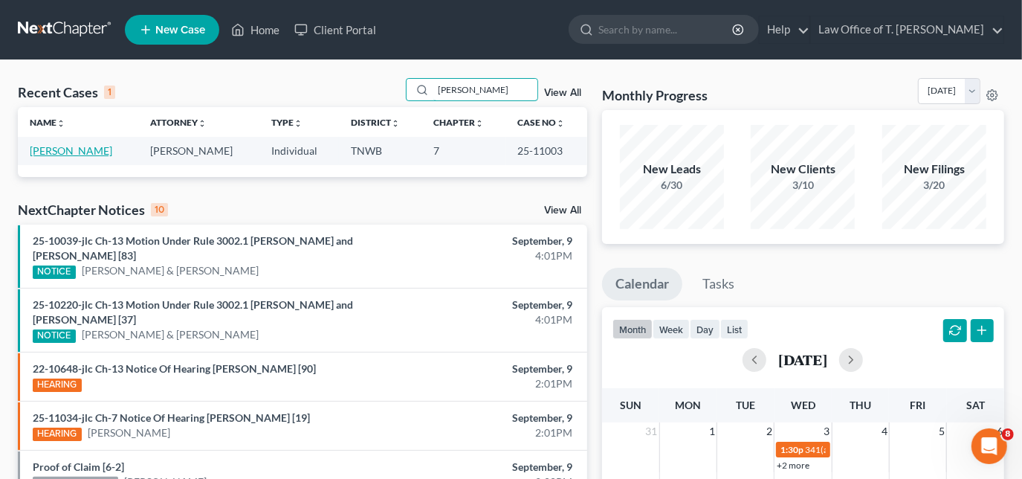
type input "[PERSON_NAME]"
click at [59, 152] on link "[PERSON_NAME]" at bounding box center [71, 150] width 83 height 13
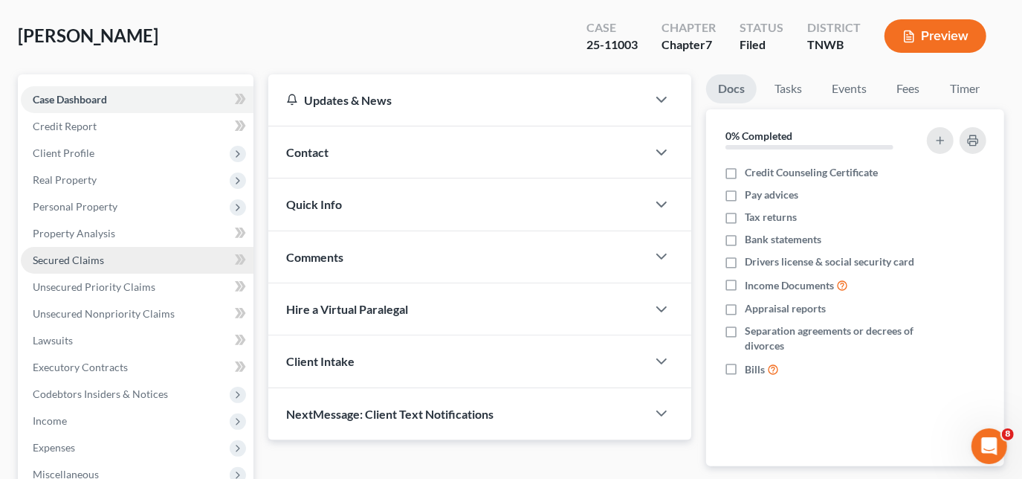
scroll to position [135, 0]
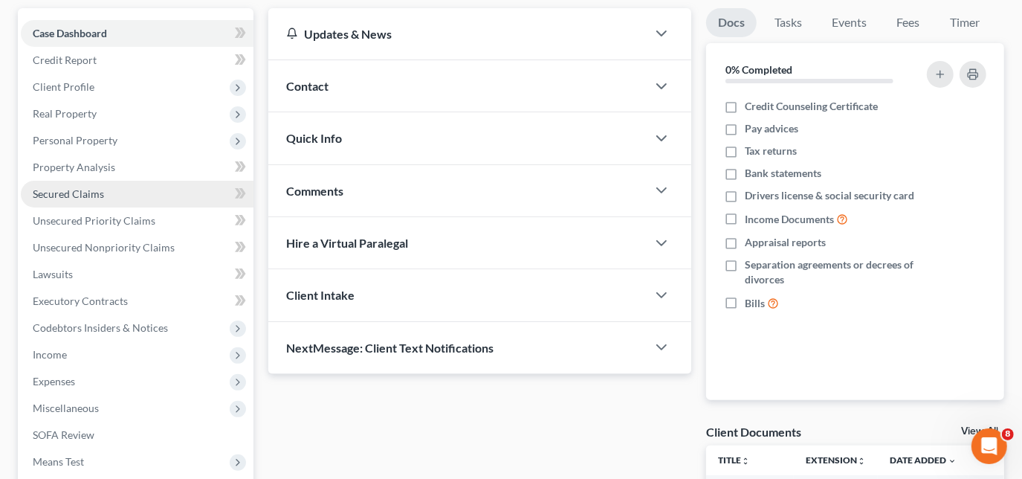
click at [88, 192] on span "Secured Claims" at bounding box center [68, 193] width 71 height 13
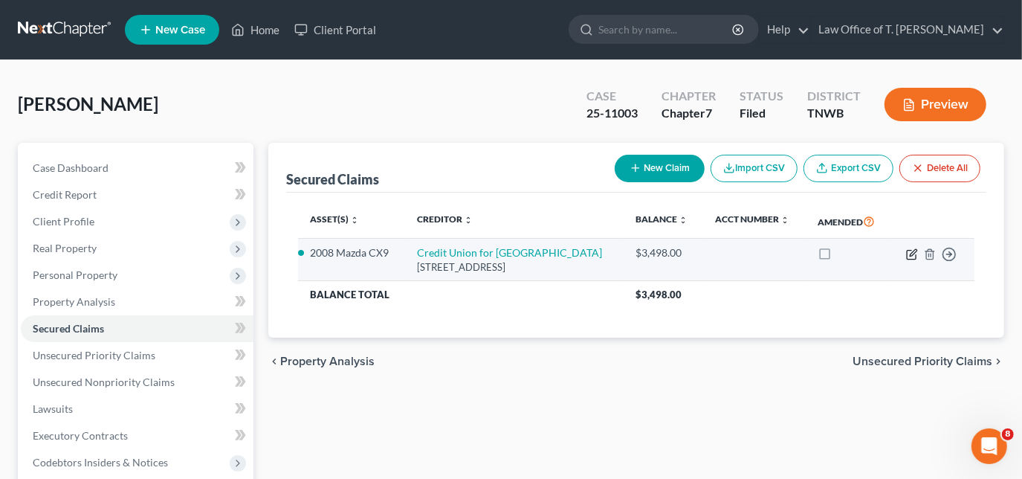
click at [910, 250] on icon "button" at bounding box center [912, 254] width 12 height 12
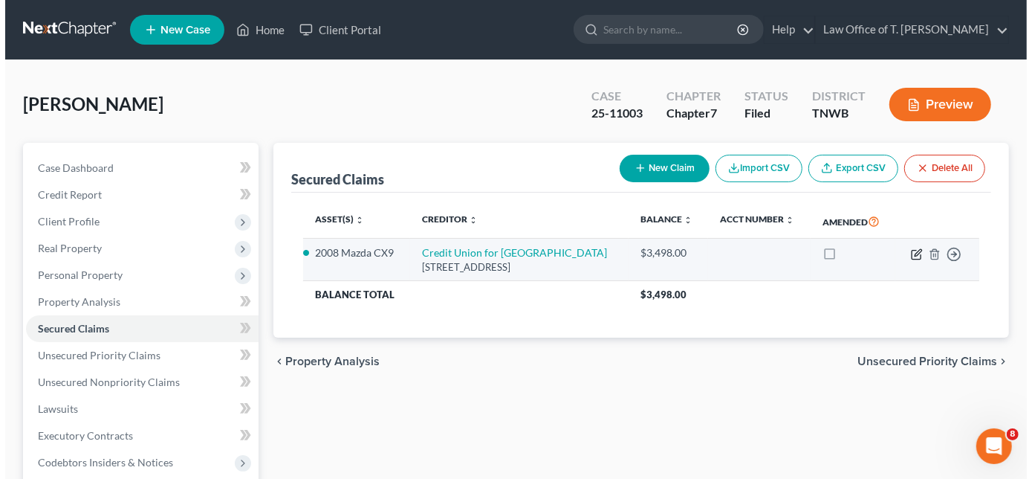
select select "44"
select select "0"
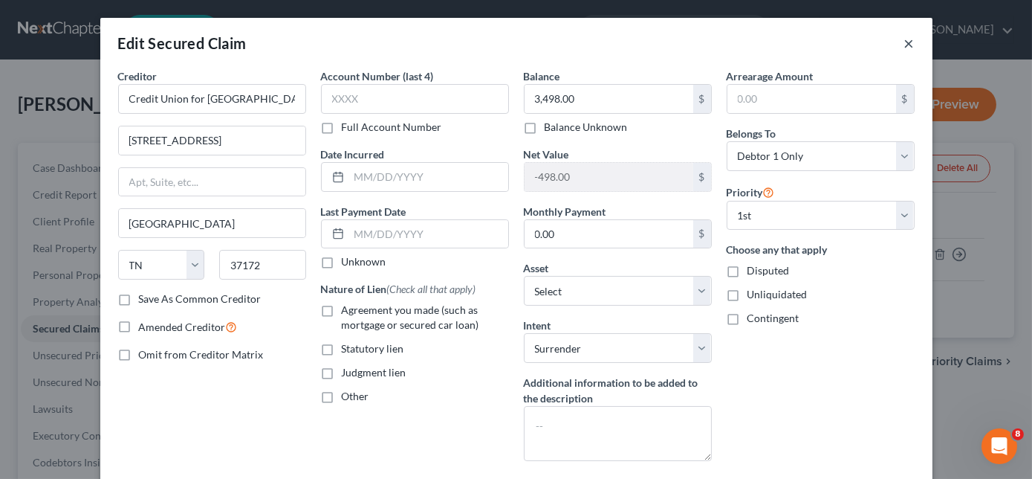
click at [905, 40] on button "×" at bounding box center [910, 43] width 10 height 18
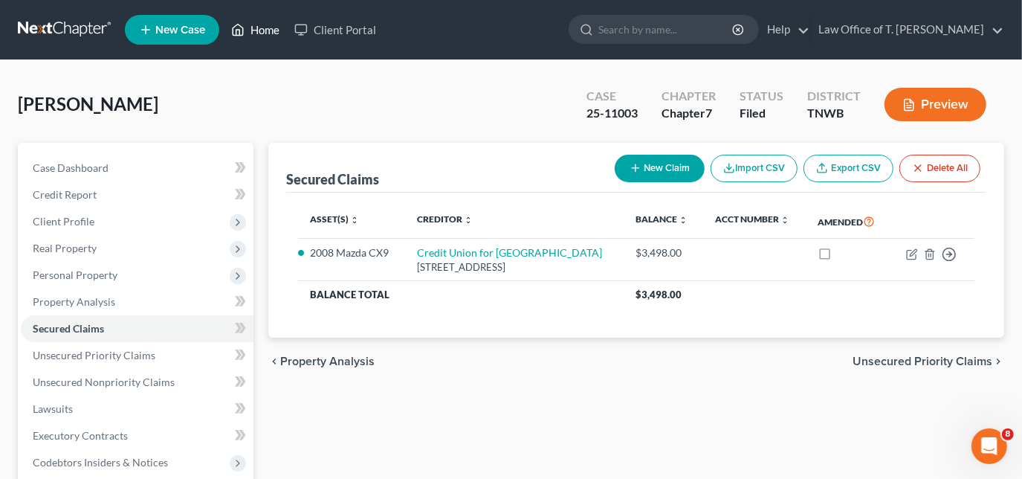
click at [260, 31] on link "Home" at bounding box center [255, 29] width 63 height 27
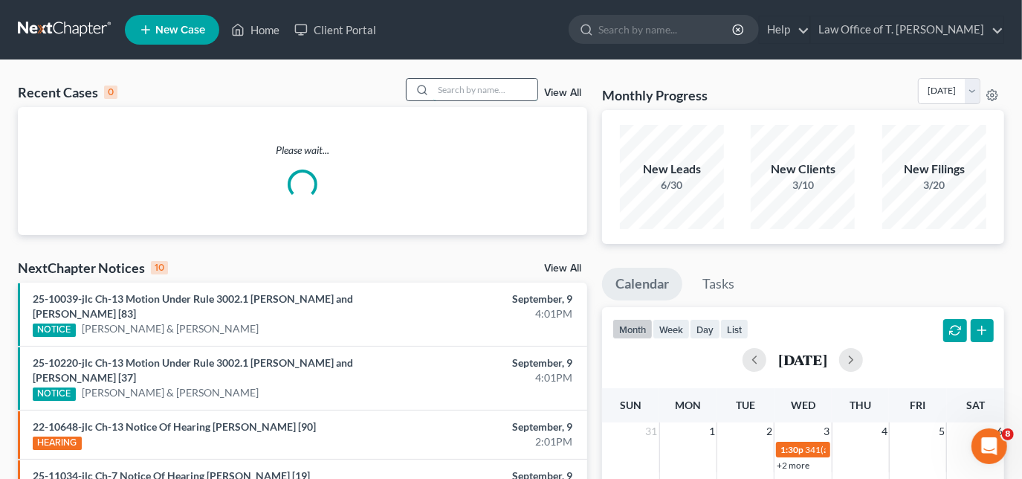
click at [461, 87] on input "search" at bounding box center [485, 90] width 104 height 22
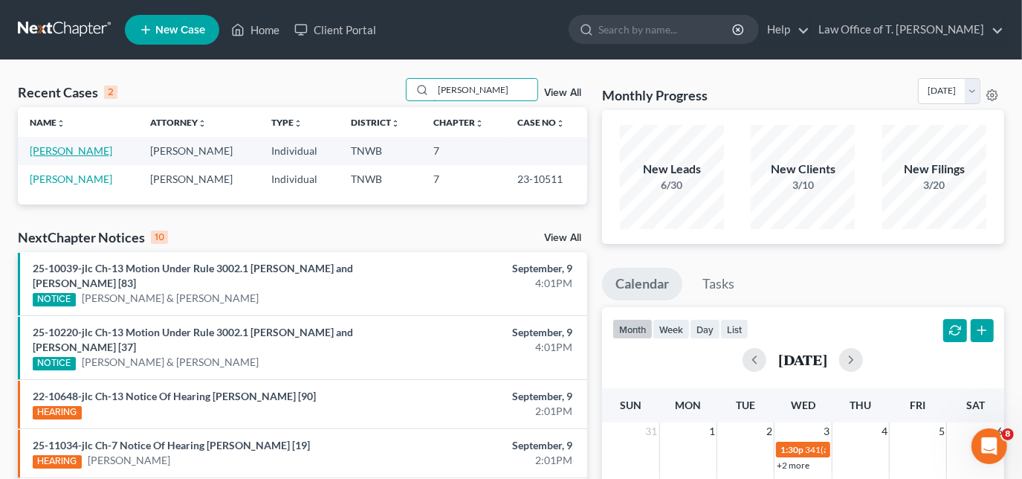
type input "[PERSON_NAME]"
click at [76, 153] on link "[PERSON_NAME]" at bounding box center [71, 150] width 83 height 13
